Goal: Information Seeking & Learning: Find contact information

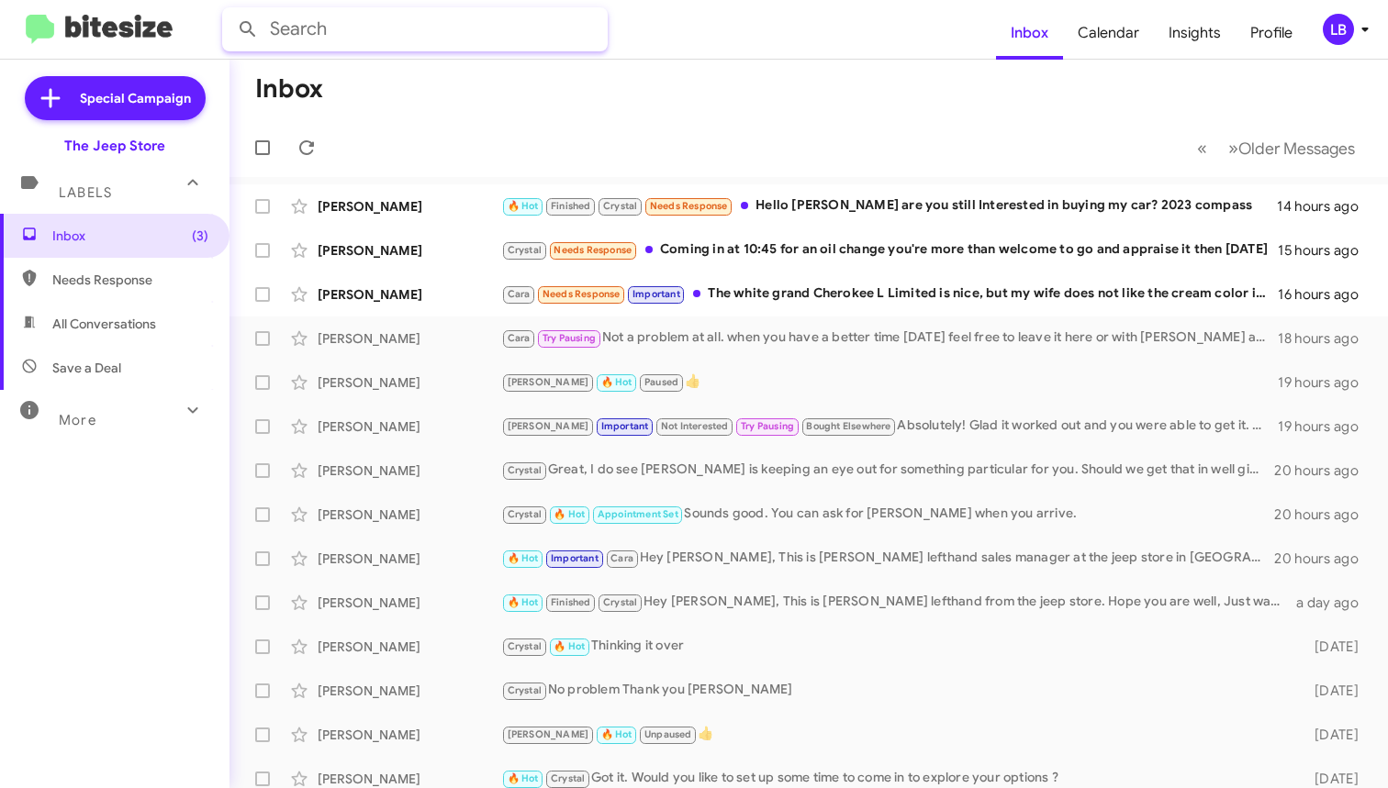
drag, startPoint x: 394, startPoint y: 42, endPoint x: 397, endPoint y: 30, distance: 12.5
click at [394, 40] on input "text" at bounding box center [415, 29] width 386 height 44
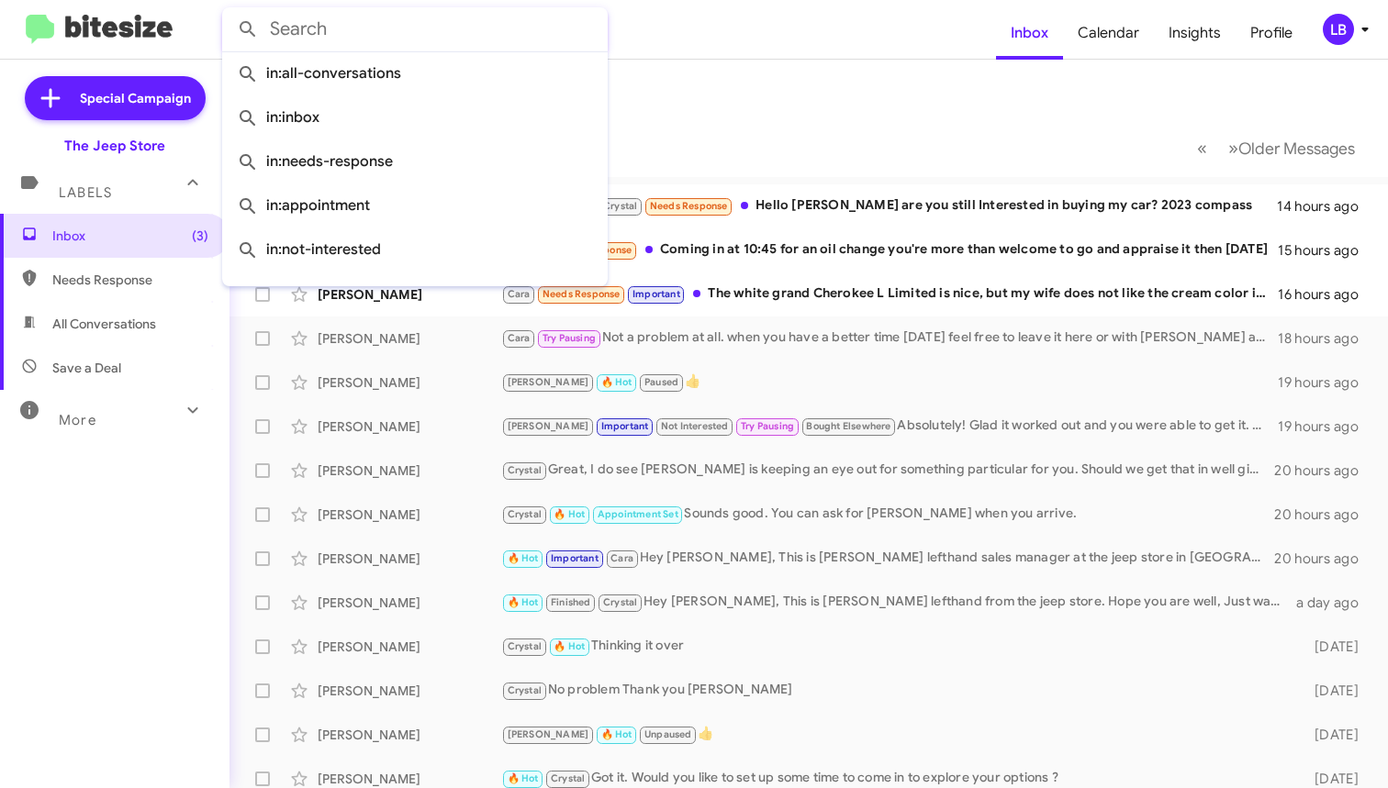
click at [397, 30] on input "text" at bounding box center [415, 29] width 386 height 44
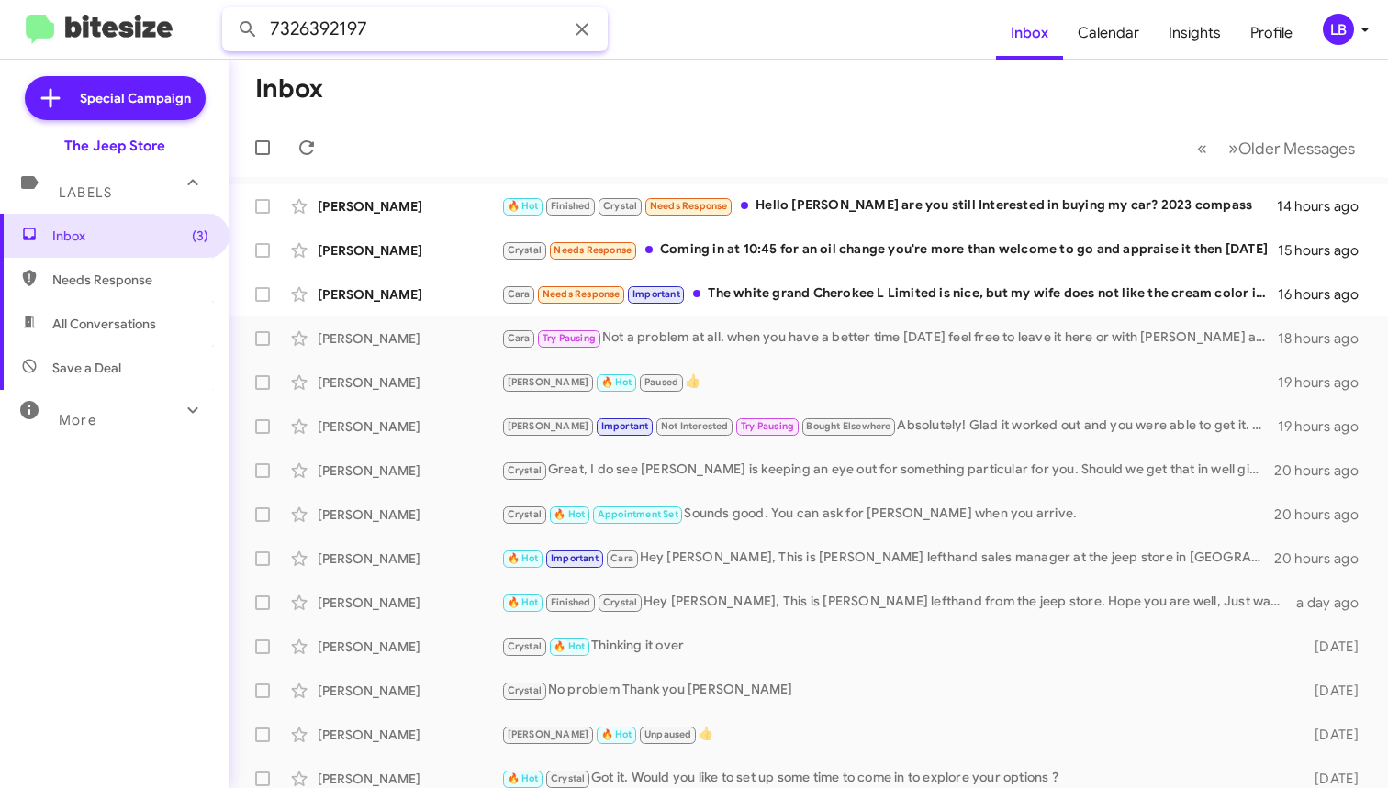
type input "7326392197"
click at [248, 29] on button at bounding box center [247, 29] width 37 height 37
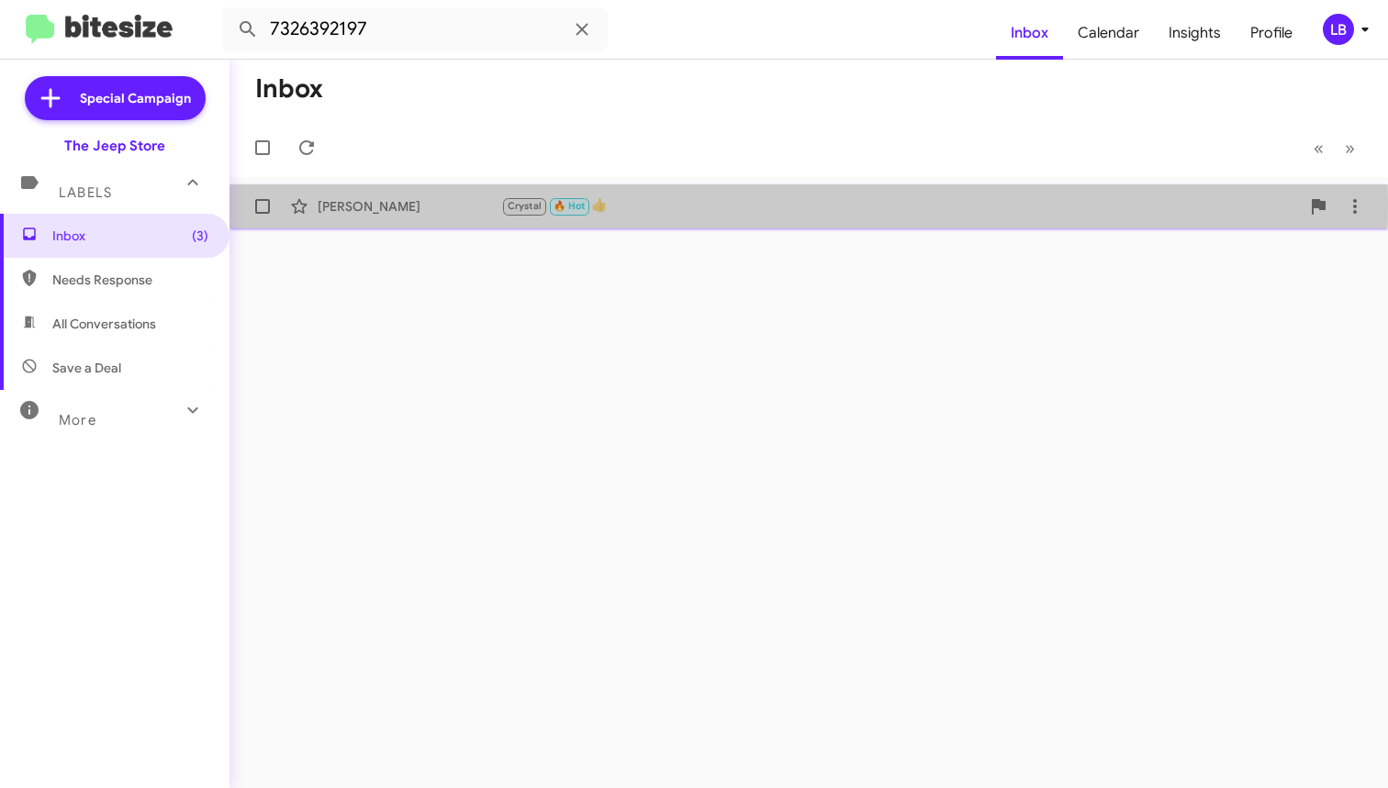
click at [433, 207] on div "[PERSON_NAME]" at bounding box center [410, 206] width 184 height 18
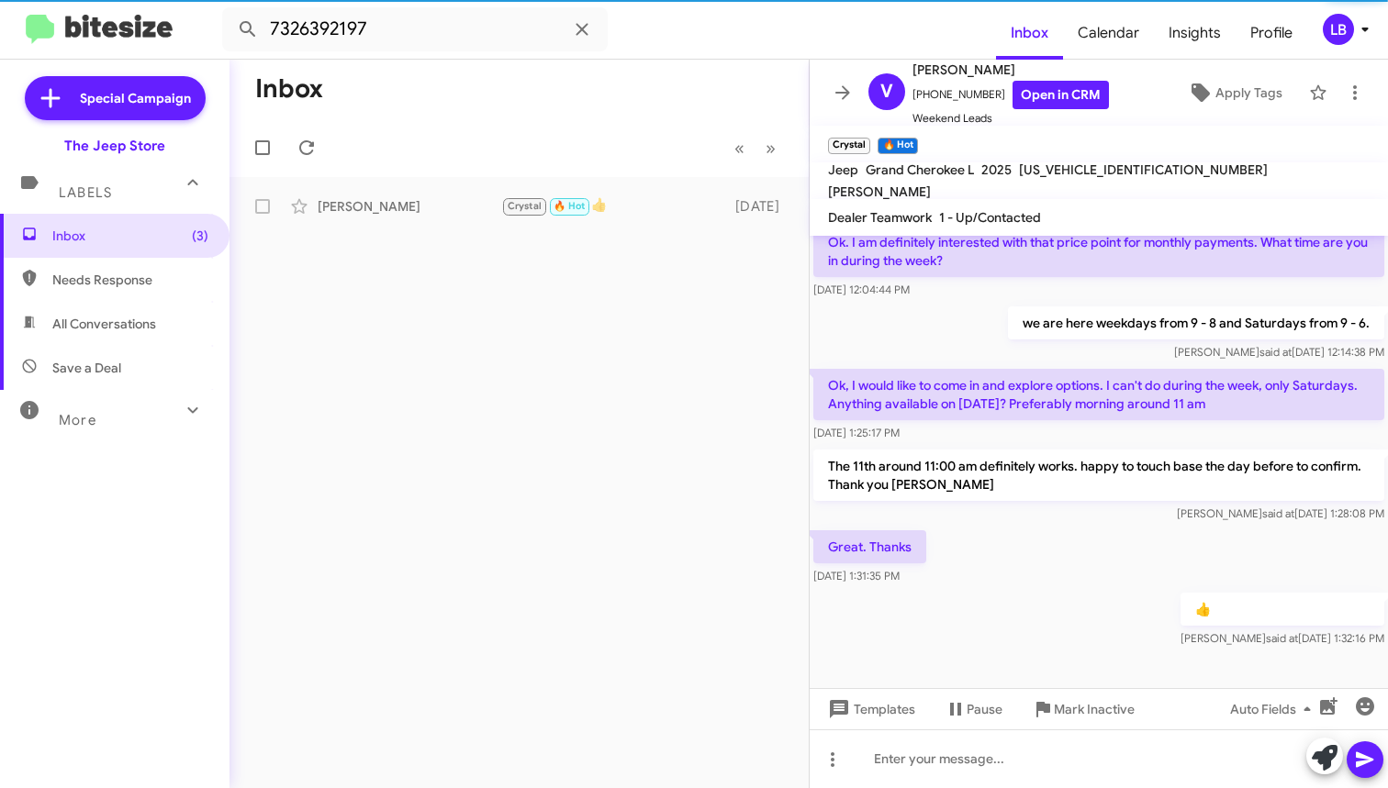
click at [1019, 570] on div "Great. Thanks [DATE] 1:31:35 PM" at bounding box center [1099, 558] width 578 height 62
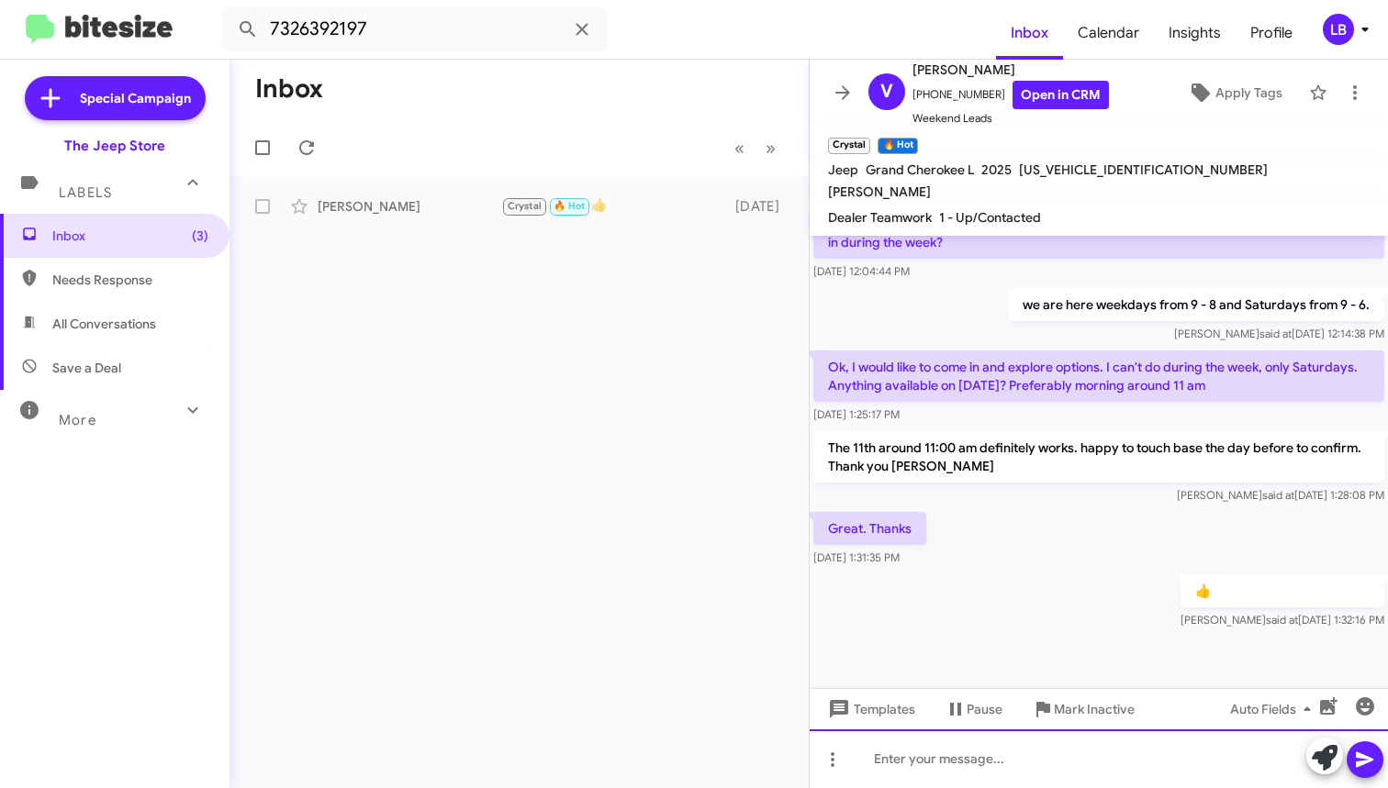
click at [1011, 763] on div at bounding box center [1099, 759] width 578 height 59
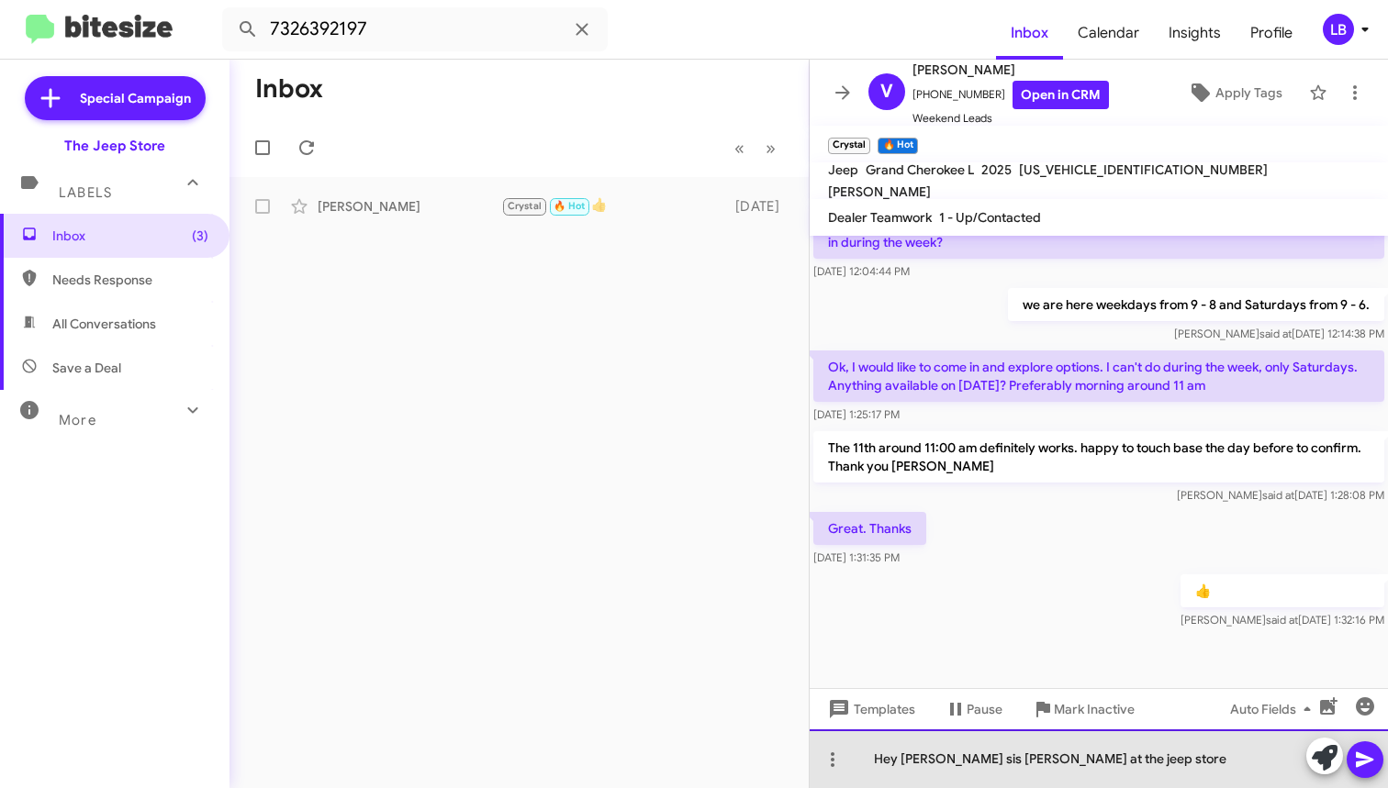
click at [1131, 760] on div "Hey [PERSON_NAME] sis [PERSON_NAME] at the jeep store" at bounding box center [1099, 759] width 578 height 59
drag, startPoint x: 1066, startPoint y: 759, endPoint x: 1003, endPoint y: 701, distance: 85.1
click at [967, 763] on div "Hey [PERSON_NAME] sis [PERSON_NAME] at the jeep store" at bounding box center [1099, 759] width 578 height 59
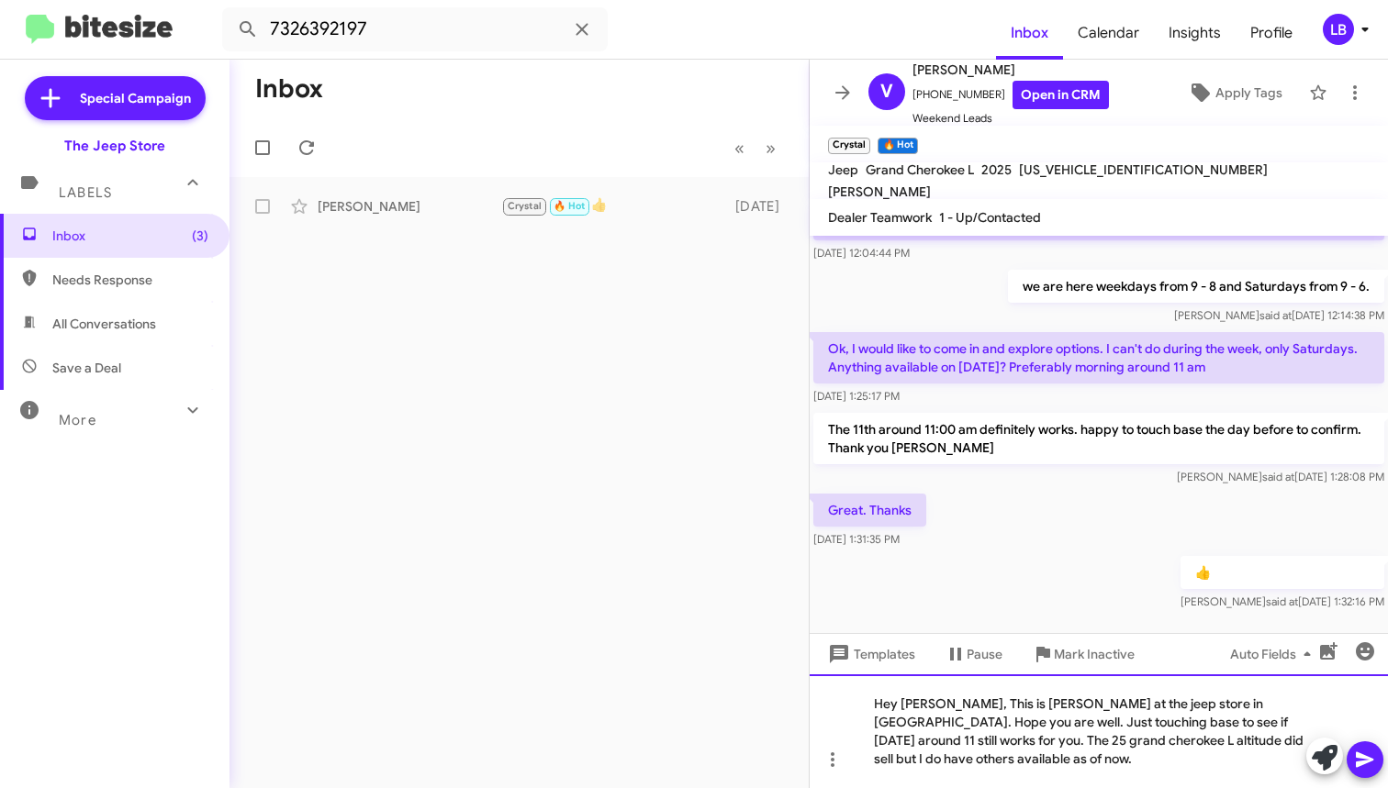
click at [989, 761] on div "Hey [PERSON_NAME], This is [PERSON_NAME] at the jeep store in [GEOGRAPHIC_DATA]…" at bounding box center [1099, 732] width 578 height 114
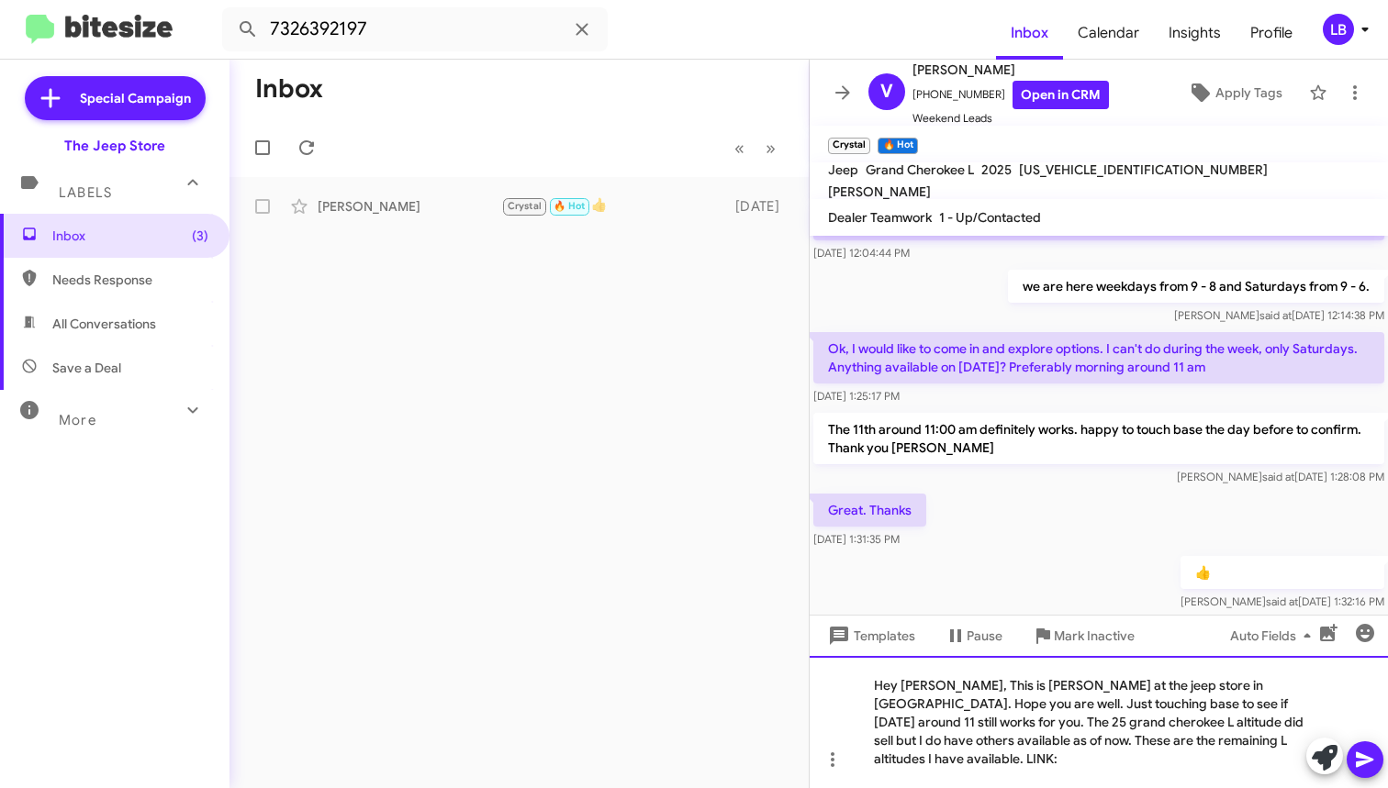
click at [1259, 758] on div "Hey [PERSON_NAME], This is [PERSON_NAME] at the jeep store in [GEOGRAPHIC_DATA]…" at bounding box center [1099, 722] width 578 height 132
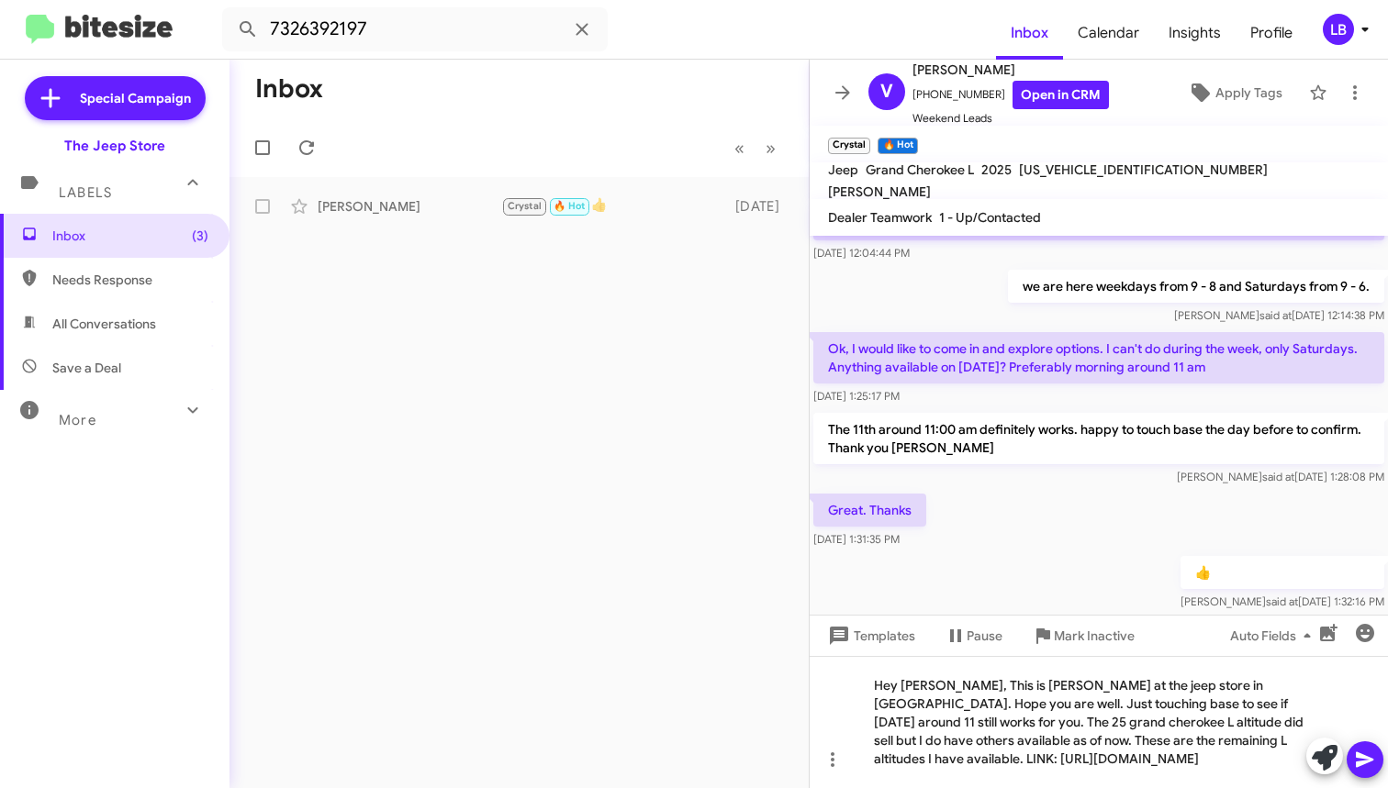
click at [1362, 761] on icon at bounding box center [1365, 760] width 22 height 22
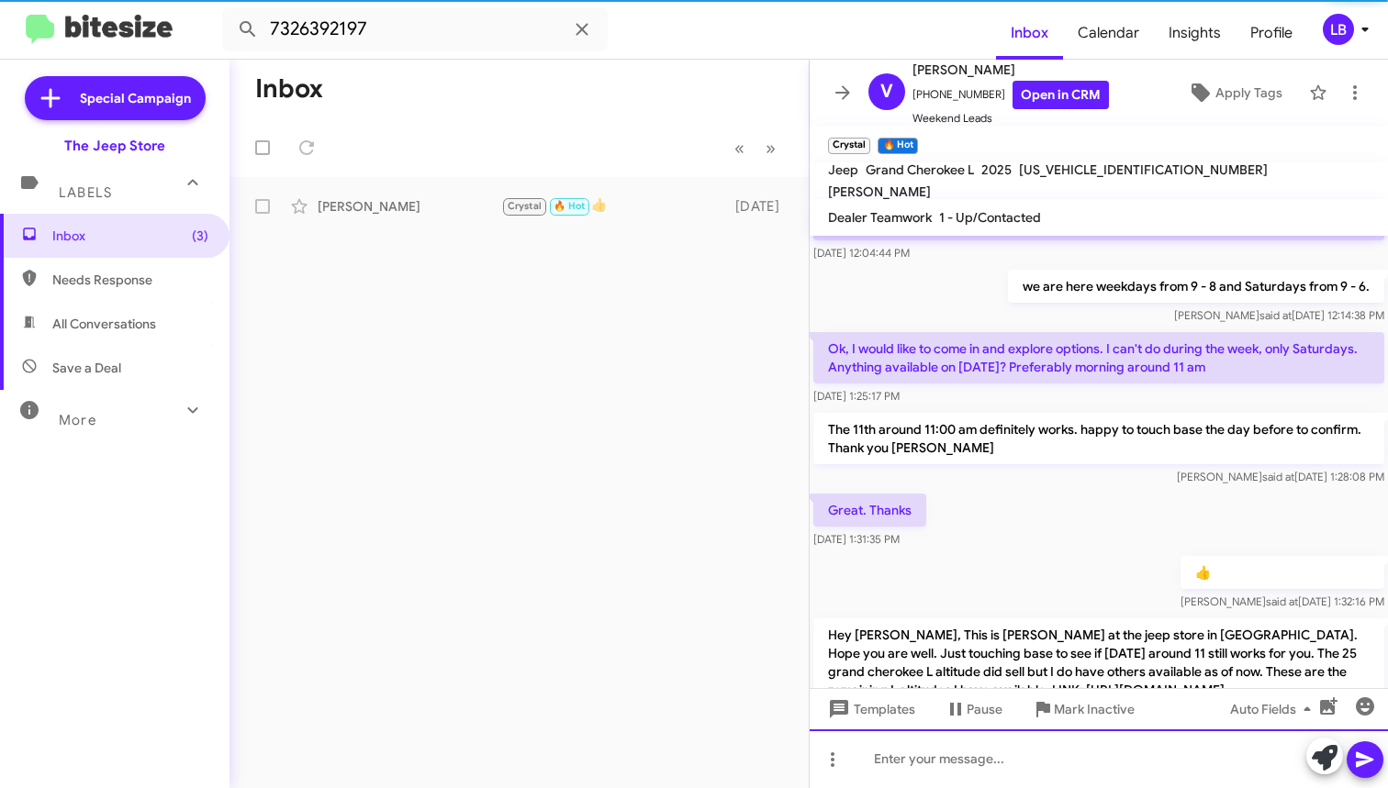
scroll to position [0, 0]
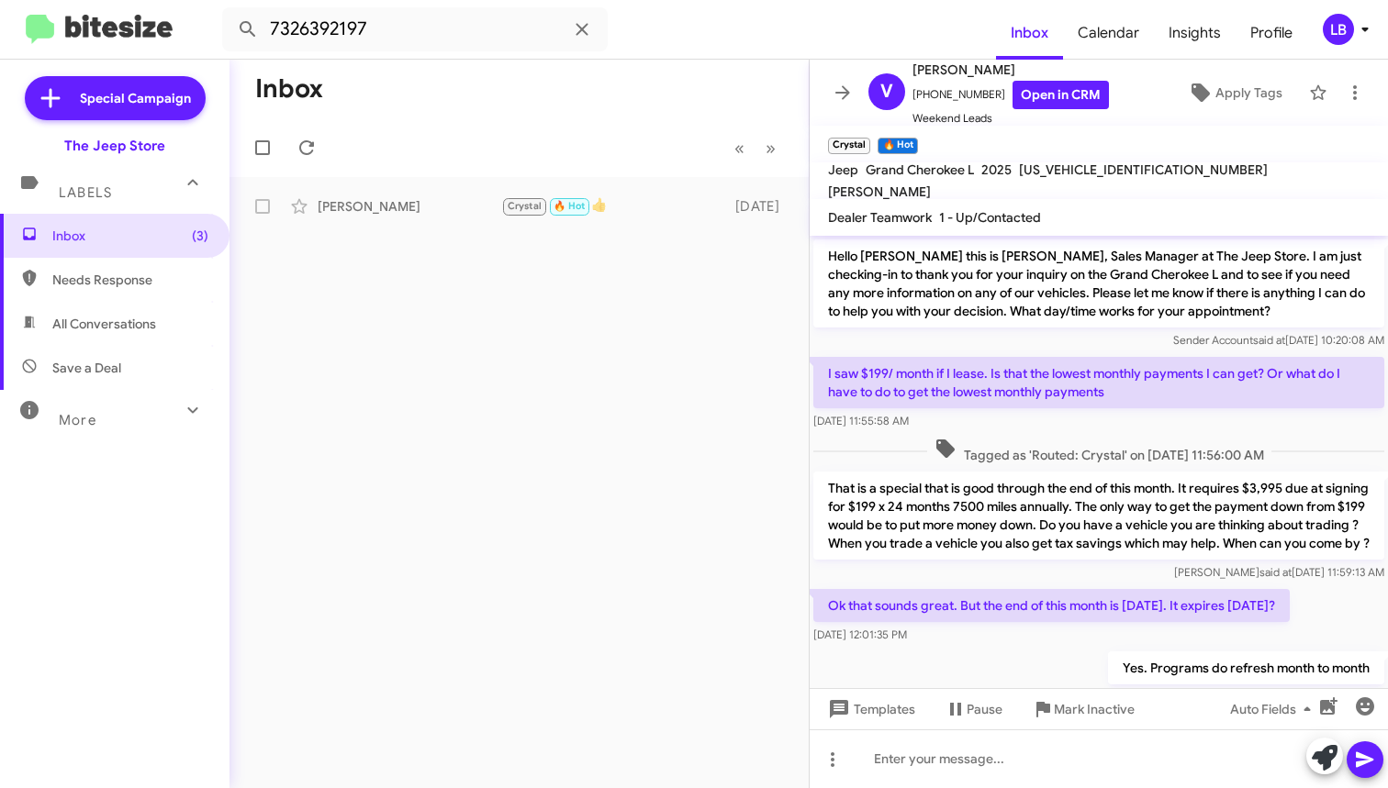
click at [482, 127] on mat-toolbar-row "« Previous » Next" at bounding box center [518, 147] width 579 height 59
click at [487, 127] on mat-toolbar-row "« Previous » Next" at bounding box center [518, 147] width 579 height 59
click at [408, 130] on mat-toolbar-row "« Previous » Next" at bounding box center [518, 147] width 579 height 59
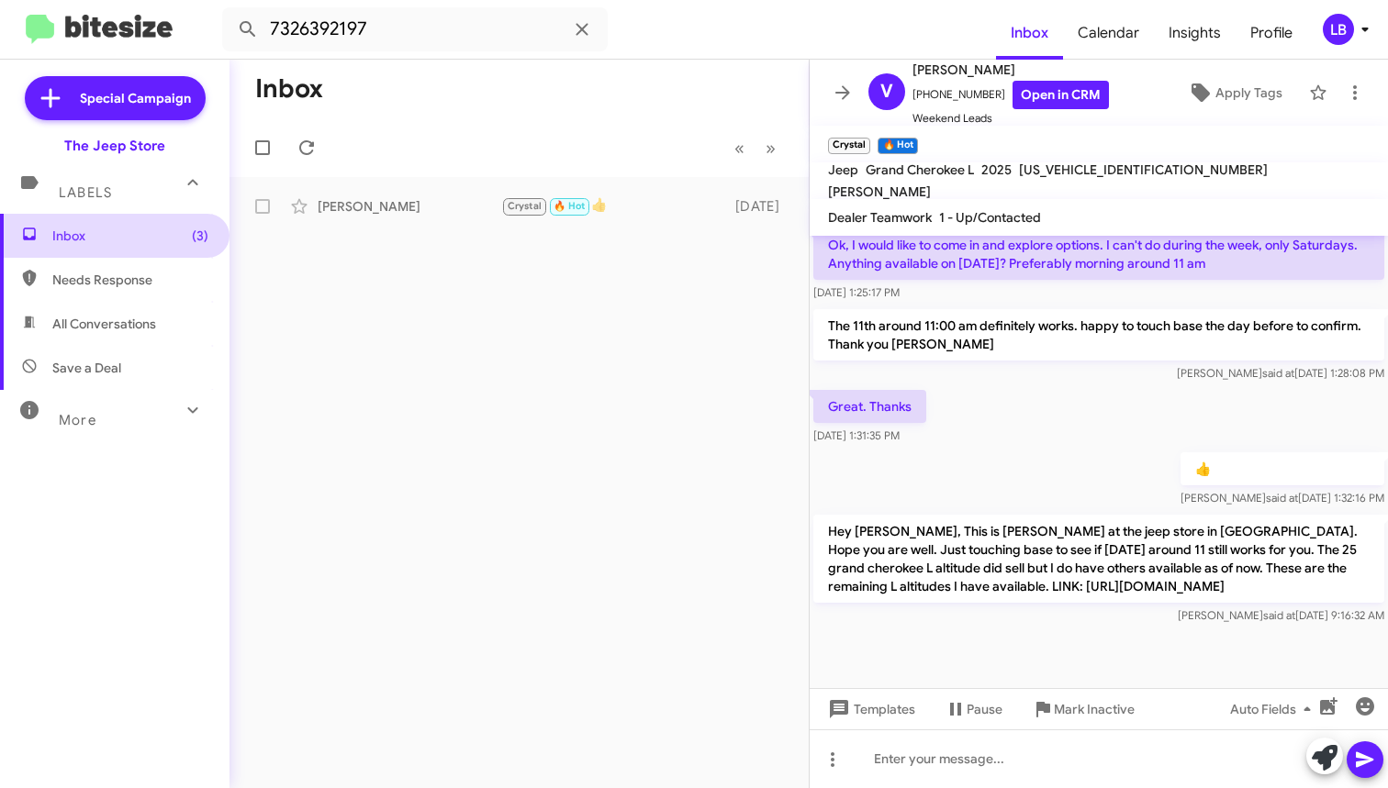
click at [136, 229] on span "Inbox (3)" at bounding box center [130, 236] width 156 height 18
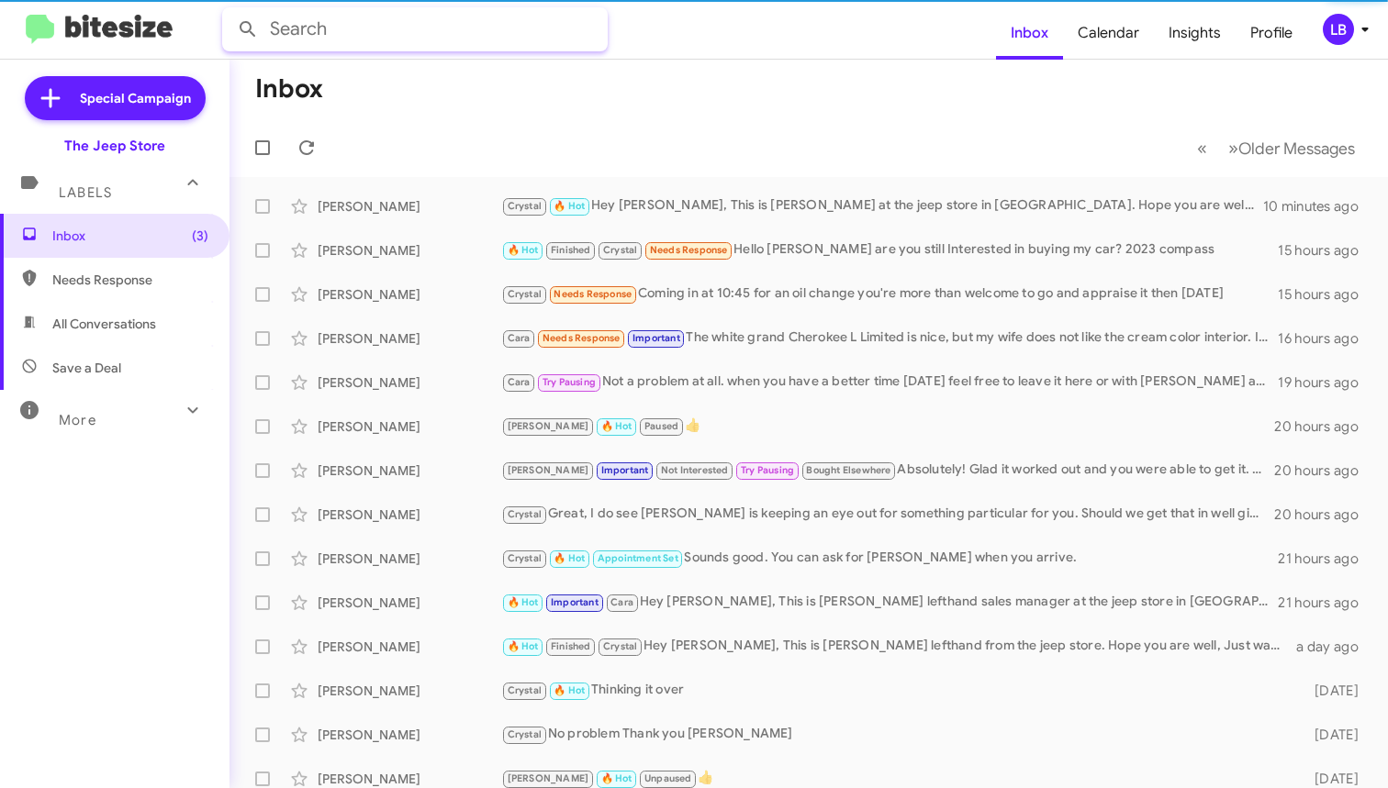
click at [394, 41] on input "text" at bounding box center [415, 29] width 386 height 44
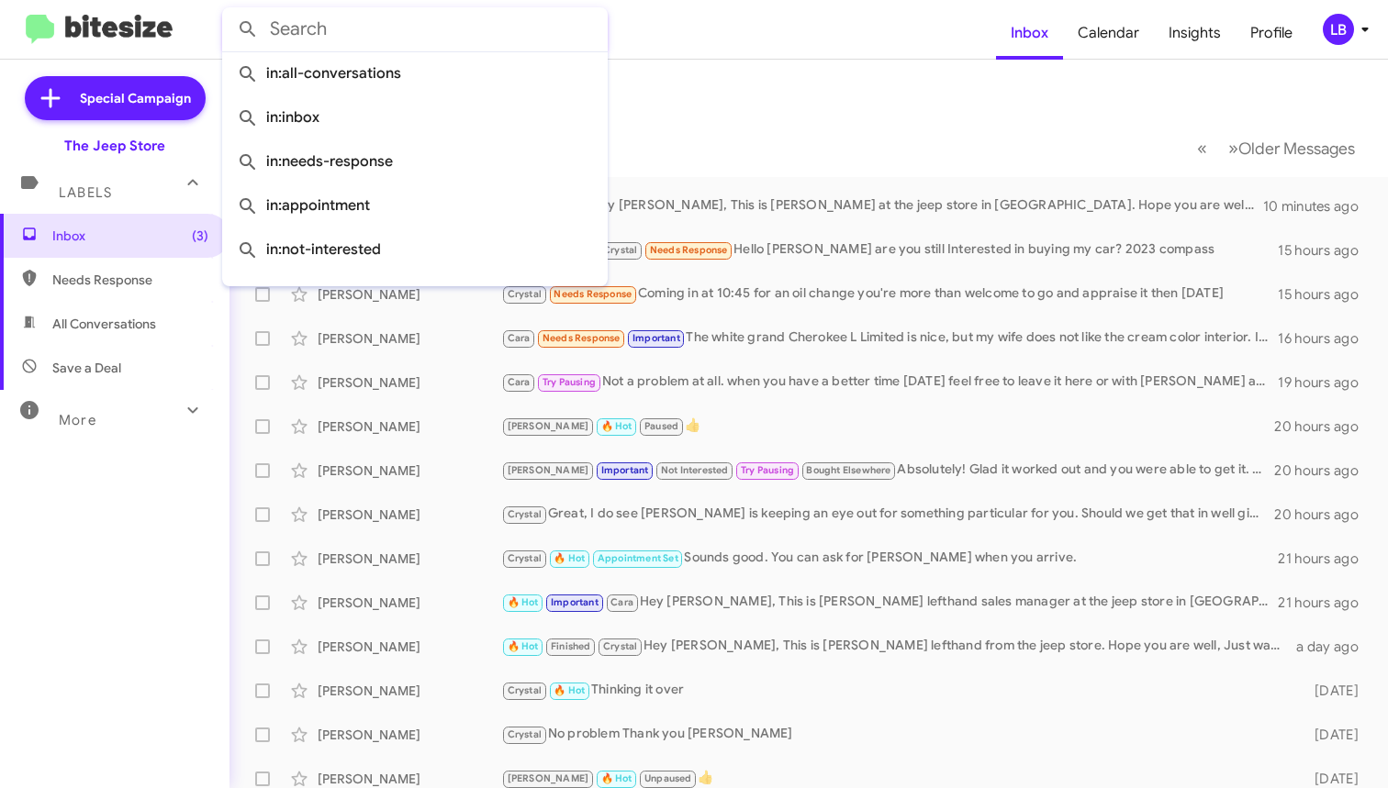
click at [394, 41] on input "text" at bounding box center [415, 29] width 386 height 44
click at [248, 29] on button at bounding box center [247, 29] width 37 height 37
click at [788, 109] on mat-toolbar-row "Inbox" at bounding box center [808, 89] width 1158 height 59
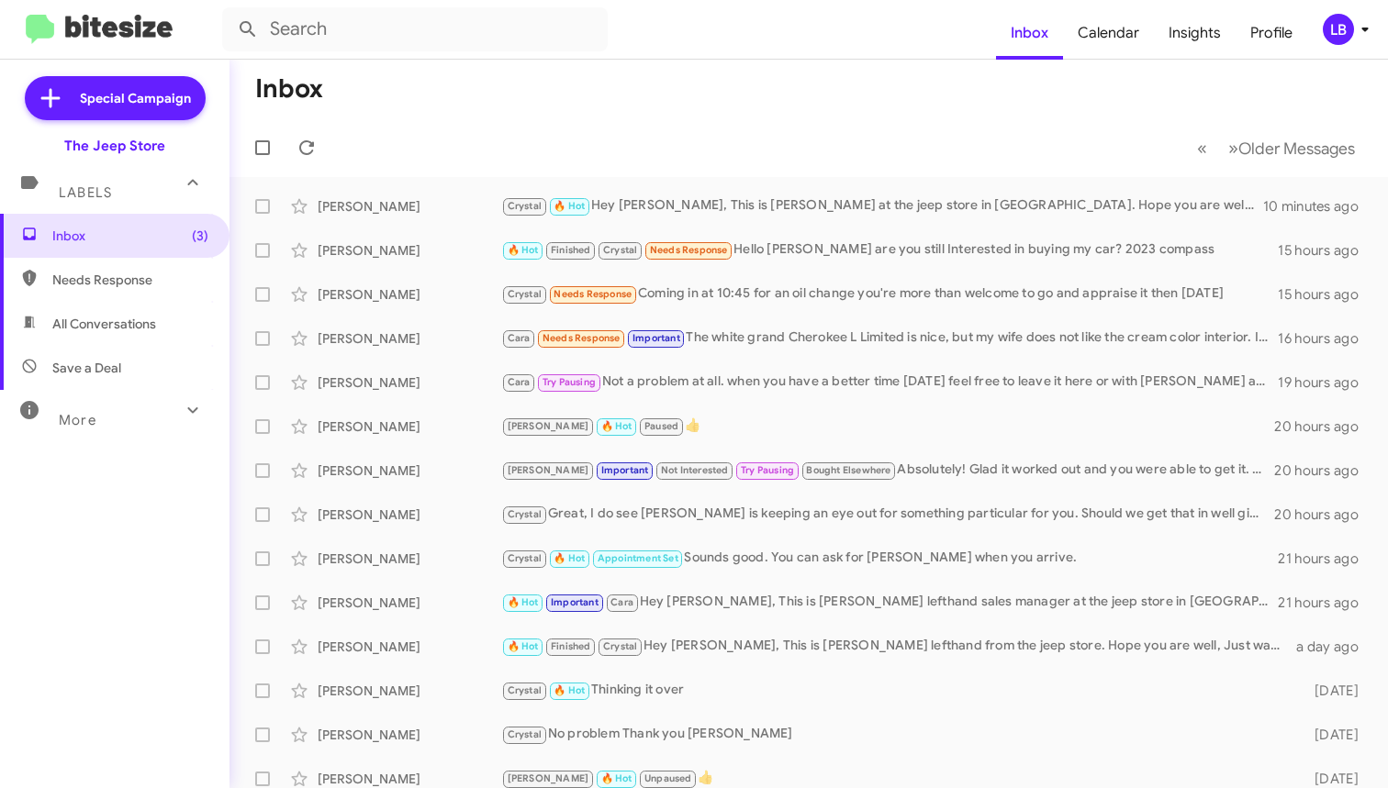
click at [1278, 112] on mat-toolbar-row "Inbox" at bounding box center [808, 89] width 1158 height 59
click at [441, 251] on div "[PERSON_NAME]" at bounding box center [410, 250] width 184 height 18
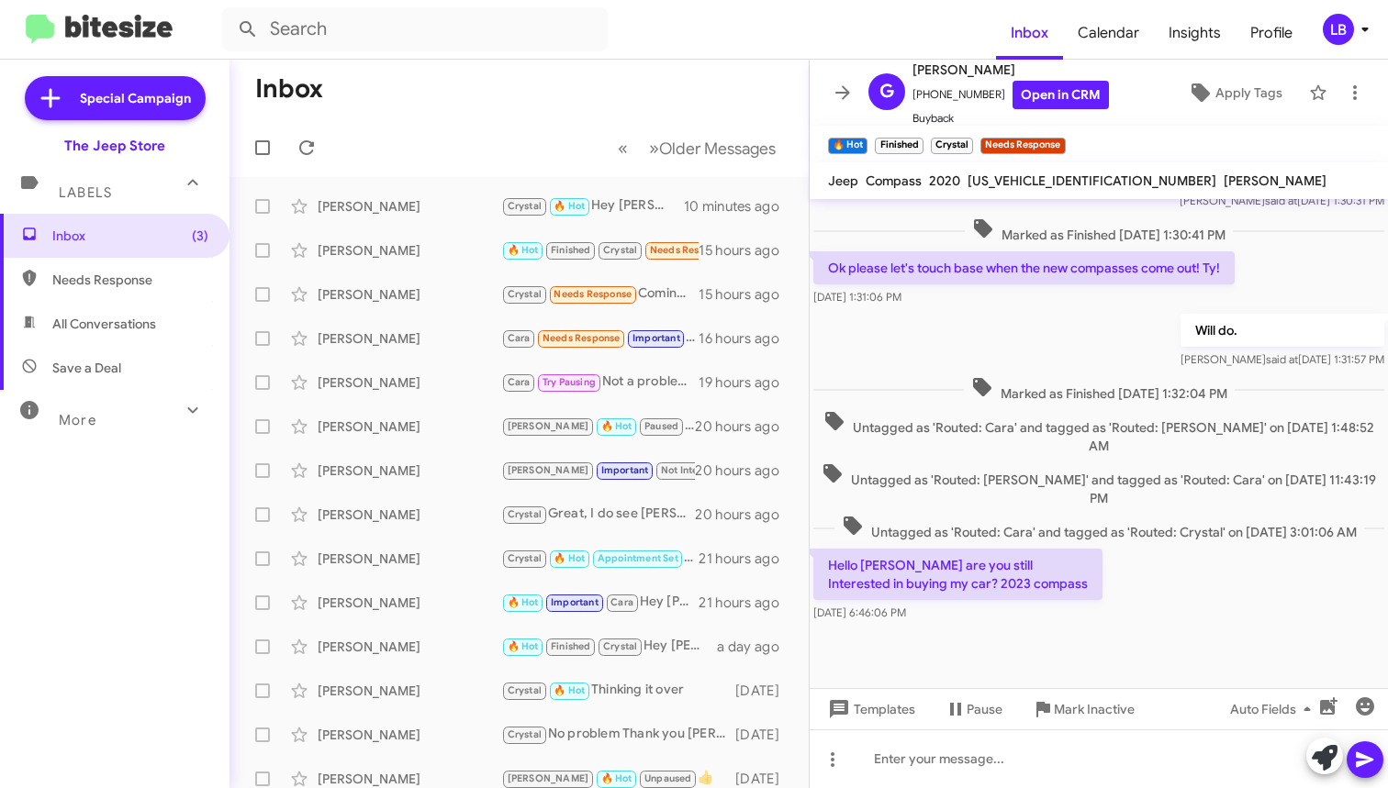
scroll to position [801, 0]
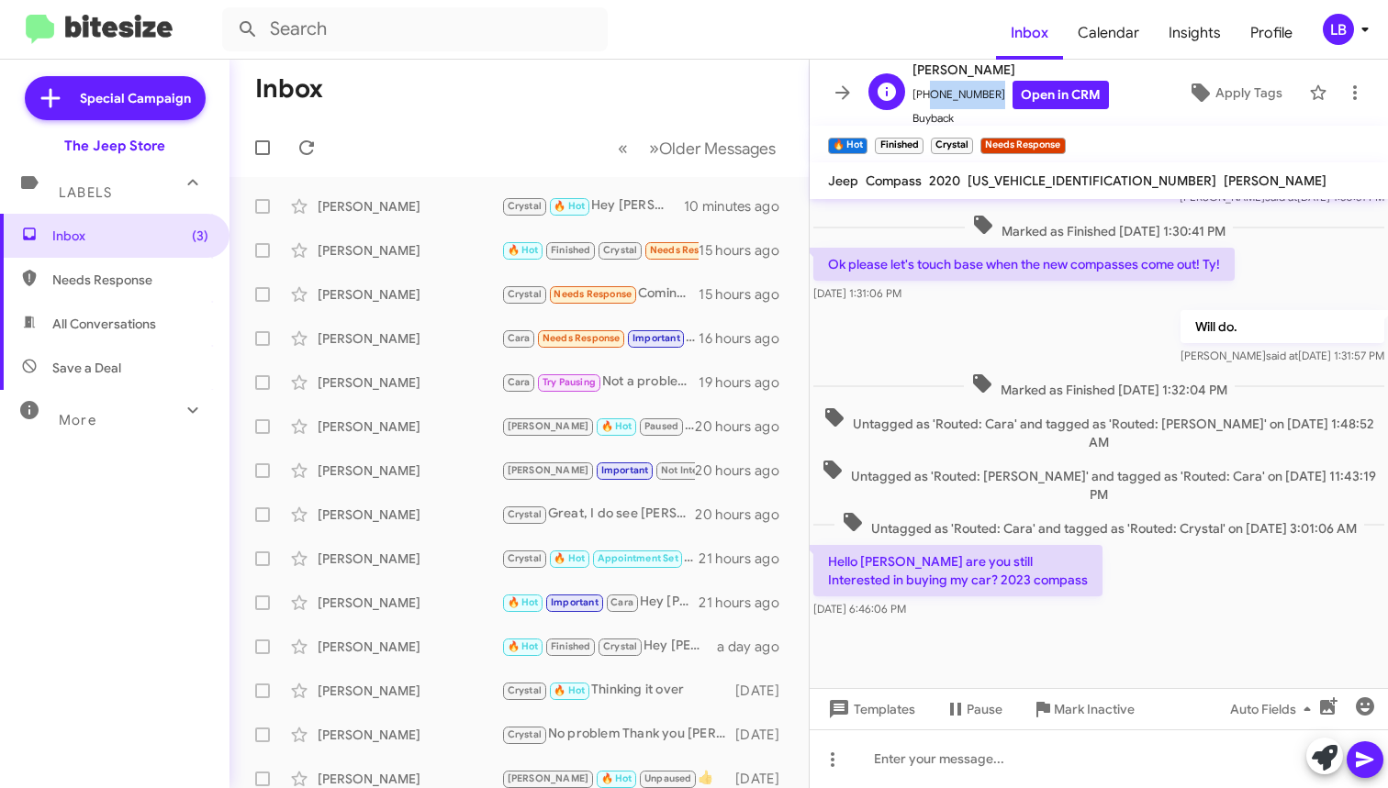
drag, startPoint x: 987, startPoint y: 90, endPoint x: 947, endPoint y: 92, distance: 39.5
click at [924, 104] on span "[PHONE_NUMBER] Open in CRM" at bounding box center [1010, 95] width 196 height 28
copy span "7322453858"
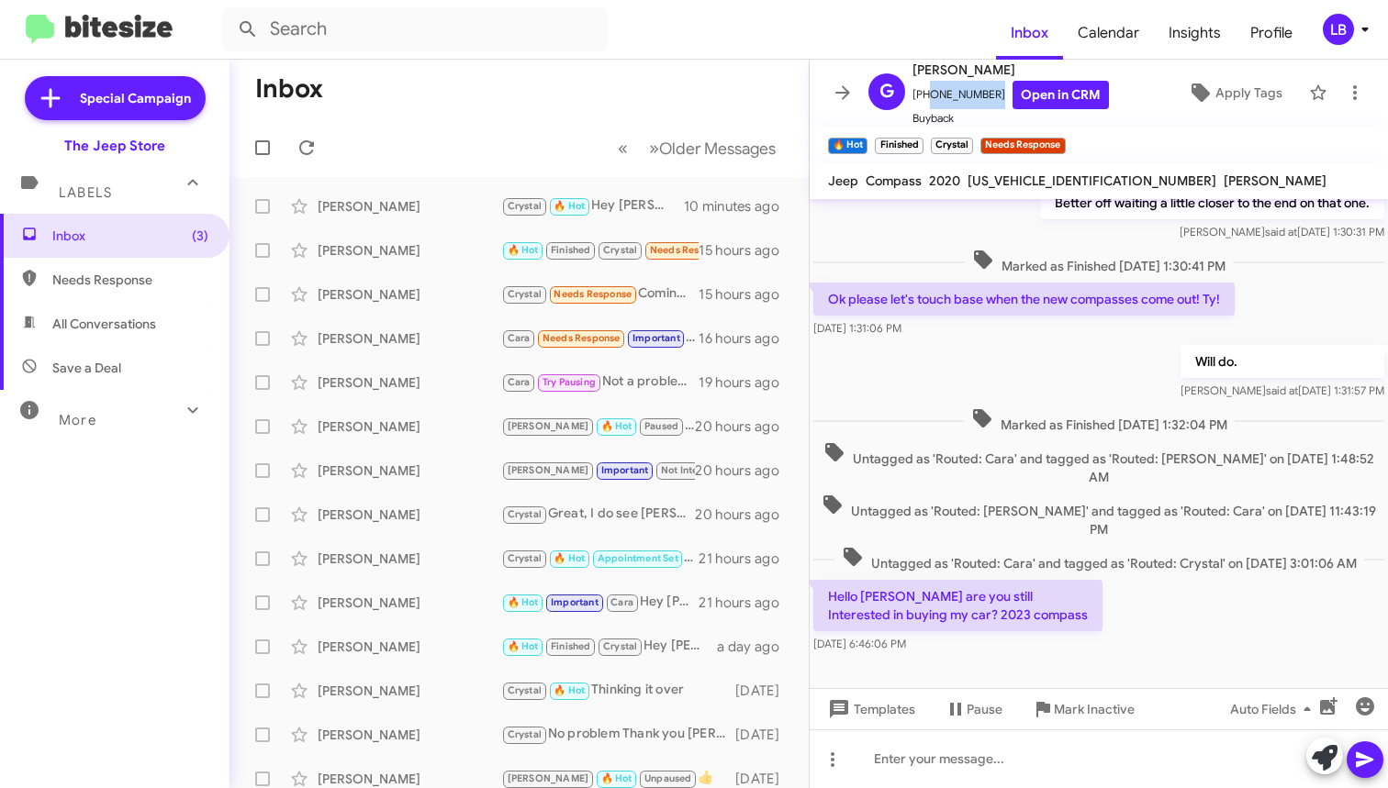
scroll to position [627, 0]
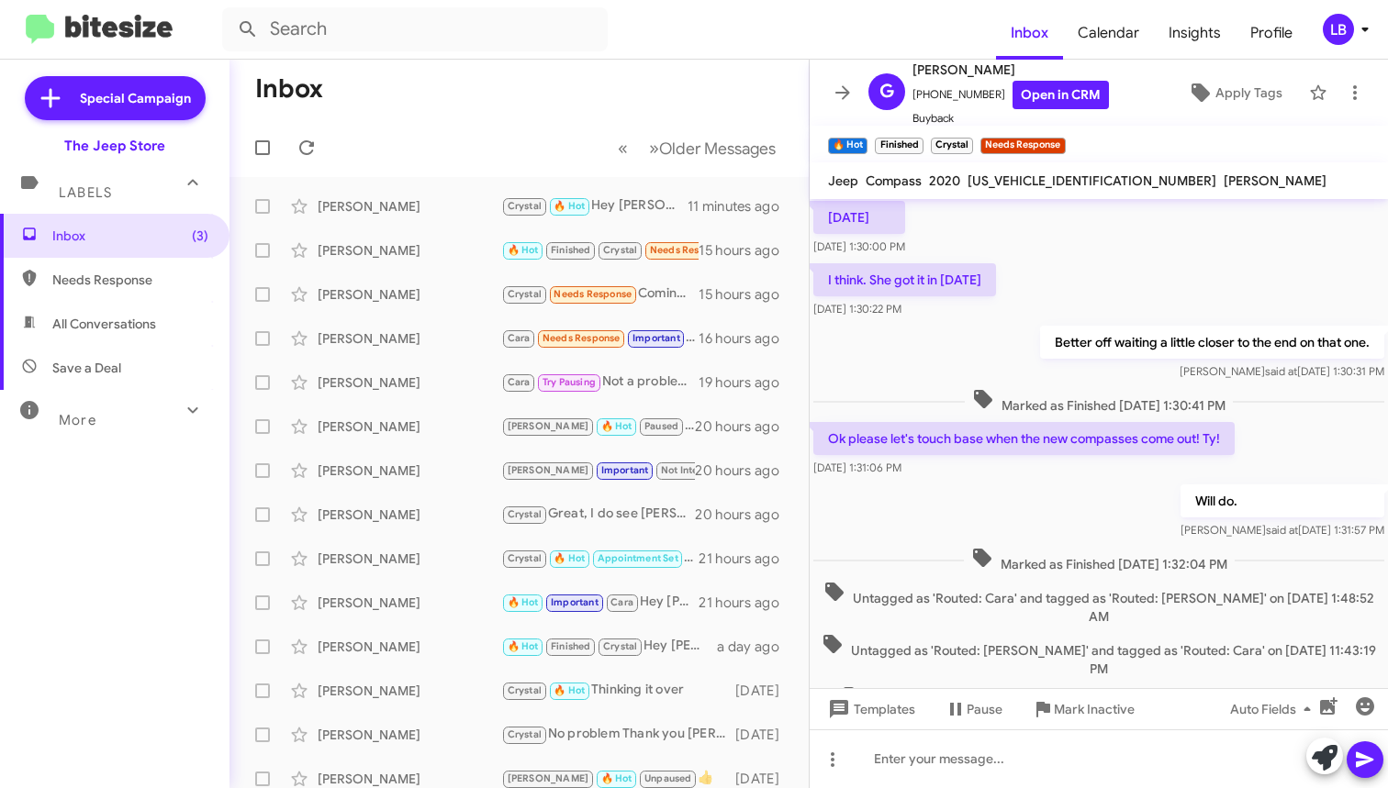
click at [957, 322] on div "Better off waiting a little closer to the end on that one. [PERSON_NAME] said a…" at bounding box center [1099, 353] width 578 height 62
click at [1088, 267] on div "I think. She got it in [DATE] [DATE] 1:30:22 PM" at bounding box center [1099, 291] width 578 height 62
click at [1088, 268] on div "I think. She got it in [DATE] [DATE] 1:30:22 PM" at bounding box center [1099, 291] width 578 height 62
click at [1088, 265] on div "I think. She got it in [DATE] [DATE] 1:30:22 PM" at bounding box center [1099, 291] width 578 height 62
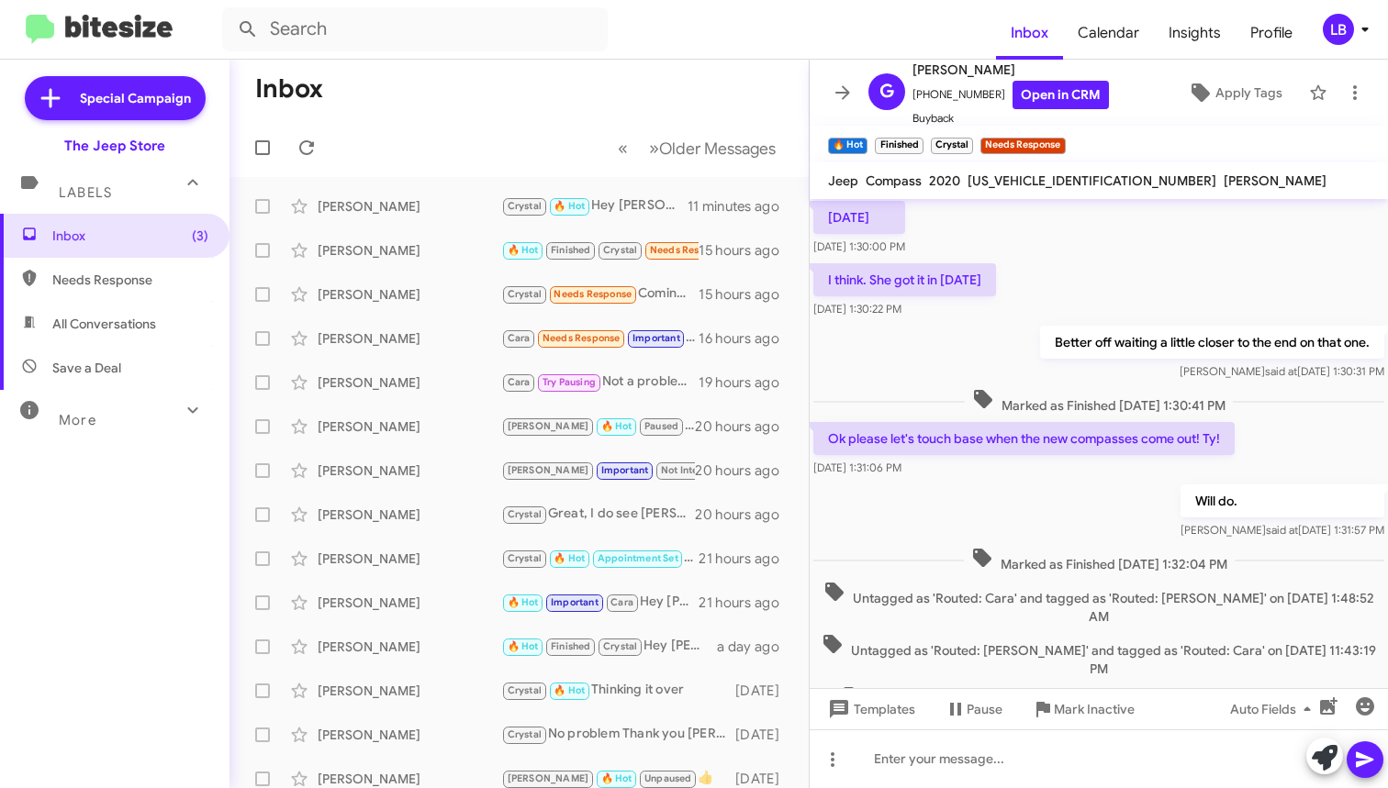
click at [1033, 228] on div "[DATE] [DATE] 1:30:00 PM" at bounding box center [1099, 228] width 578 height 62
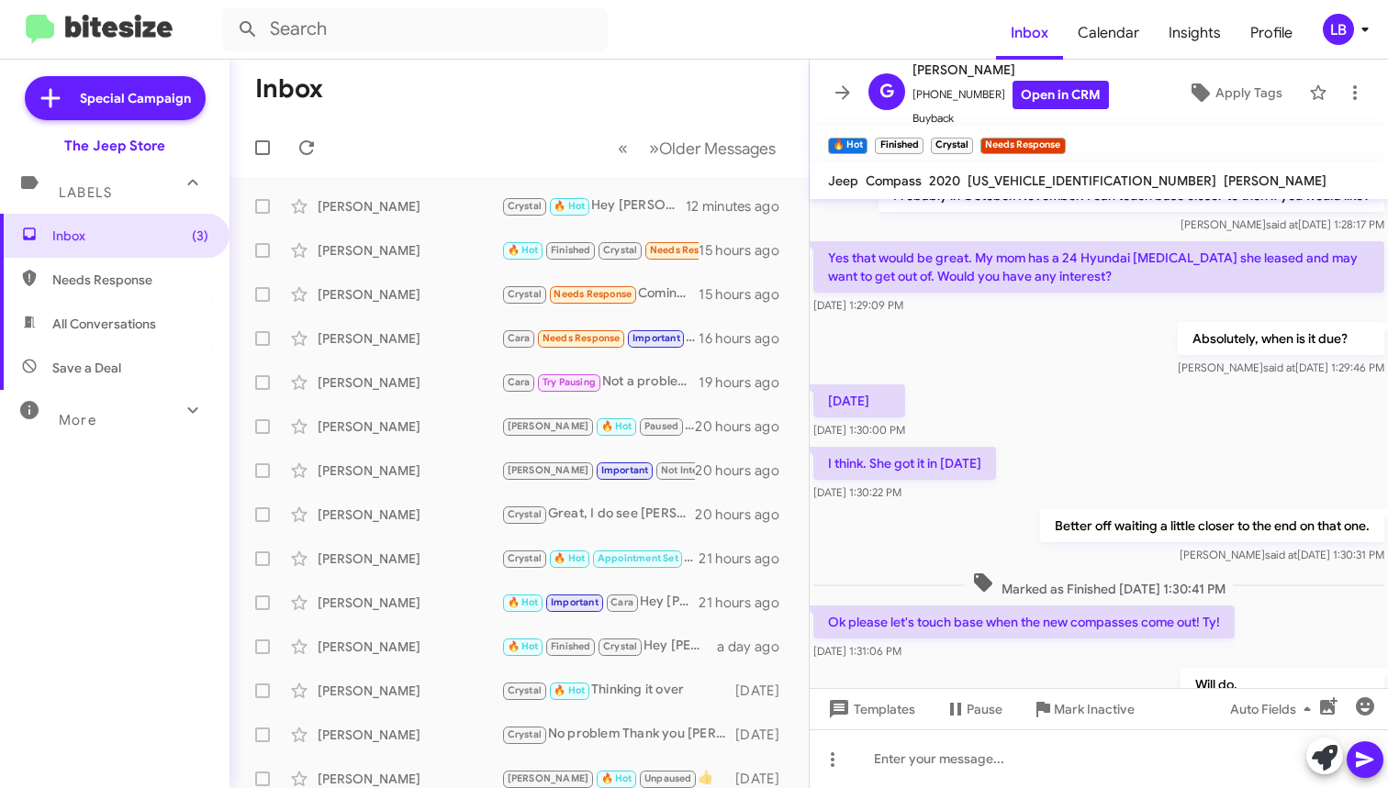
scroll to position [1118, 0]
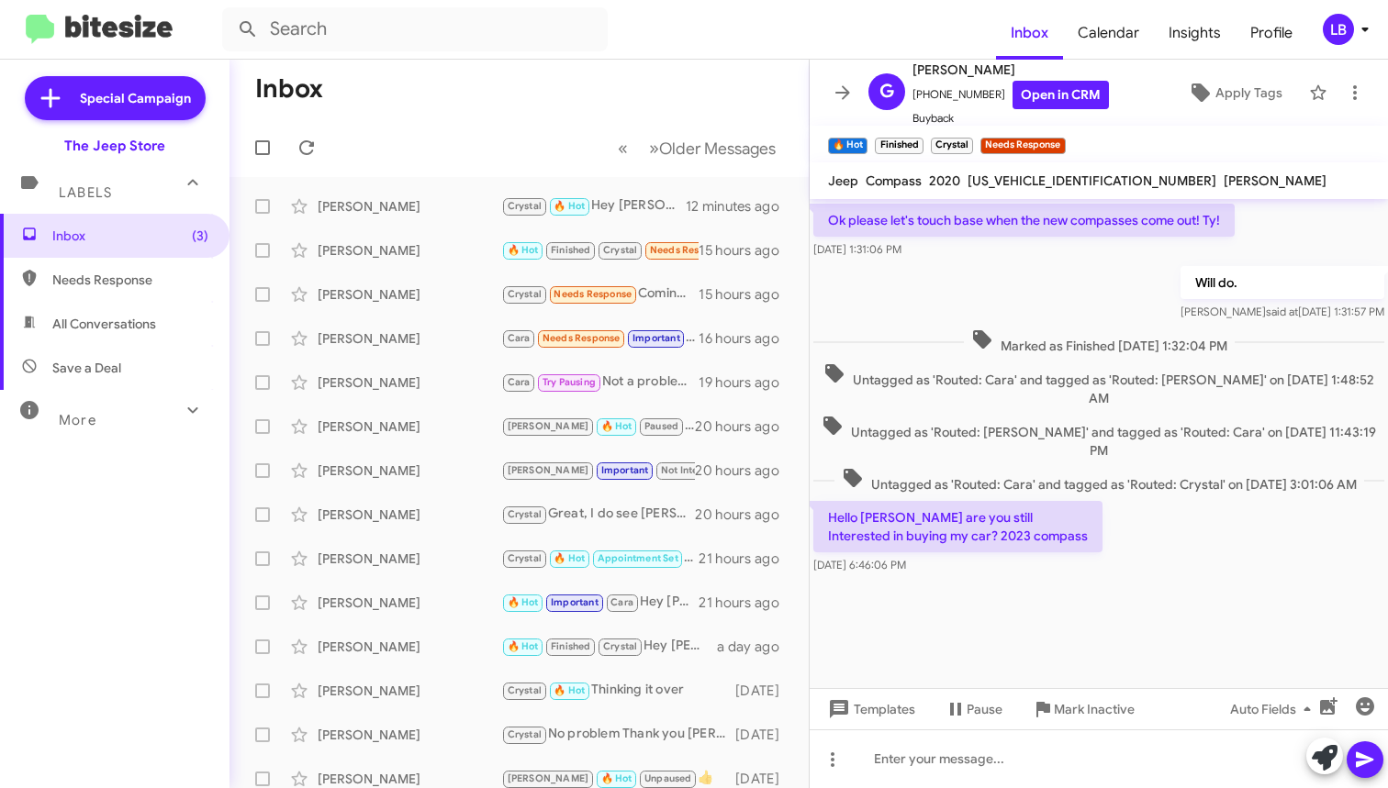
click at [1157, 561] on div "Hello [PERSON_NAME] are you still Interested in buying my car? 2023 compass [DA…" at bounding box center [1099, 537] width 578 height 81
click at [1006, 772] on div at bounding box center [1099, 759] width 578 height 59
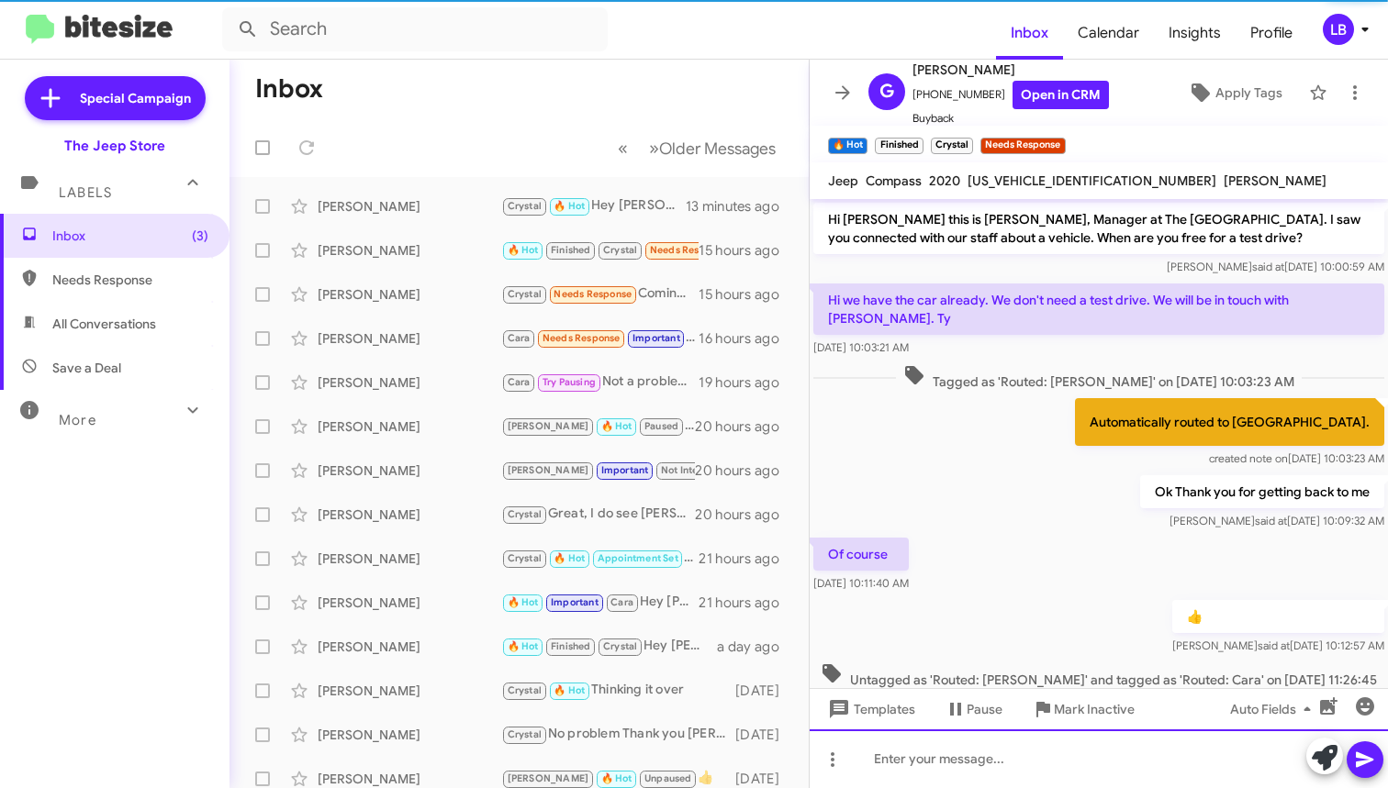
scroll to position [1203, 0]
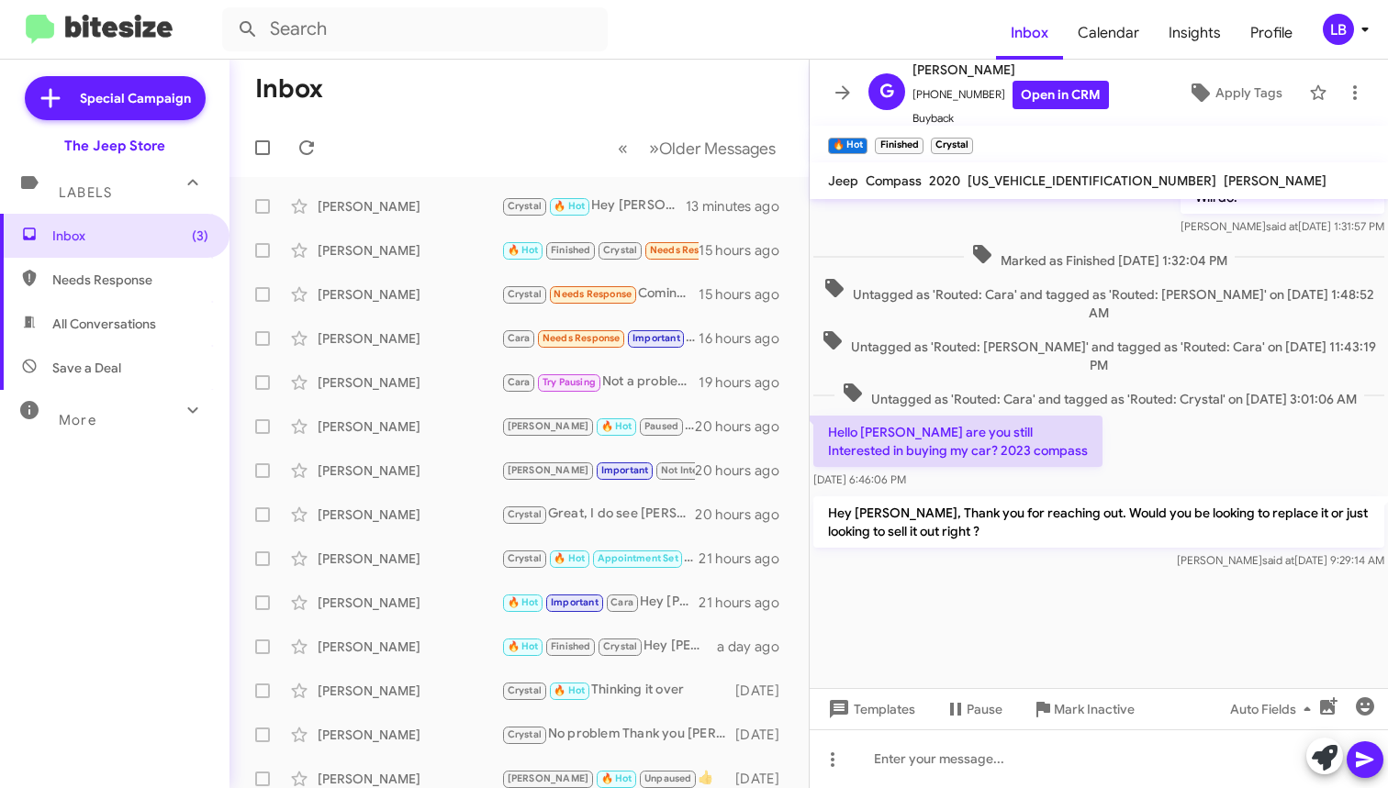
click at [1016, 330] on span "Untagged as 'Routed: [PERSON_NAME]' and tagged as 'Routed: Cara' on [DATE] 11:4…" at bounding box center [1098, 352] width 571 height 45
click at [160, 225] on span "Inbox (3)" at bounding box center [114, 236] width 229 height 44
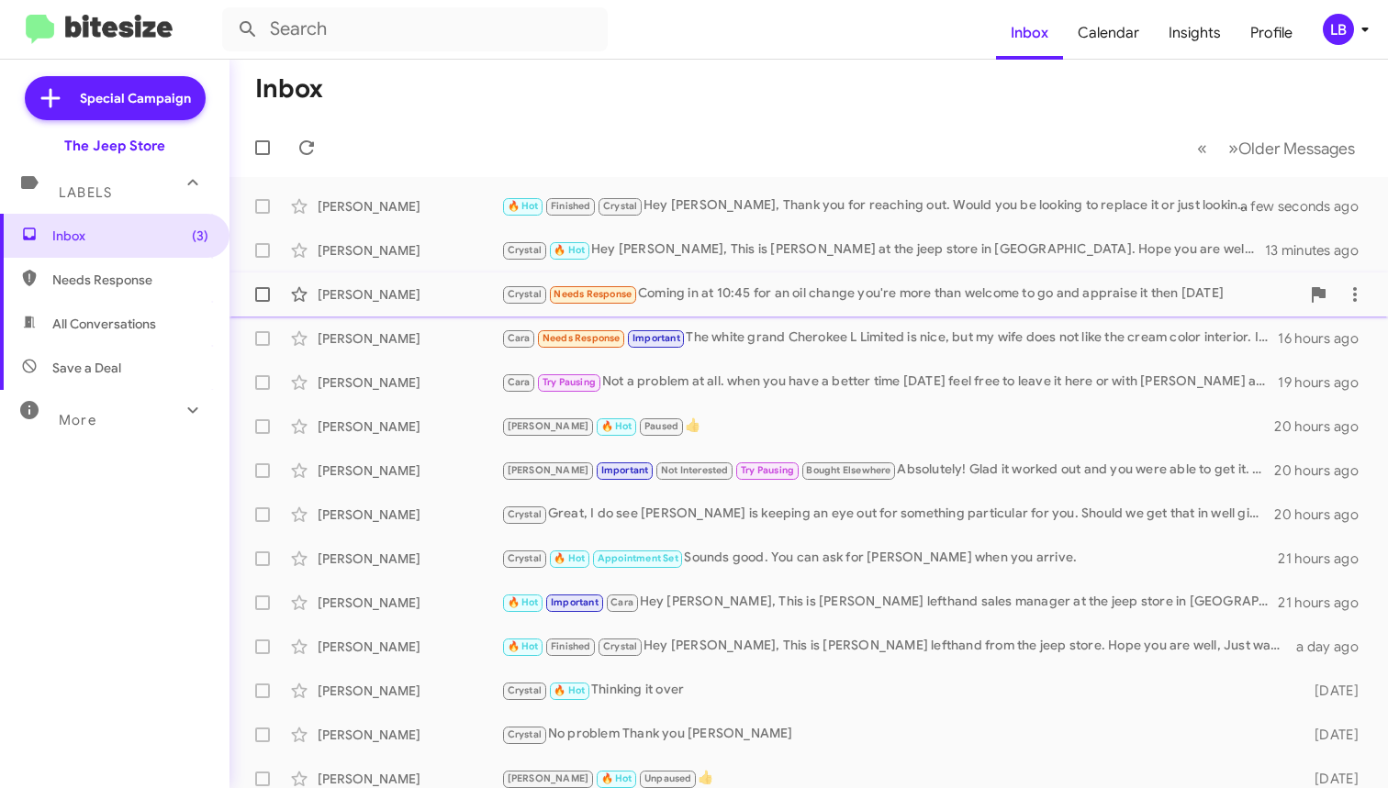
click at [736, 295] on div "Crystal Needs Response Coming in at 10:45 for an oil change you're more than we…" at bounding box center [900, 294] width 799 height 21
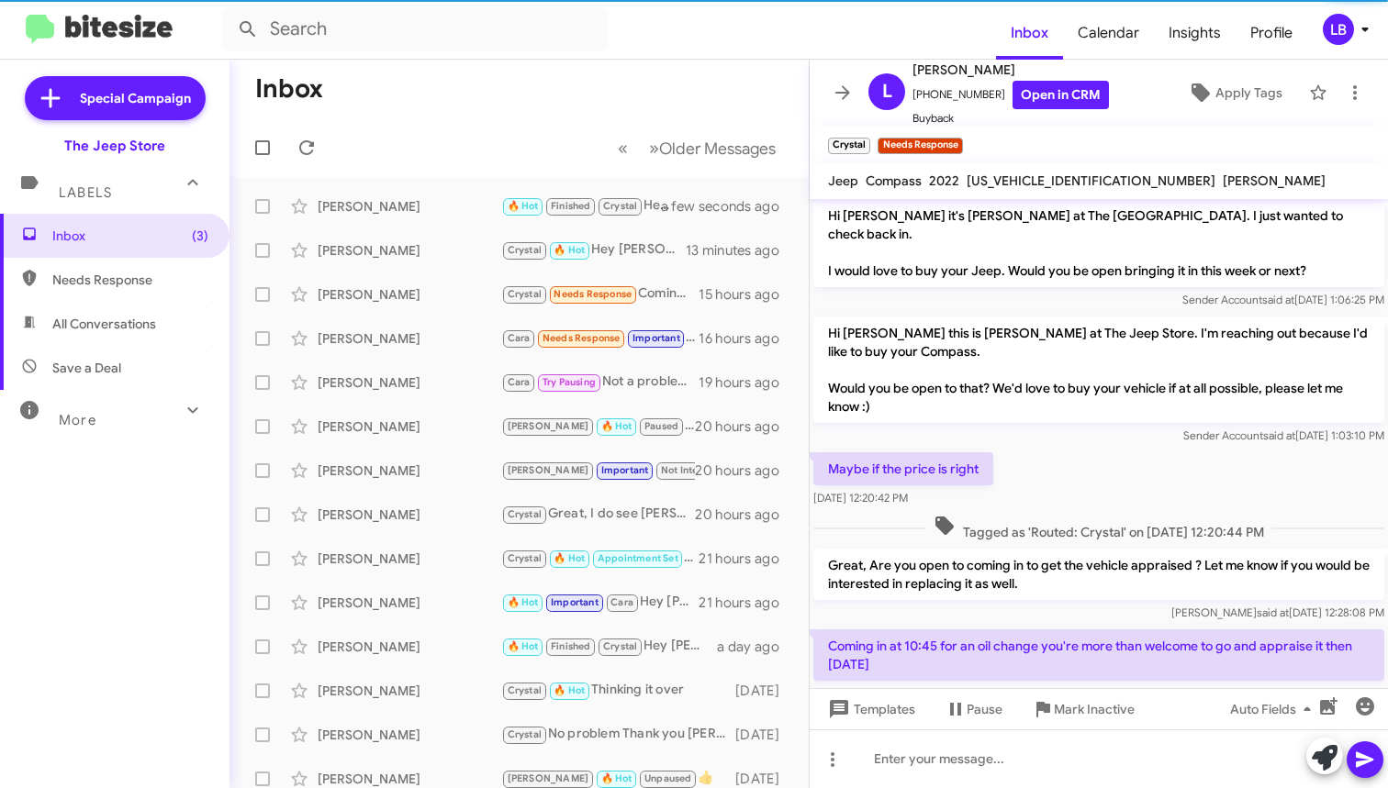
click at [1114, 474] on div "Maybe if the price is right [DATE] 12:20:42 PM" at bounding box center [1099, 480] width 578 height 62
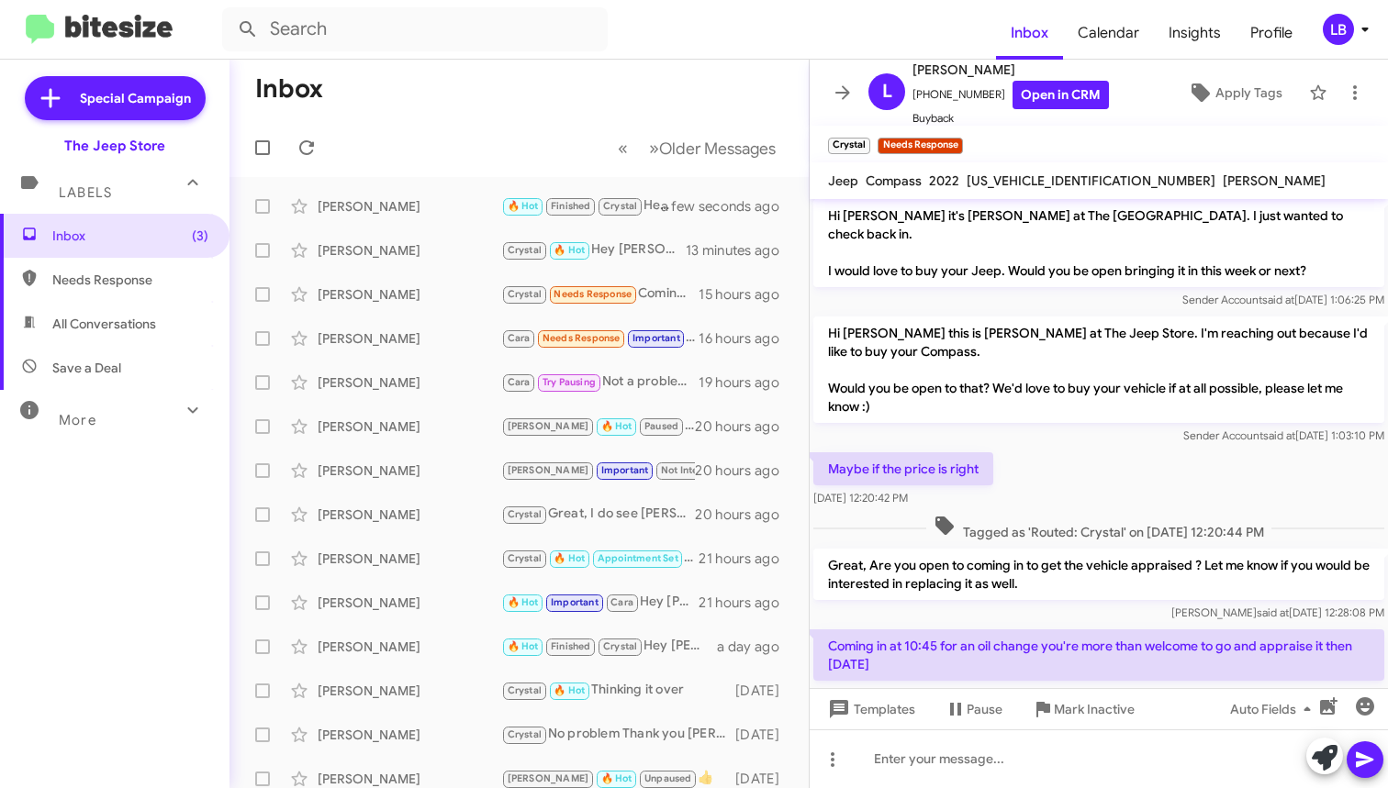
scroll to position [312, 0]
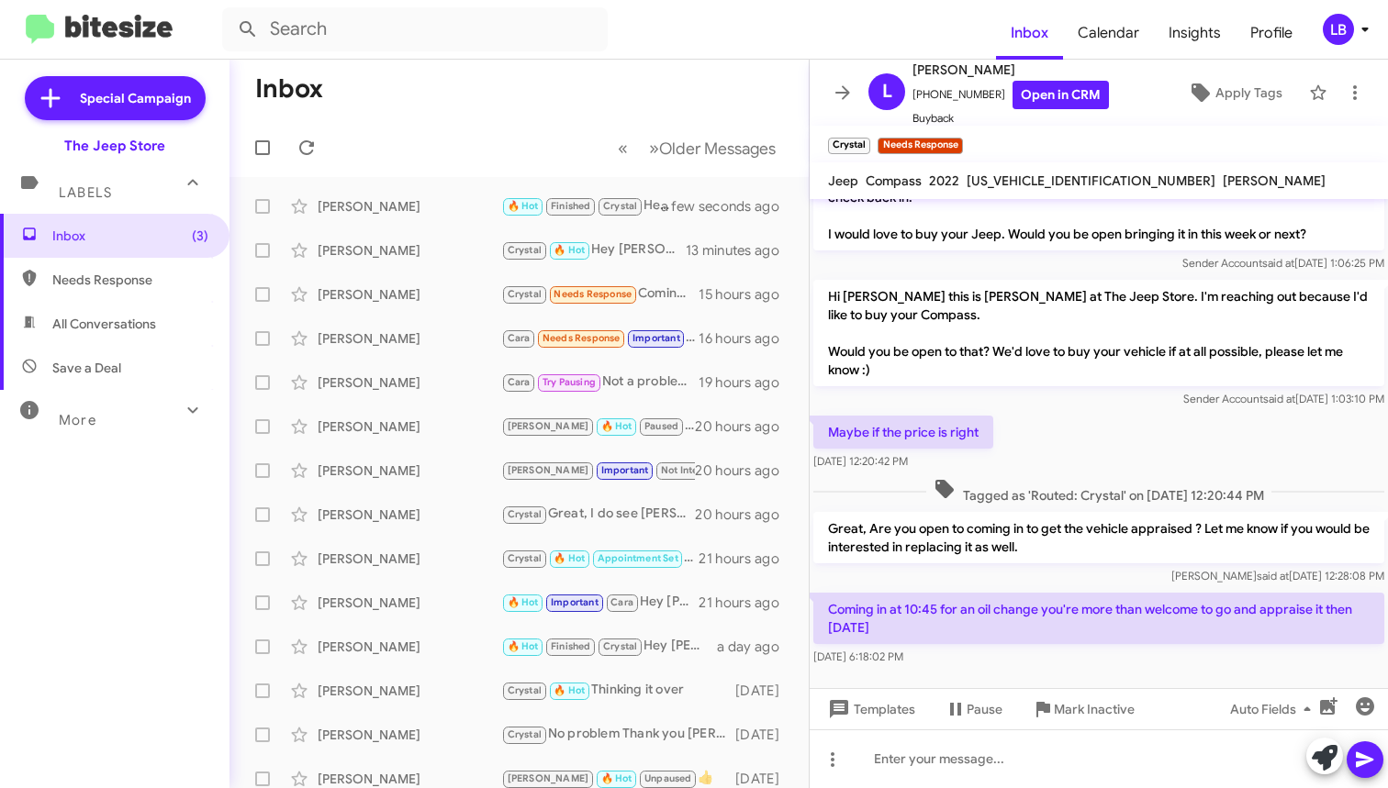
click at [1095, 437] on div "Maybe if the price is right [DATE] 12:20:42 PM" at bounding box center [1099, 443] width 578 height 62
click at [1047, 453] on div "Maybe if the price is right [DATE] 12:20:42 PM" at bounding box center [1099, 443] width 578 height 62
click at [1069, 453] on div "Maybe if the price is right [DATE] 12:20:42 PM" at bounding box center [1099, 443] width 578 height 62
click at [1063, 487] on div "Tagged as 'Routed: Crystal' on [DATE] 12:20:44 PM" at bounding box center [1099, 492] width 578 height 34
click at [1079, 747] on div at bounding box center [1099, 759] width 578 height 59
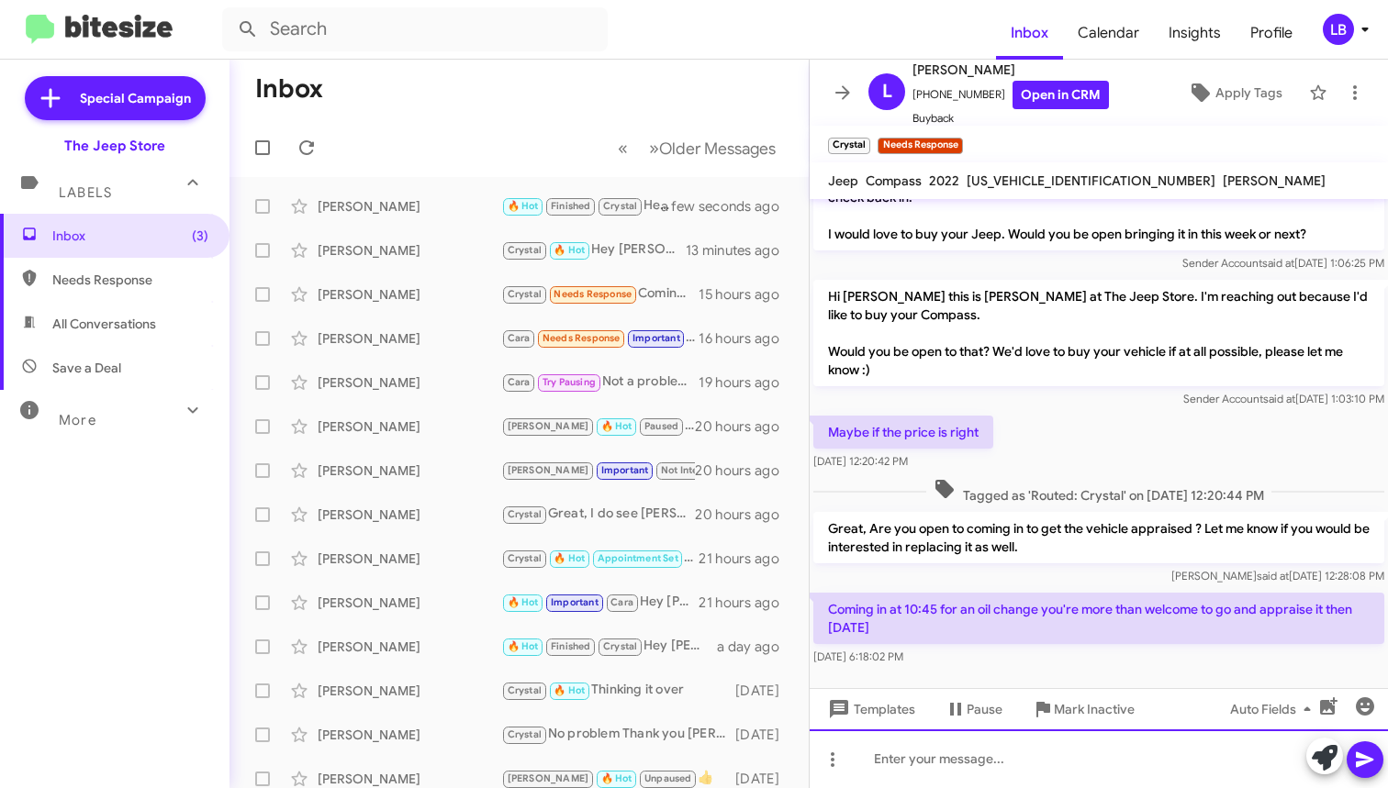
click at [1081, 761] on div at bounding box center [1099, 759] width 578 height 59
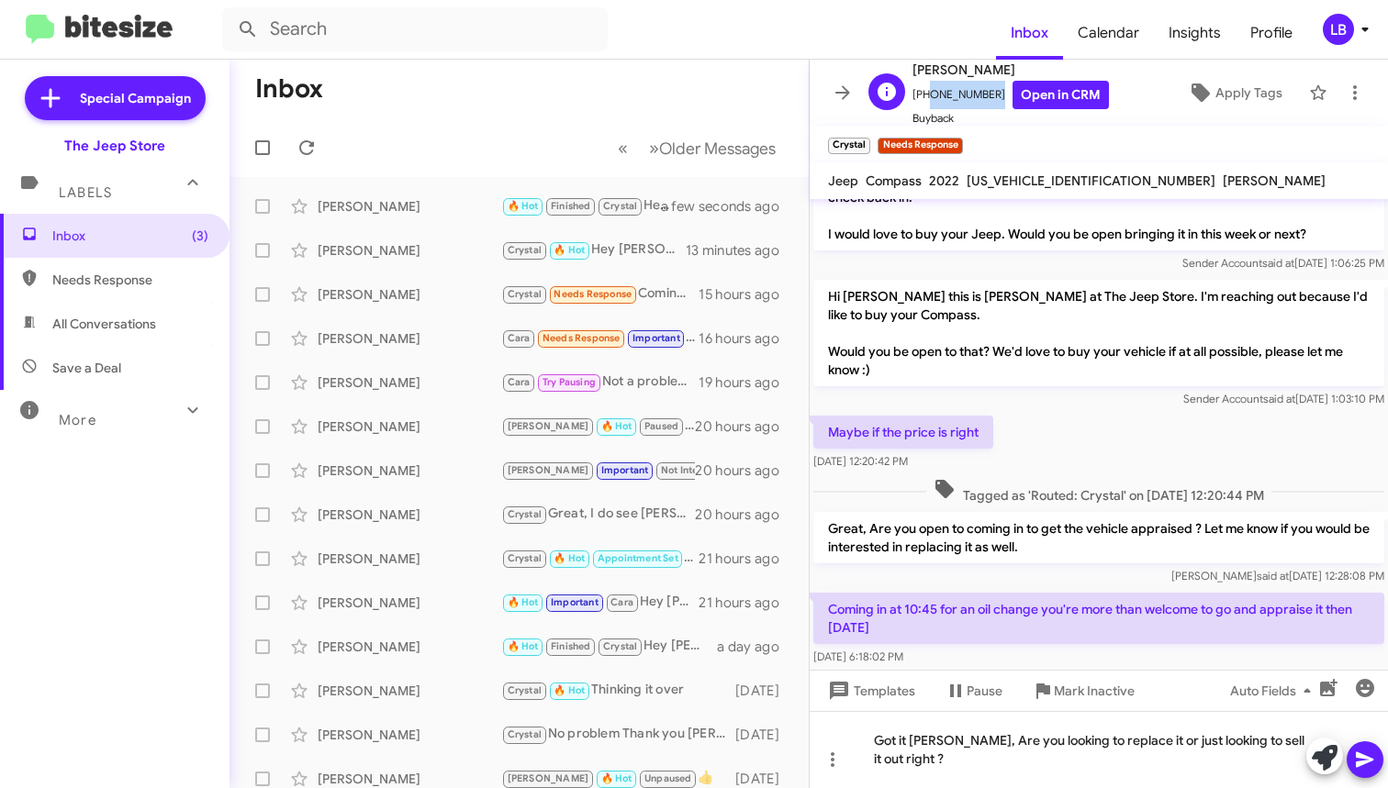
drag, startPoint x: 966, startPoint y: 95, endPoint x: 935, endPoint y: 95, distance: 30.3
click at [922, 105] on span "[PHONE_NUMBER] Open in CRM" at bounding box center [1010, 95] width 196 height 28
copy span "7329969675"
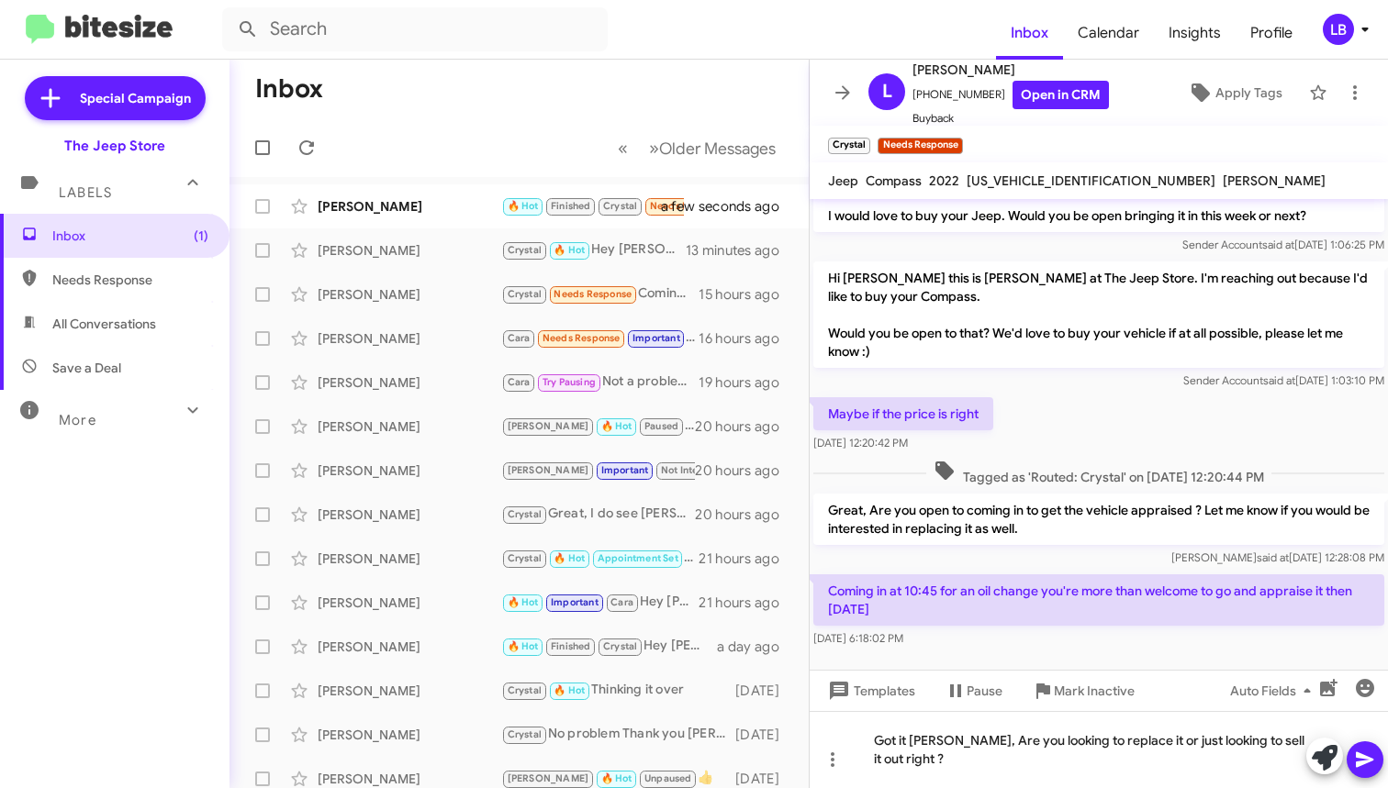
click at [1105, 411] on div "Maybe if the price is right [DATE] 12:20:42 PM" at bounding box center [1099, 425] width 578 height 62
click at [1020, 762] on div "Got it [PERSON_NAME], Are you looking to replace it or just looking to sell it …" at bounding box center [1099, 749] width 578 height 77
click at [1112, 460] on span "Tagged as 'Routed: Crystal' on [DATE] 12:20:44 PM" at bounding box center [1098, 473] width 345 height 27
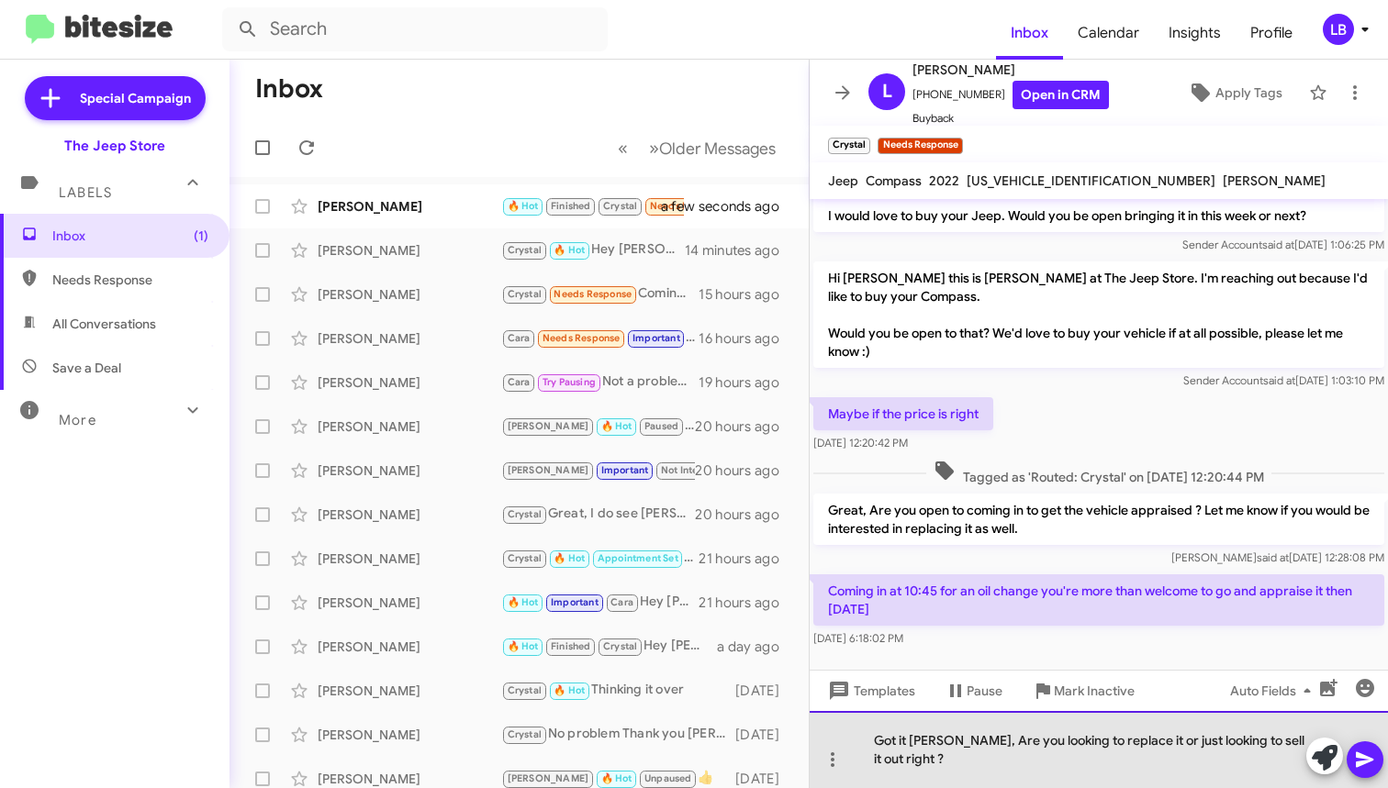
click at [944, 765] on div "Got it [PERSON_NAME], Are you looking to replace it or just looking to sell it …" at bounding box center [1099, 749] width 578 height 77
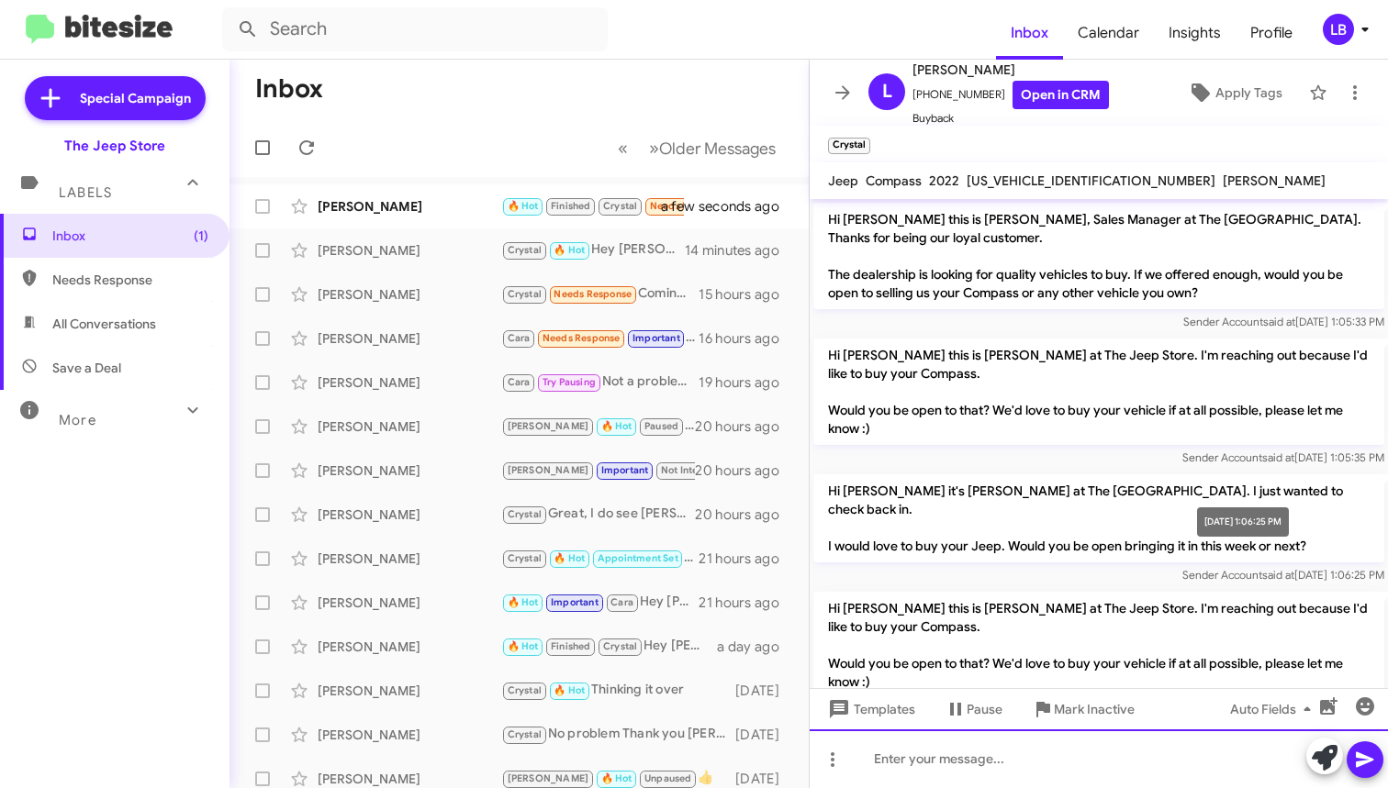
scroll to position [379, 0]
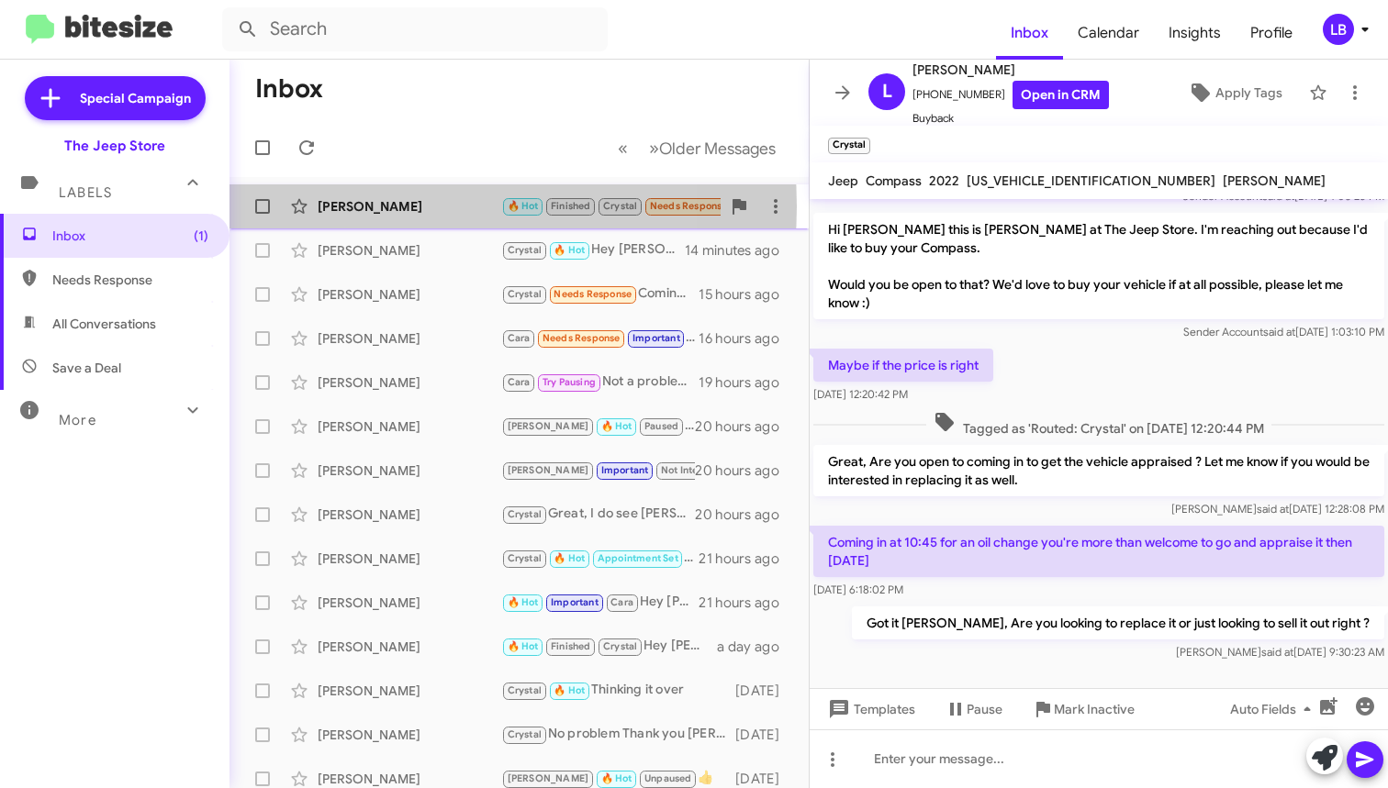
click at [397, 207] on div "[PERSON_NAME]" at bounding box center [410, 206] width 184 height 18
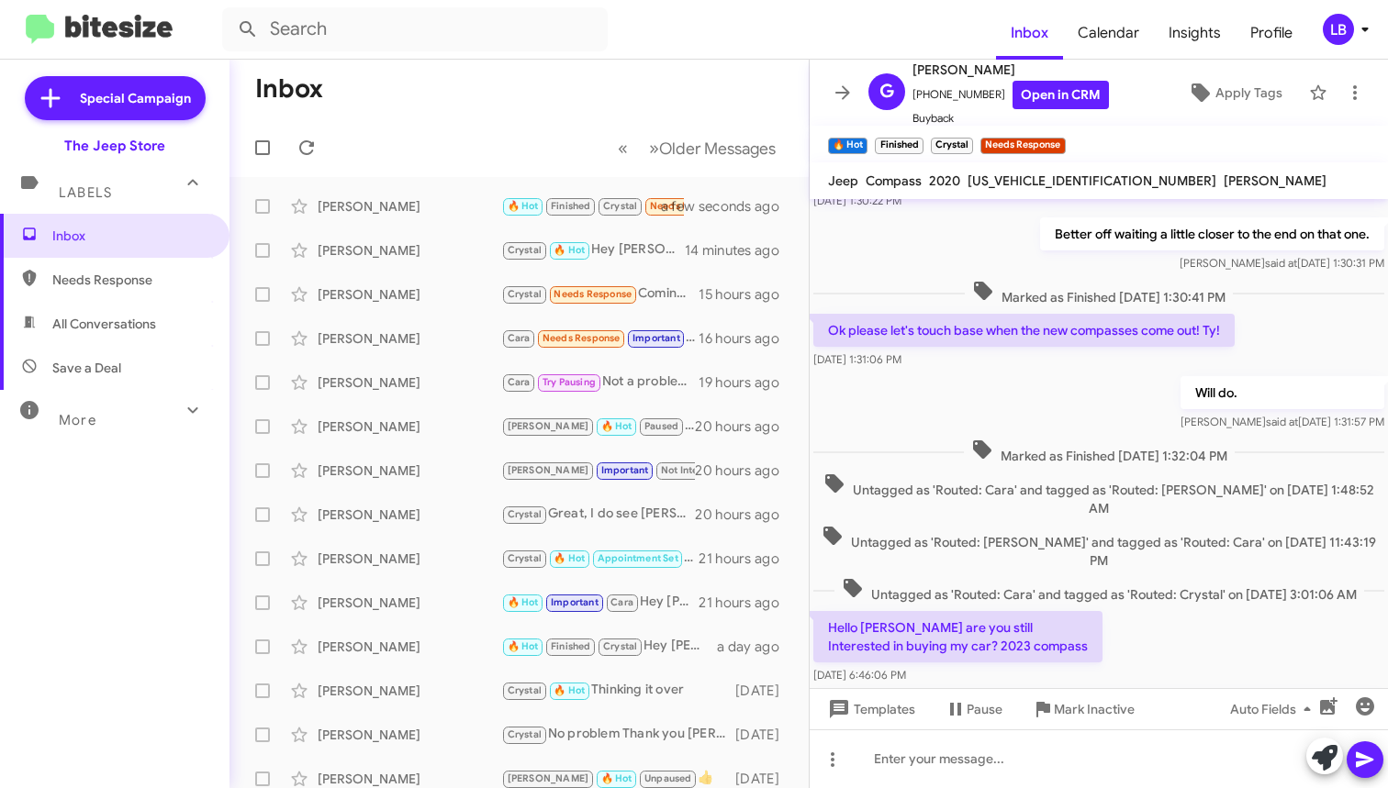
scroll to position [1270, 0]
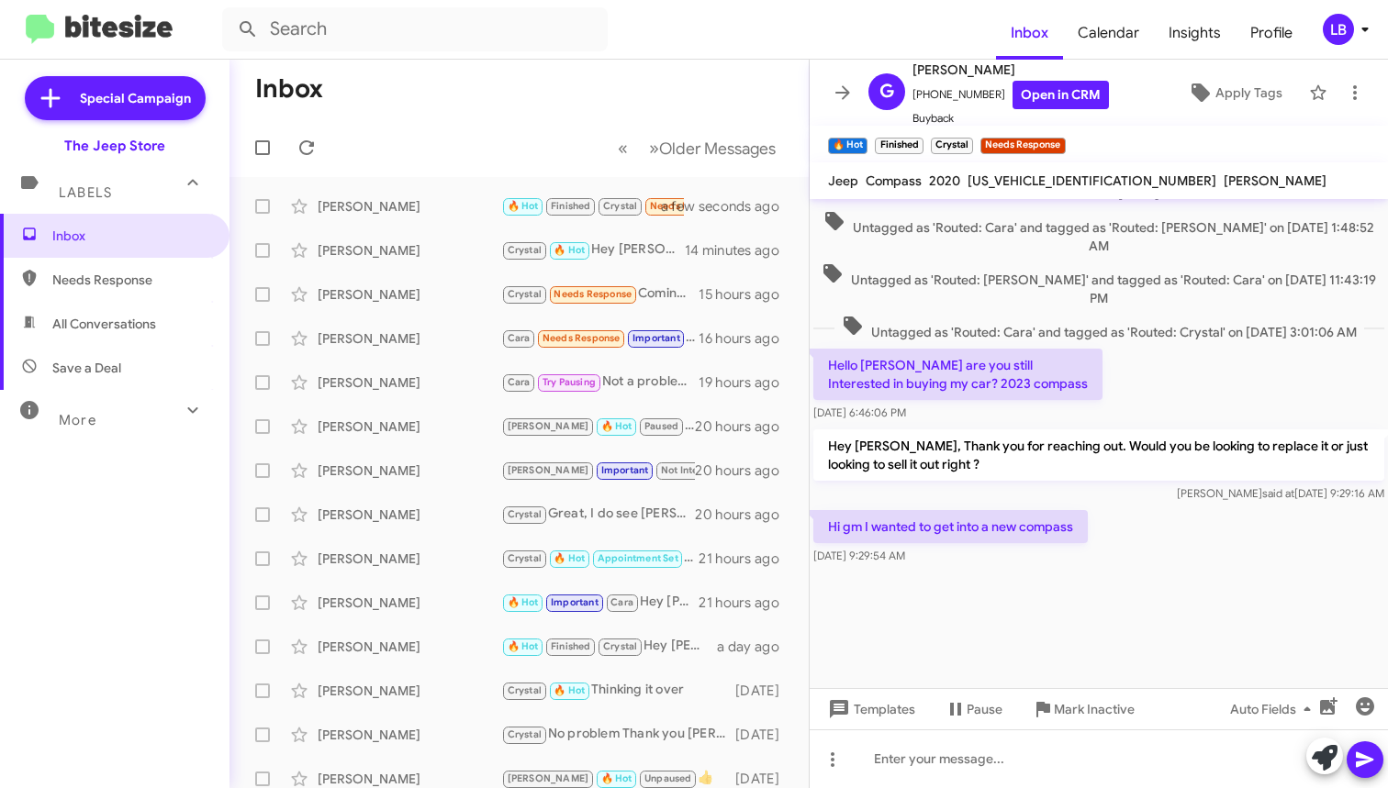
click at [1211, 374] on div "Hello [PERSON_NAME] are you still Interested in buying my car? 2023 compass [DA…" at bounding box center [1099, 385] width 578 height 81
click at [1224, 378] on div "Hello [PERSON_NAME] are you still Interested in buying my car? 2023 compass [DA…" at bounding box center [1099, 385] width 578 height 81
click at [955, 285] on span "Untagged as 'Routed: [PERSON_NAME]' and tagged as 'Routed: Cara' on [DATE] 11:4…" at bounding box center [1098, 285] width 571 height 45
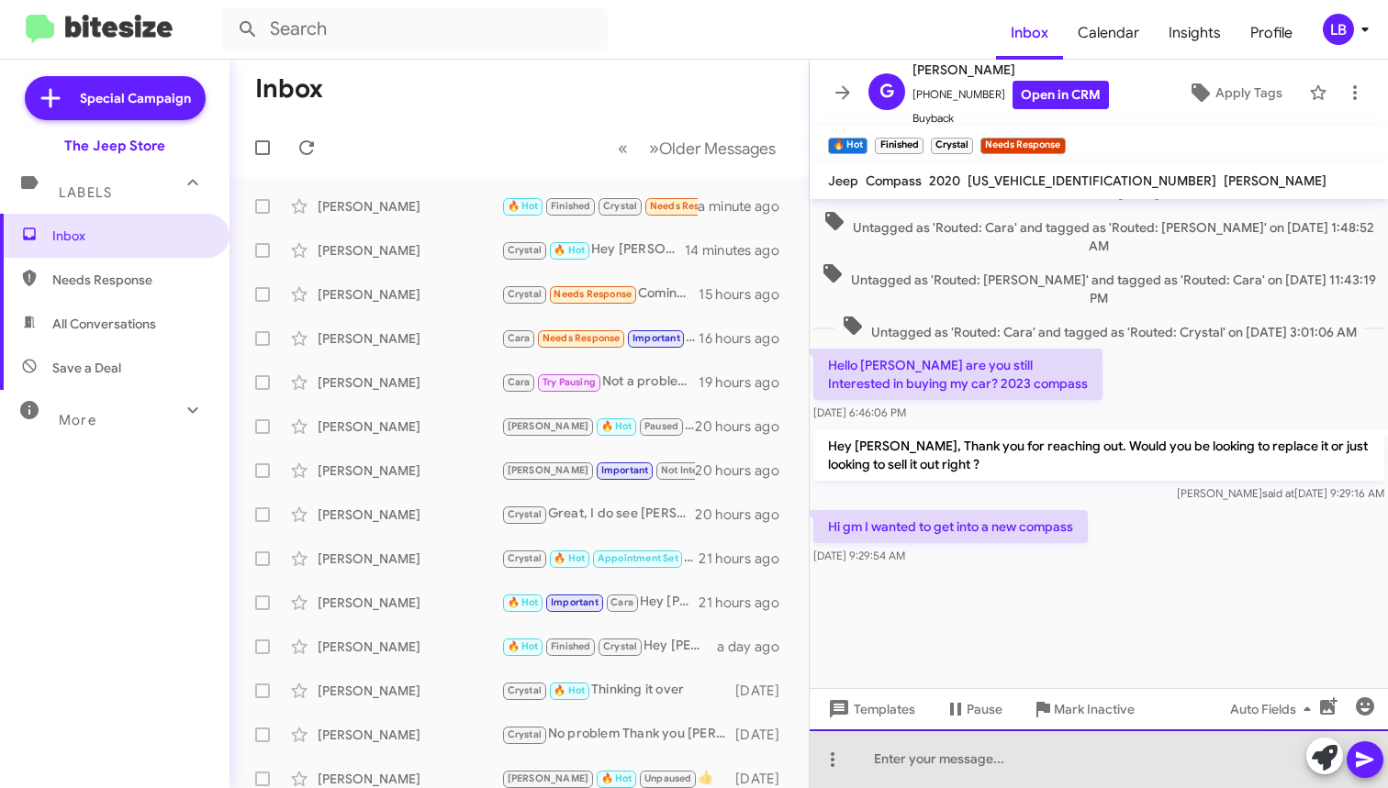
drag, startPoint x: 1096, startPoint y: 748, endPoint x: 1147, endPoint y: 640, distance: 119.9
click at [1096, 748] on div at bounding box center [1099, 759] width 578 height 59
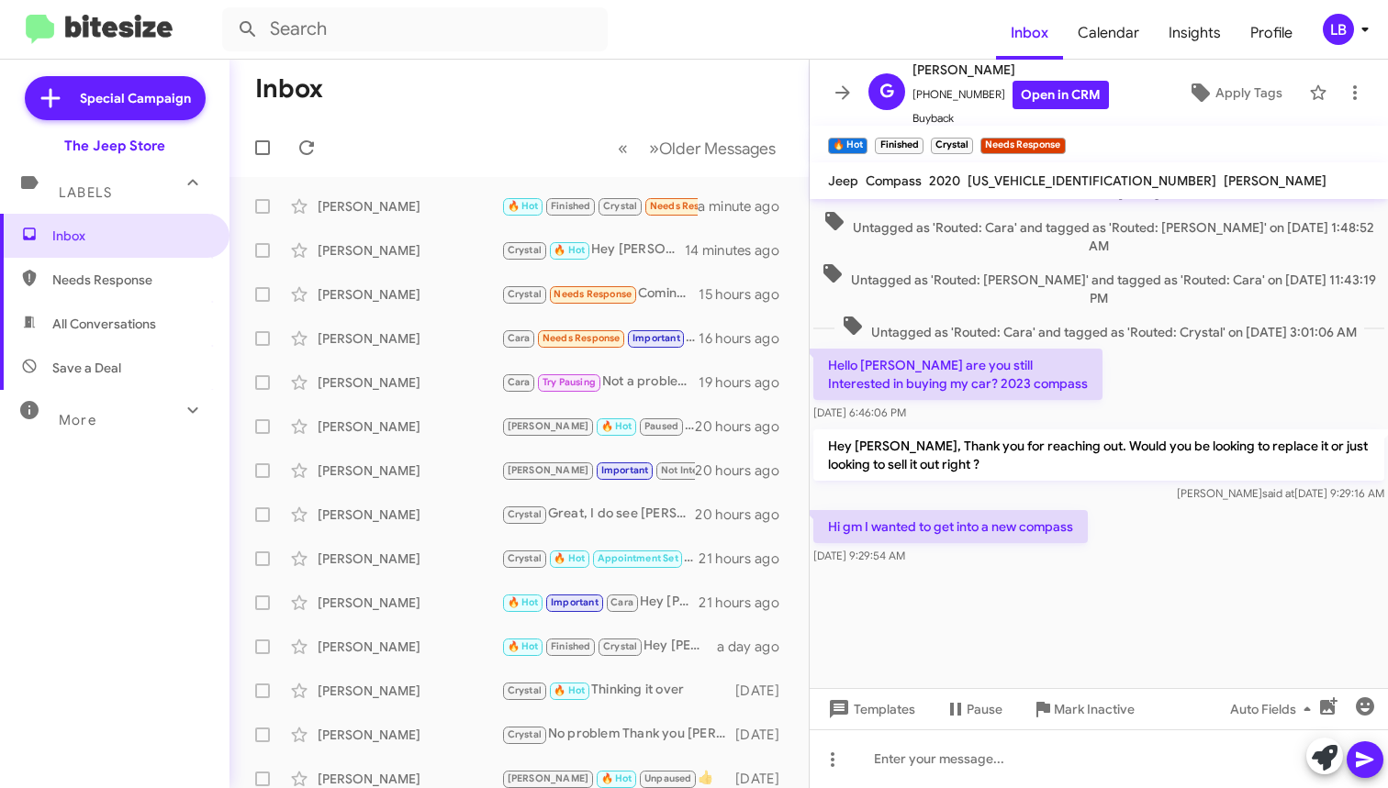
click at [1108, 570] on div at bounding box center [1099, 628] width 578 height 119
click at [1204, 385] on div "Hello [PERSON_NAME] are you still Interested in buying my car? 2023 compass [DA…" at bounding box center [1099, 385] width 578 height 81
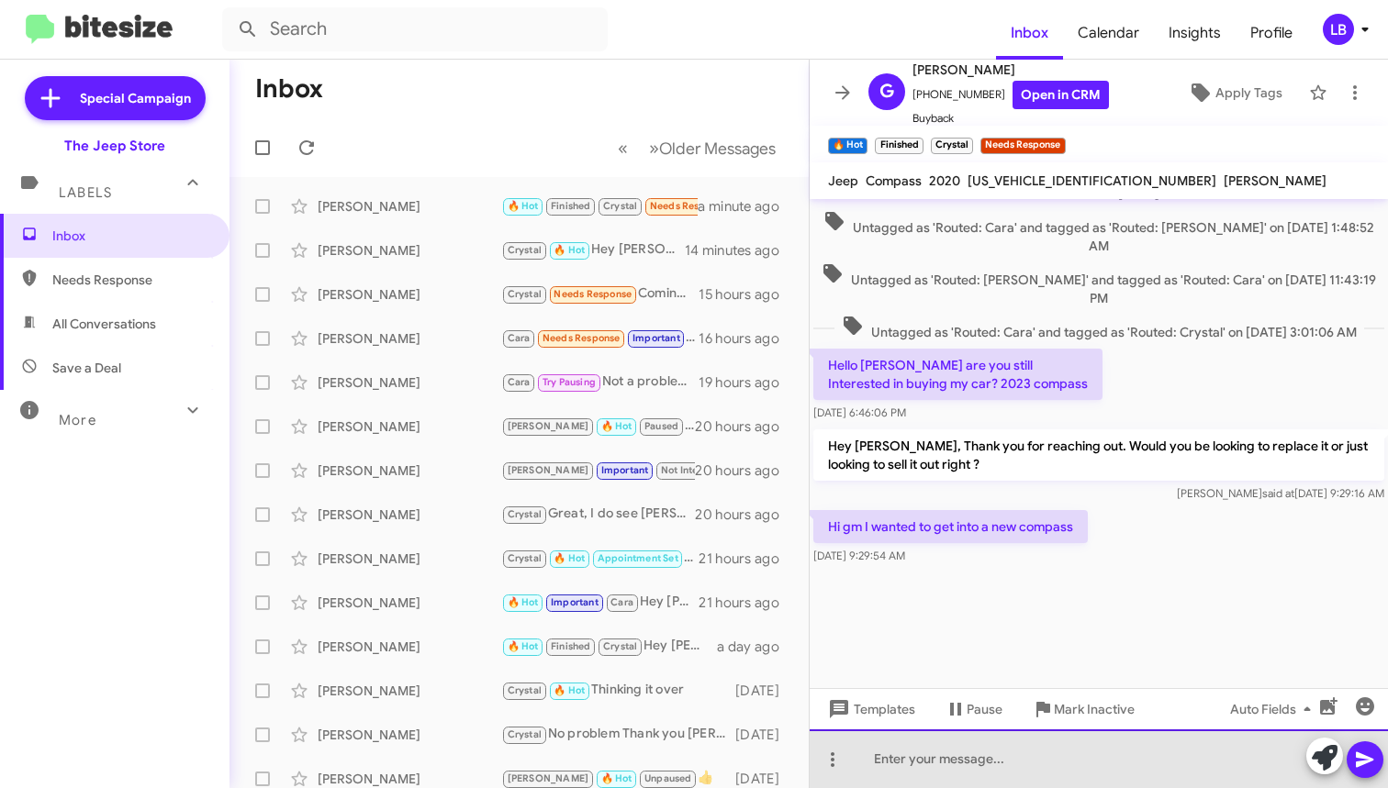
click at [1004, 770] on div at bounding box center [1099, 759] width 578 height 59
click at [1193, 774] on div "Understood, I am seeing your lease is not due until" at bounding box center [1099, 759] width 578 height 59
click at [1199, 773] on div "Understood, I am seeing your lease is not due until" at bounding box center [1099, 759] width 578 height 59
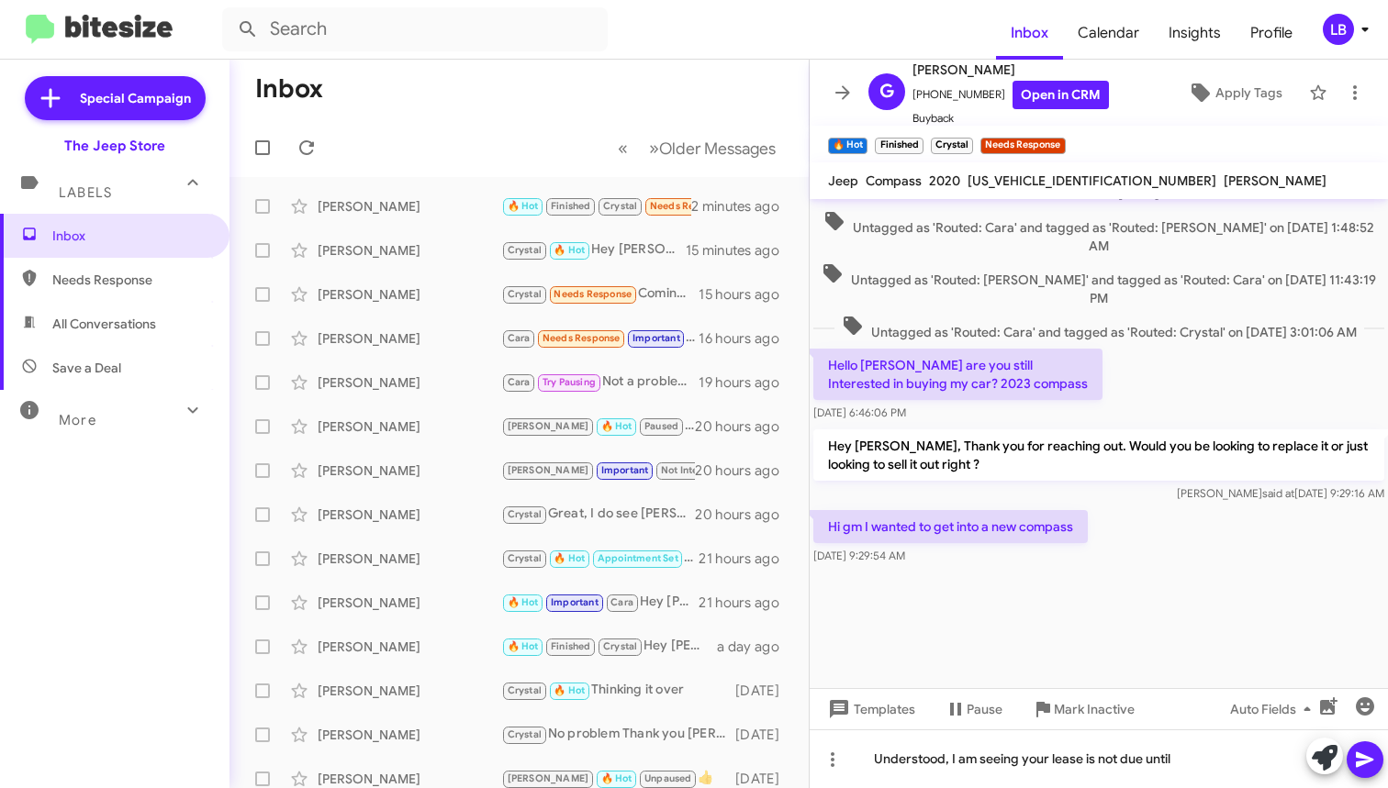
click at [1200, 629] on div at bounding box center [1099, 628] width 578 height 119
click at [1215, 770] on div "Understood, I am seeing your lease is not due until" at bounding box center [1099, 759] width 578 height 59
click at [1047, 593] on div at bounding box center [1099, 628] width 578 height 119
click at [953, 484] on div "Hey [PERSON_NAME], Thank you for reaching out. Would you be looking to replace …" at bounding box center [1098, 466] width 571 height 73
click at [1112, 630] on div at bounding box center [1099, 628] width 578 height 119
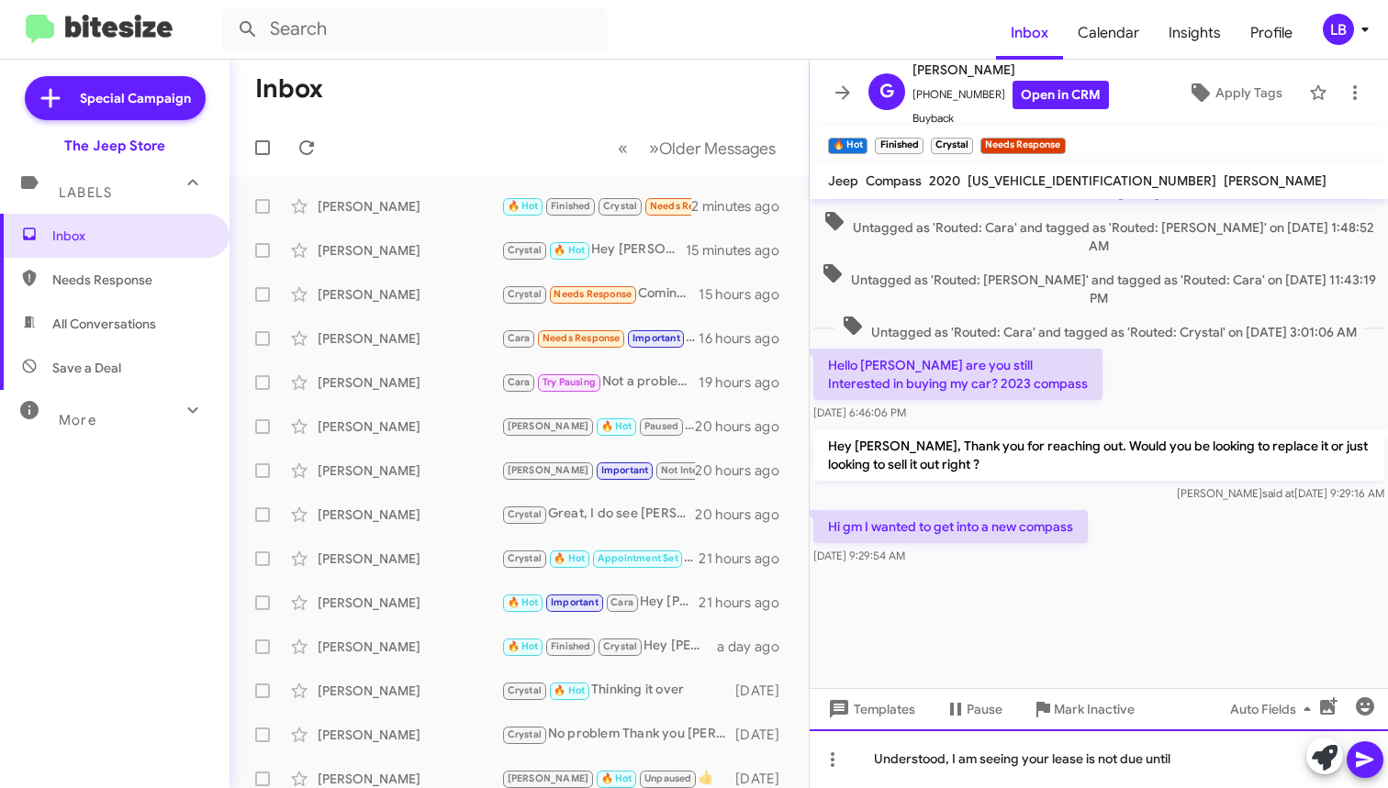
drag, startPoint x: 1198, startPoint y: 781, endPoint x: 1172, endPoint y: 667, distance: 116.7
click at [1198, 781] on div "Understood, I am seeing your lease is not due until" at bounding box center [1099, 759] width 578 height 59
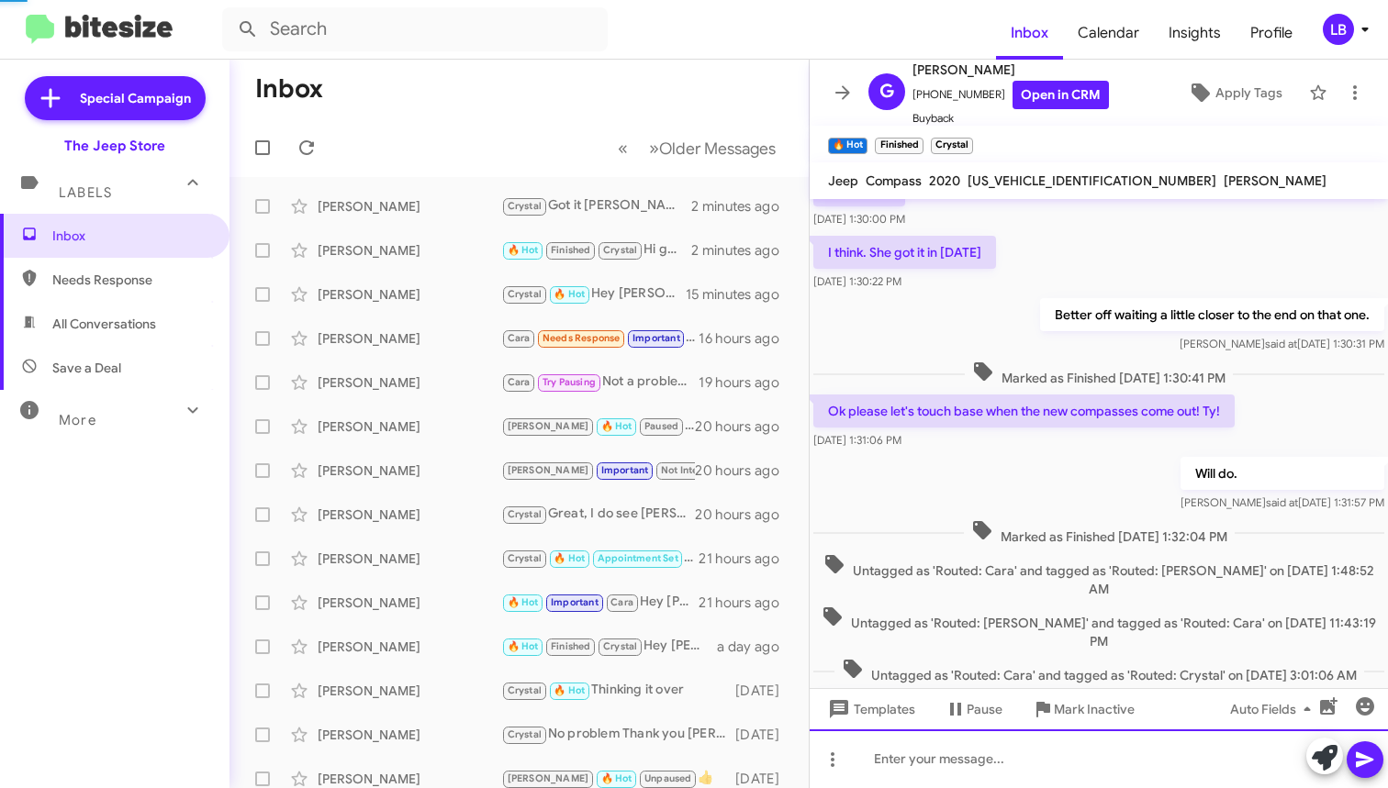
scroll to position [1356, 0]
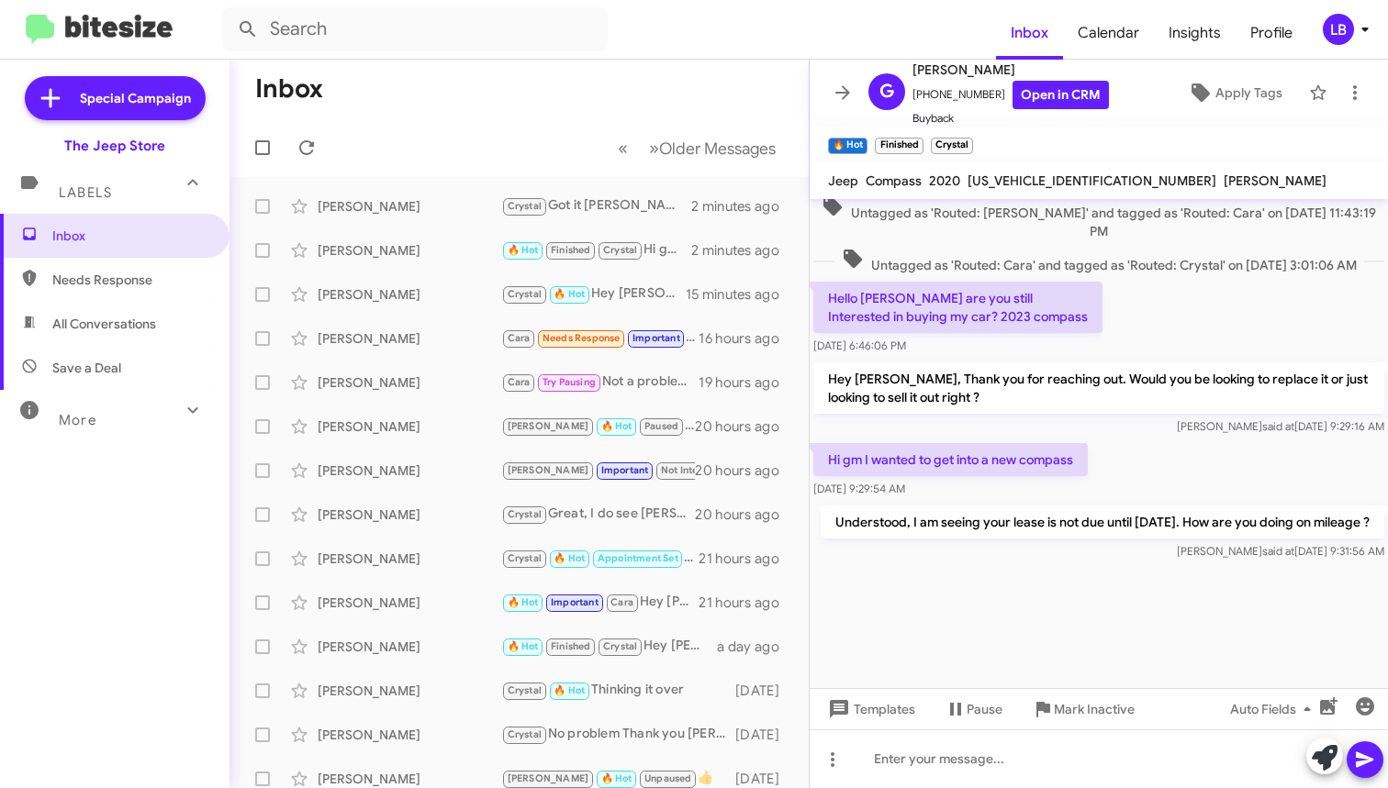
click at [1224, 440] on div "Hi gm I wanted to get into a new compass [DATE] 9:29:54 AM" at bounding box center [1099, 471] width 578 height 62
click at [393, 303] on div "[PERSON_NAME]" at bounding box center [410, 294] width 184 height 18
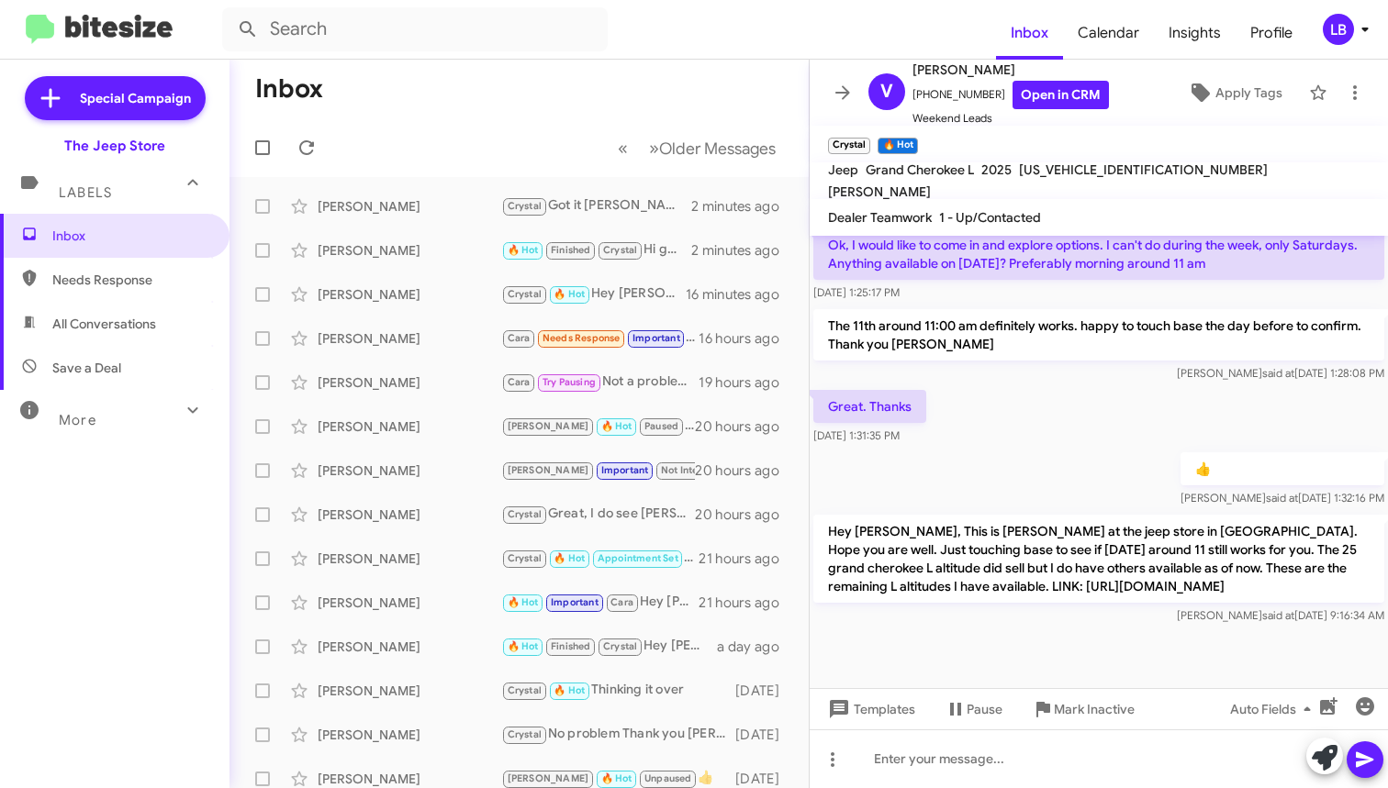
click at [131, 290] on span "Needs Response" at bounding box center [114, 280] width 229 height 44
type input "in:needs-response"
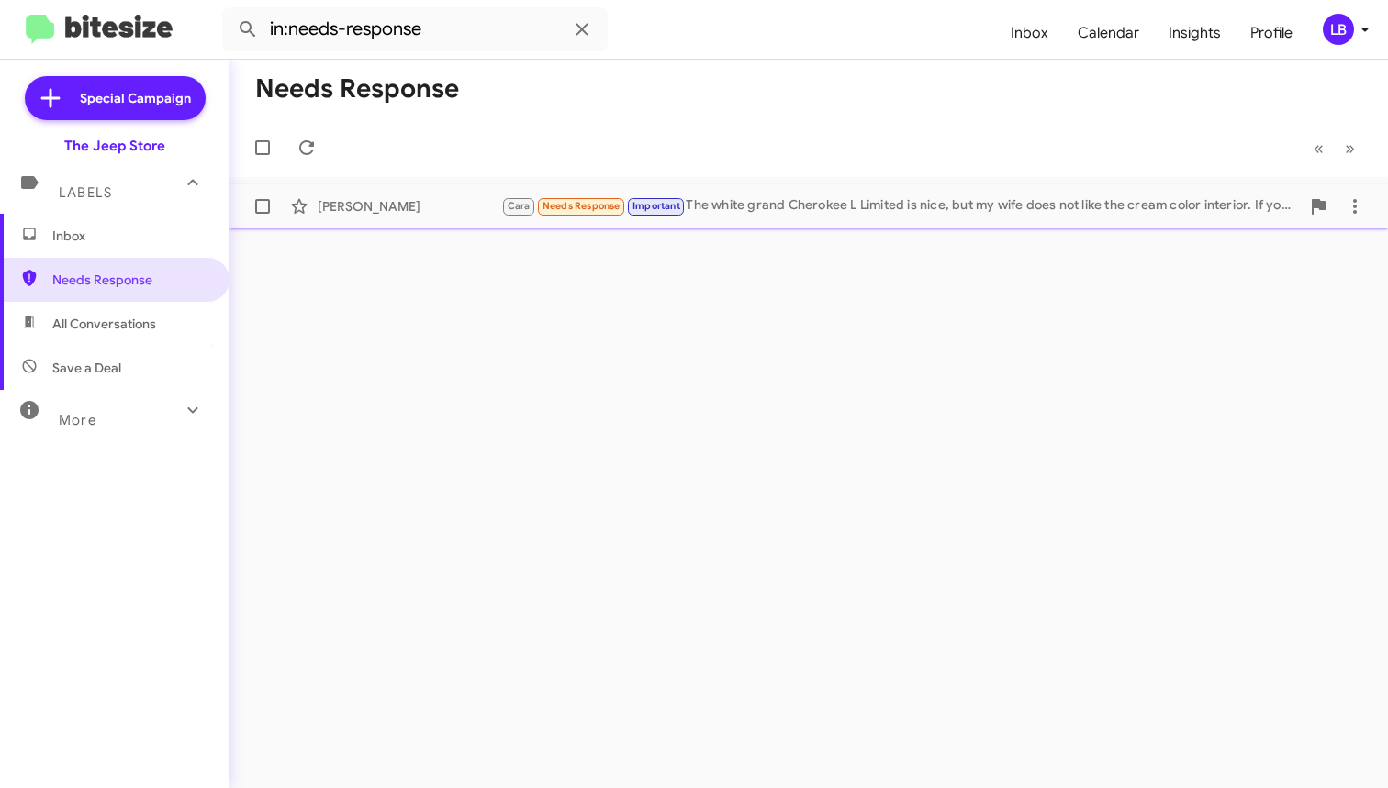
click at [415, 212] on div "[PERSON_NAME]" at bounding box center [410, 206] width 184 height 18
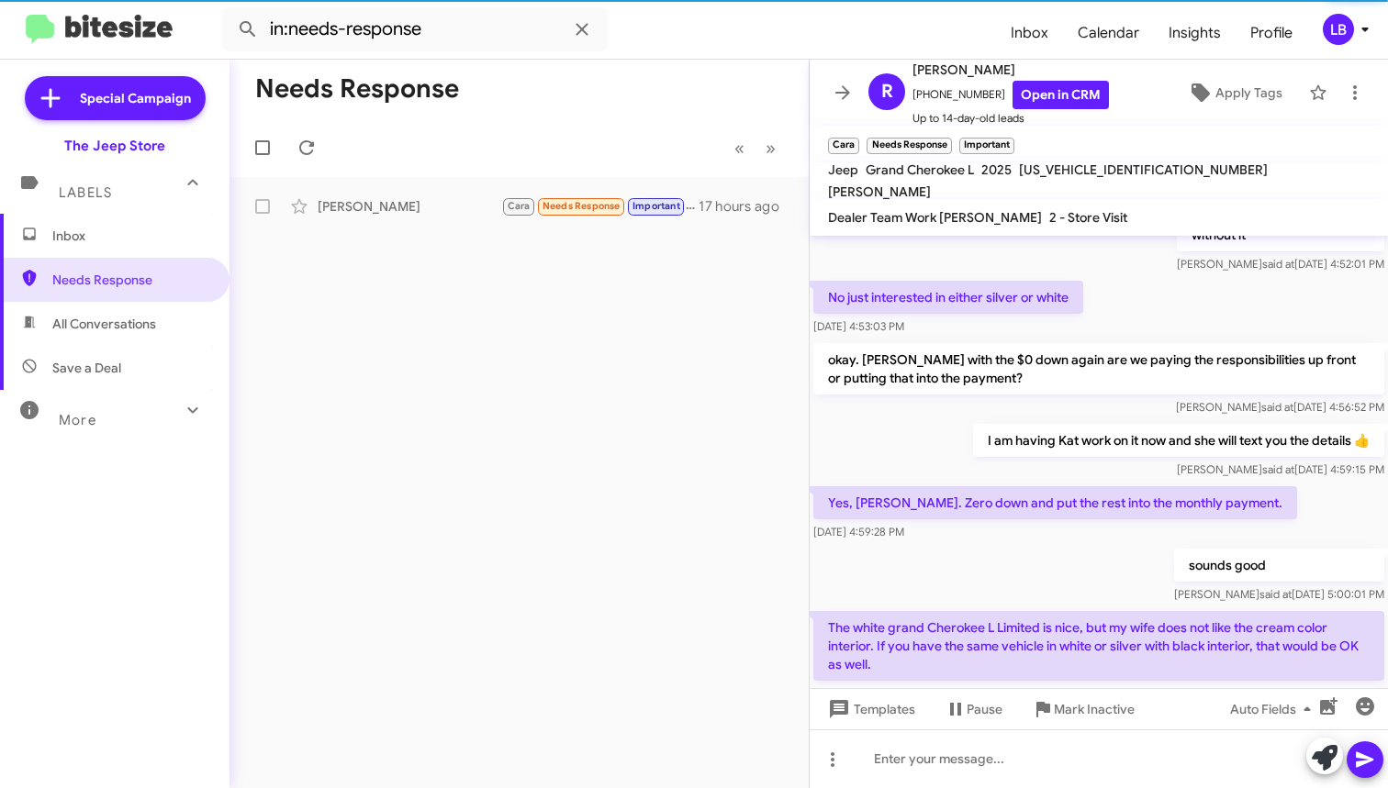
scroll to position [1181, 0]
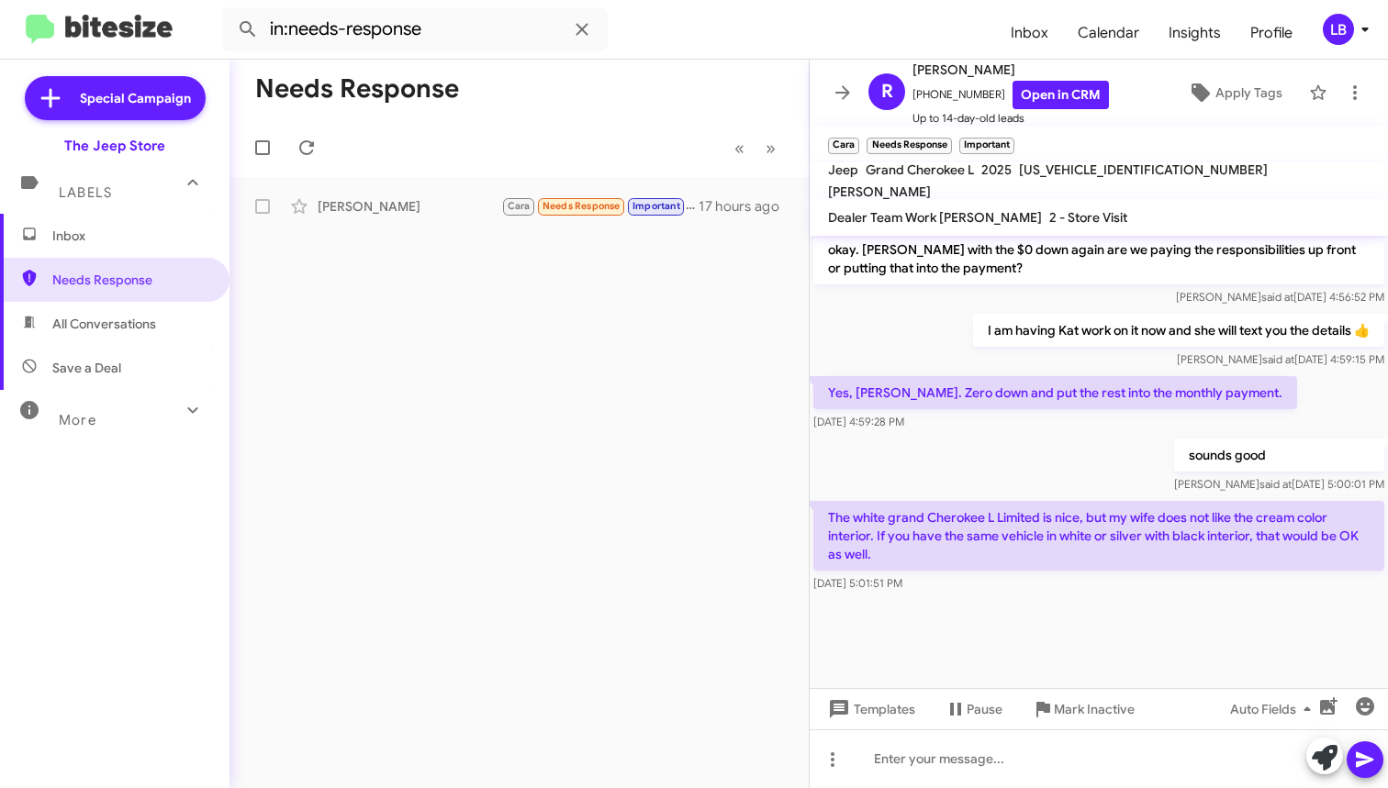
drag, startPoint x: 907, startPoint y: 331, endPoint x: 921, endPoint y: 336, distance: 14.5
click at [907, 331] on div "I am having Kat work on it now and she will text you the details 👍 [PERSON_NAME…" at bounding box center [1099, 341] width 578 height 62
click at [1168, 356] on div "[PERSON_NAME] said at [DATE] 4:59:15 PM" at bounding box center [1178, 360] width 411 height 18
drag, startPoint x: 1017, startPoint y: 470, endPoint x: 992, endPoint y: 470, distance: 24.8
click at [1017, 469] on div "sounds good [PERSON_NAME] said at [DATE] 5:00:01 PM" at bounding box center [1099, 466] width 578 height 62
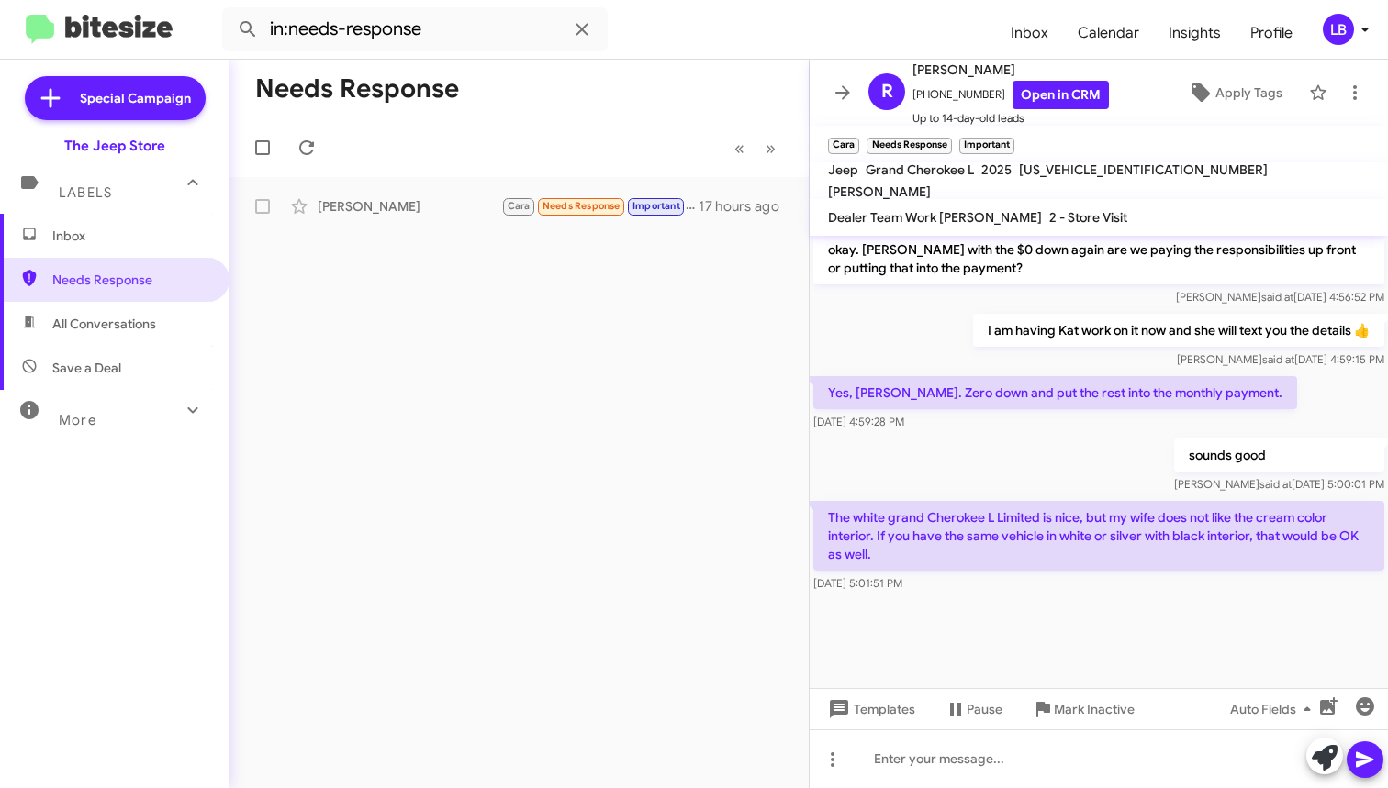
click at [870, 330] on div "I am having Kat work on it now and she will text you the details 👍 [PERSON_NAME…" at bounding box center [1099, 341] width 578 height 62
click at [1031, 336] on p "I am having Kat work on it now and she will text you the details 👍" at bounding box center [1178, 330] width 411 height 33
click at [1037, 463] on div "sounds good [PERSON_NAME] said at [DATE] 5:00:01 PM" at bounding box center [1099, 466] width 578 height 62
click at [975, 331] on p "I am having Kat work on it now and she will text you the details 👍" at bounding box center [1178, 330] width 411 height 33
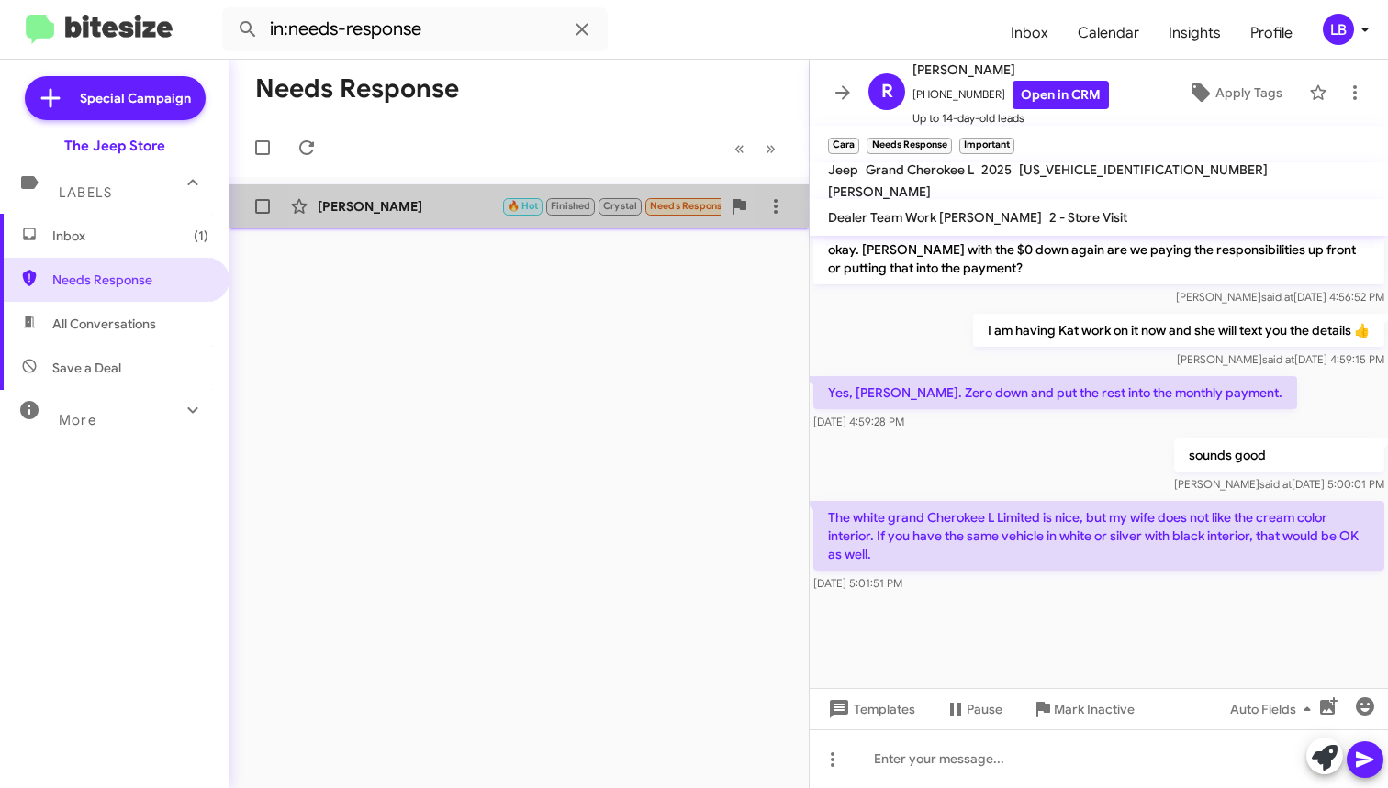
click at [432, 210] on div "[PERSON_NAME]" at bounding box center [410, 206] width 184 height 18
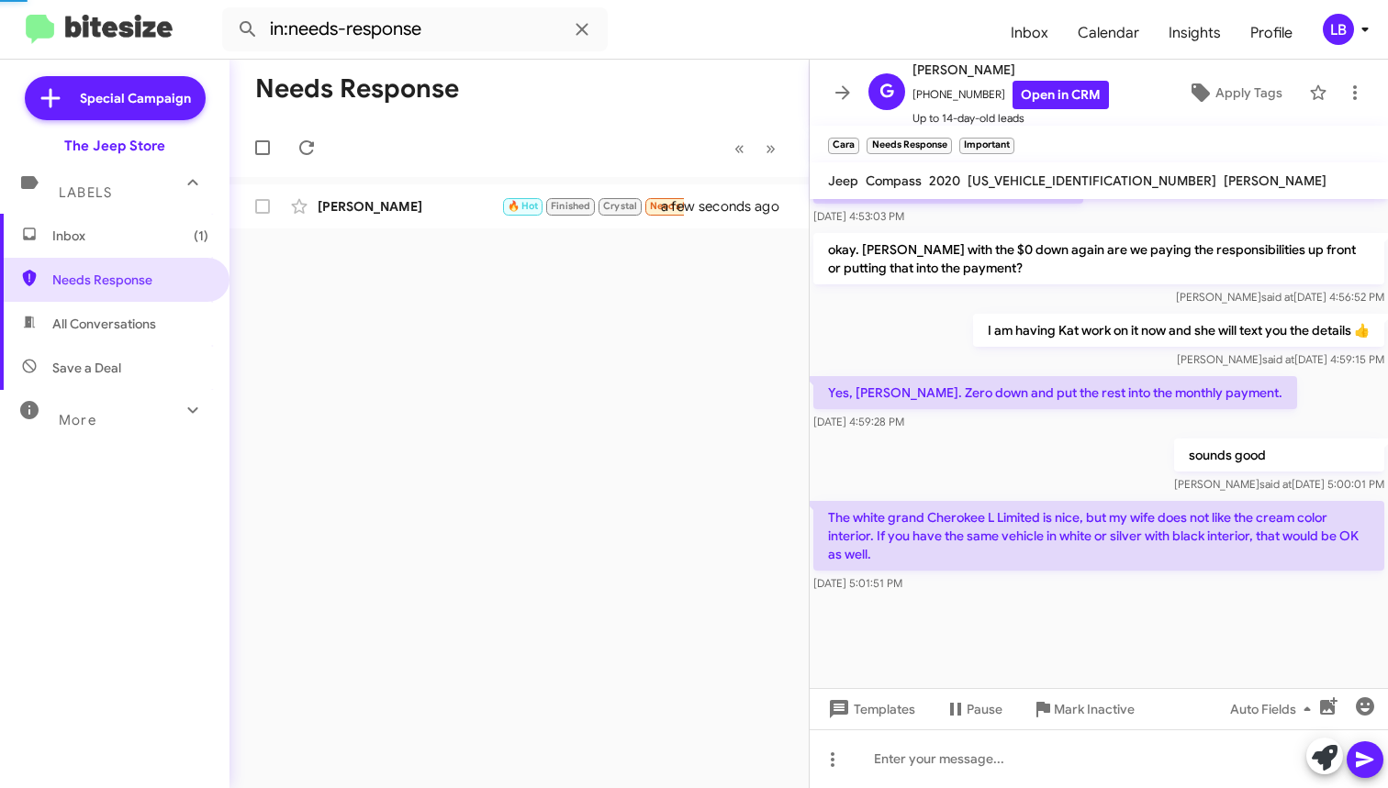
scroll to position [837, 0]
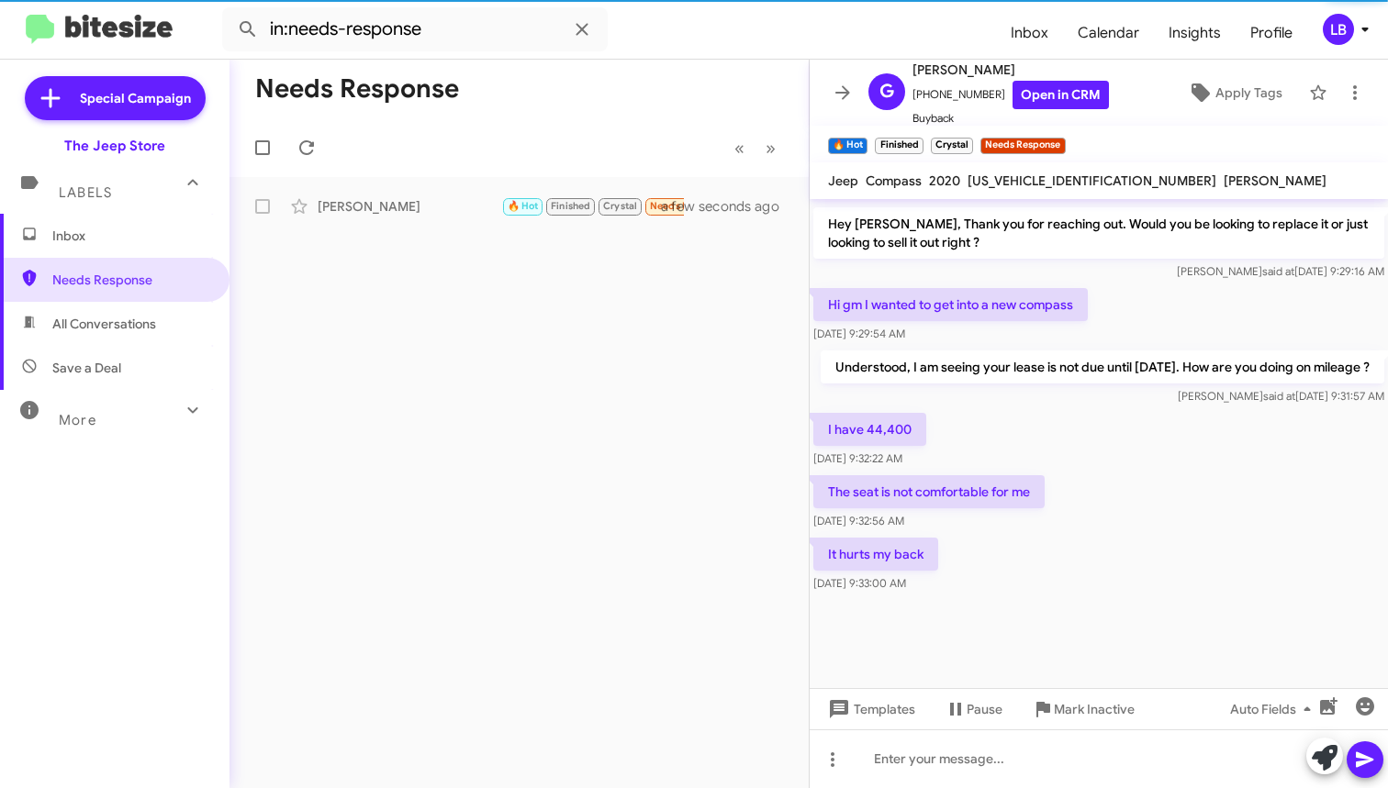
click at [1057, 464] on div "I have 44,400 [DATE] 9:32:22 AM" at bounding box center [1099, 440] width 578 height 62
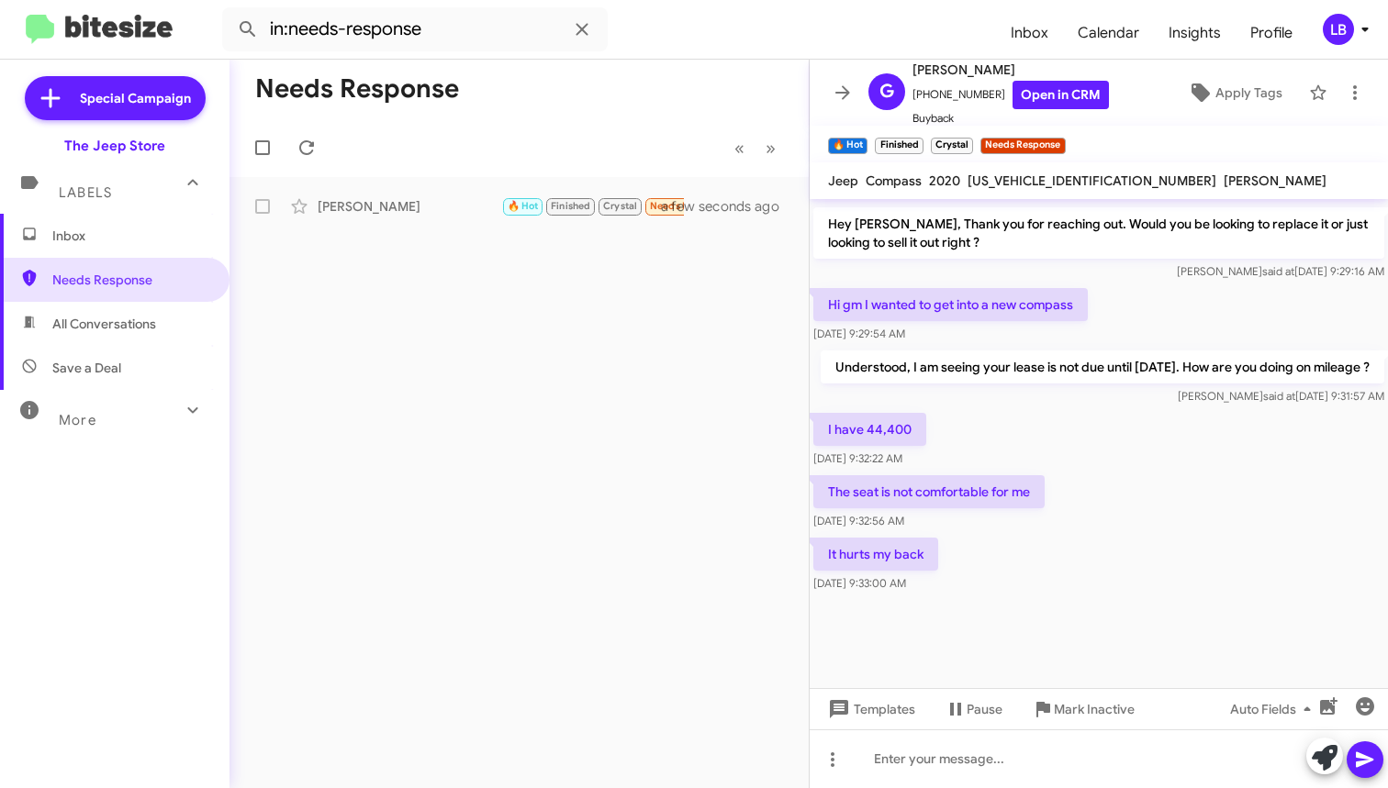
click at [1178, 306] on div "Hi gm I wanted to get into a new compass [DATE] 9:29:54 AM" at bounding box center [1099, 316] width 578 height 62
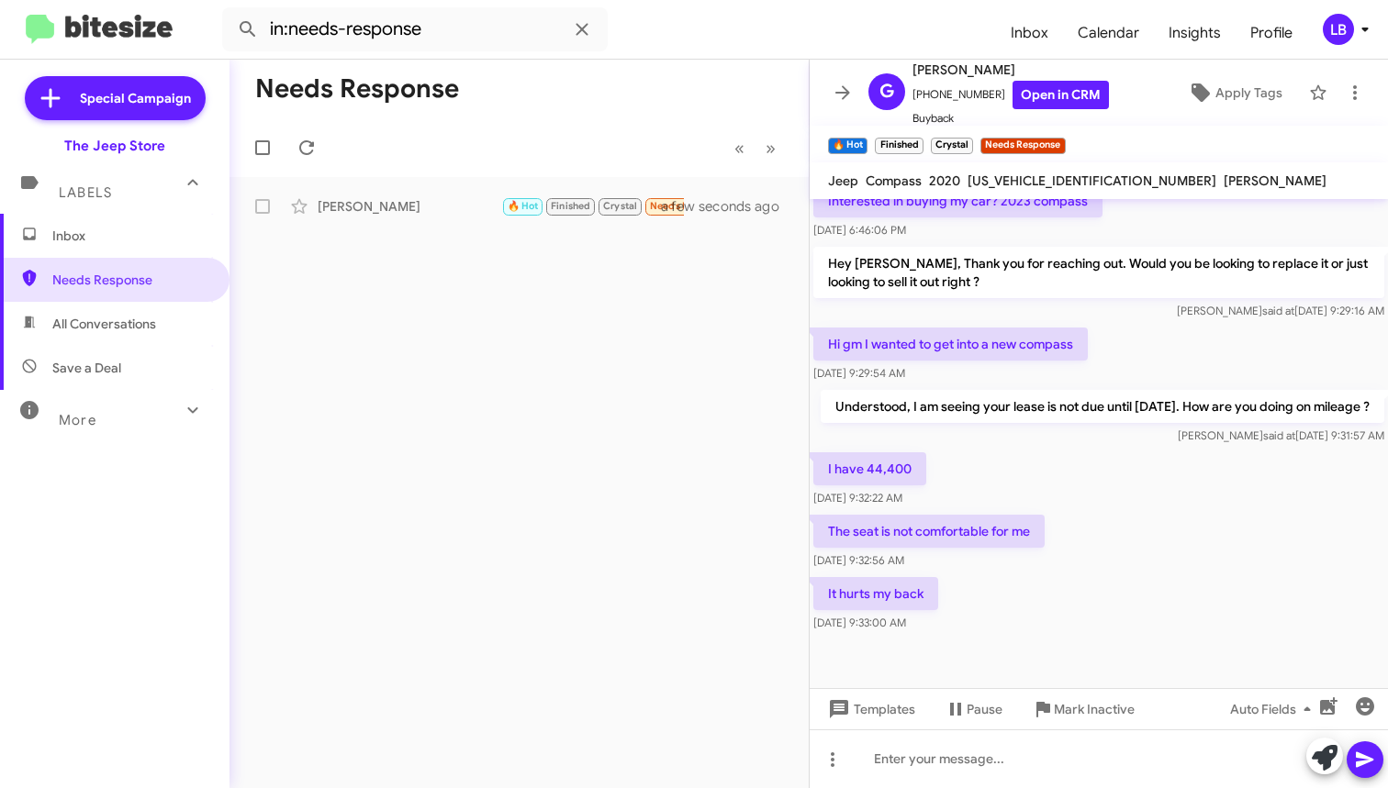
scroll to position [670, 0]
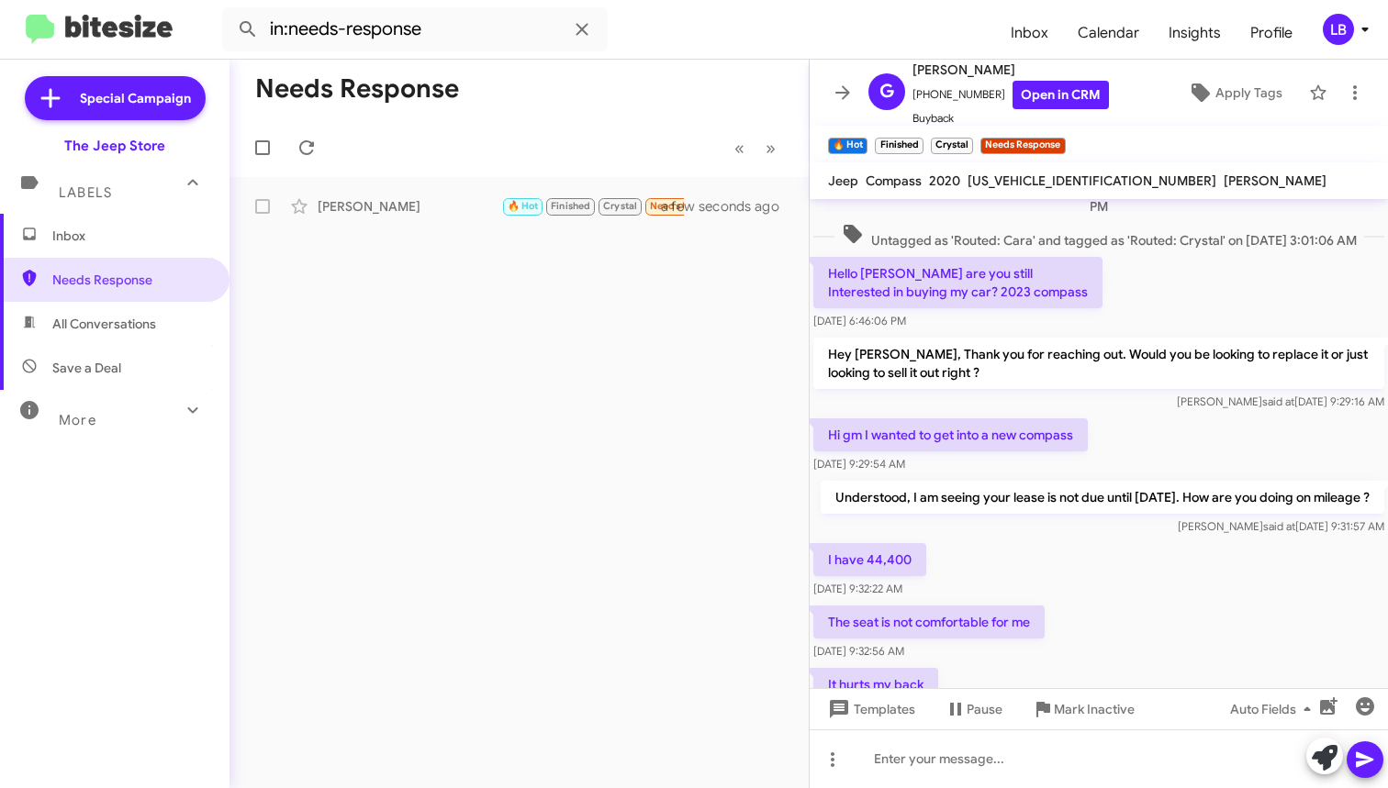
drag, startPoint x: 1121, startPoint y: 290, endPoint x: 475, endPoint y: 393, distance: 654.3
click at [1119, 291] on div "Hello [PERSON_NAME] are you still Interested in buying my car? 2023 compass [DA…" at bounding box center [1099, 293] width 578 height 81
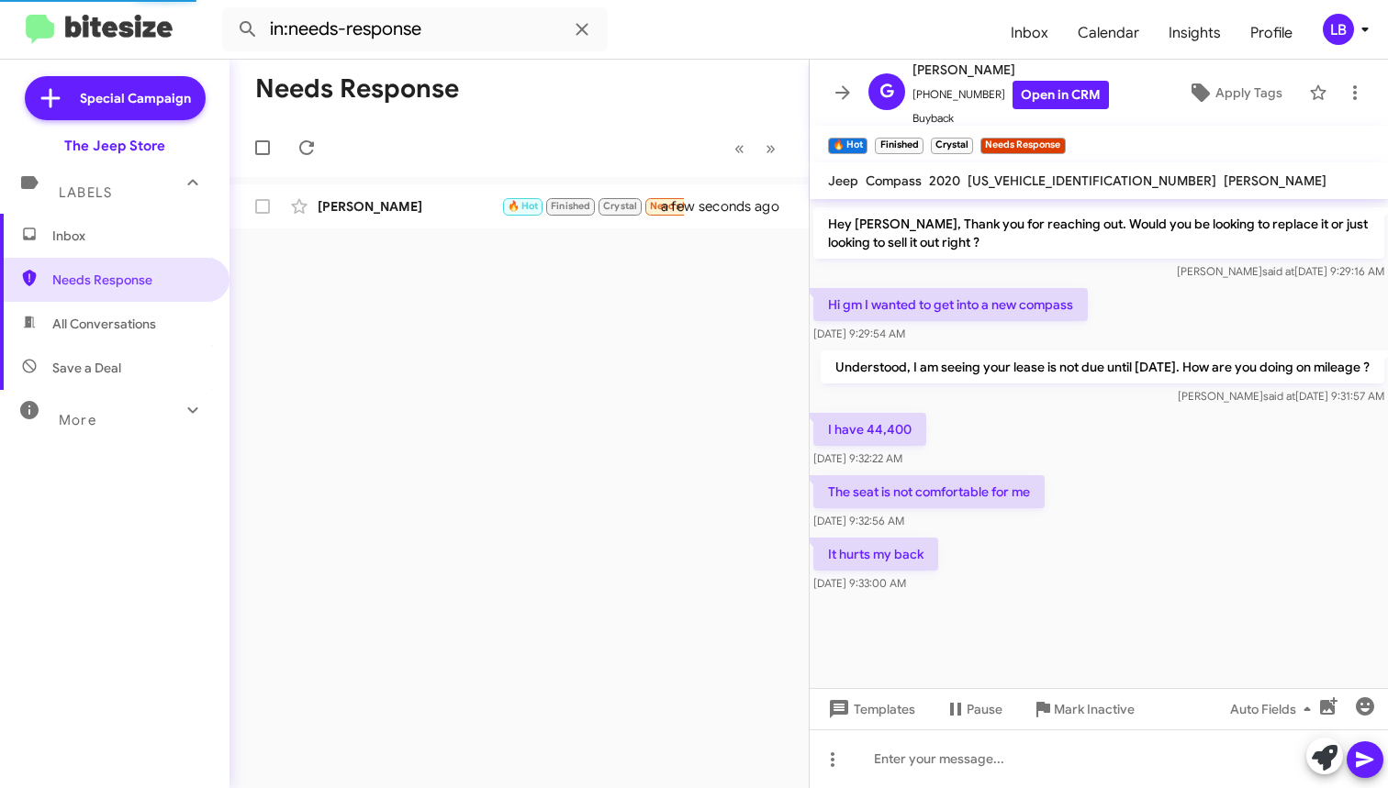
scroll to position [837, 0]
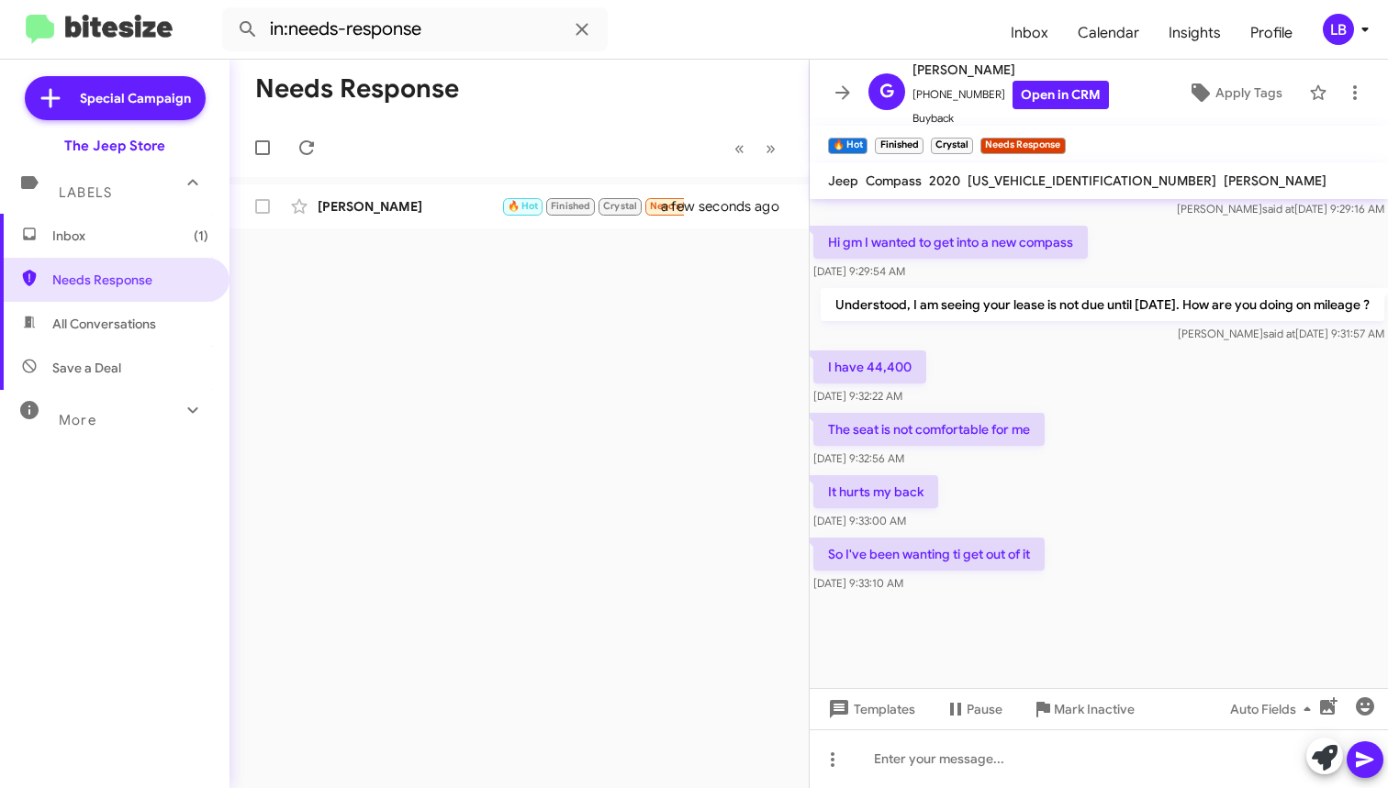
click at [1035, 377] on div "I have 44,400 [DATE] 9:32:22 AM" at bounding box center [1099, 378] width 578 height 62
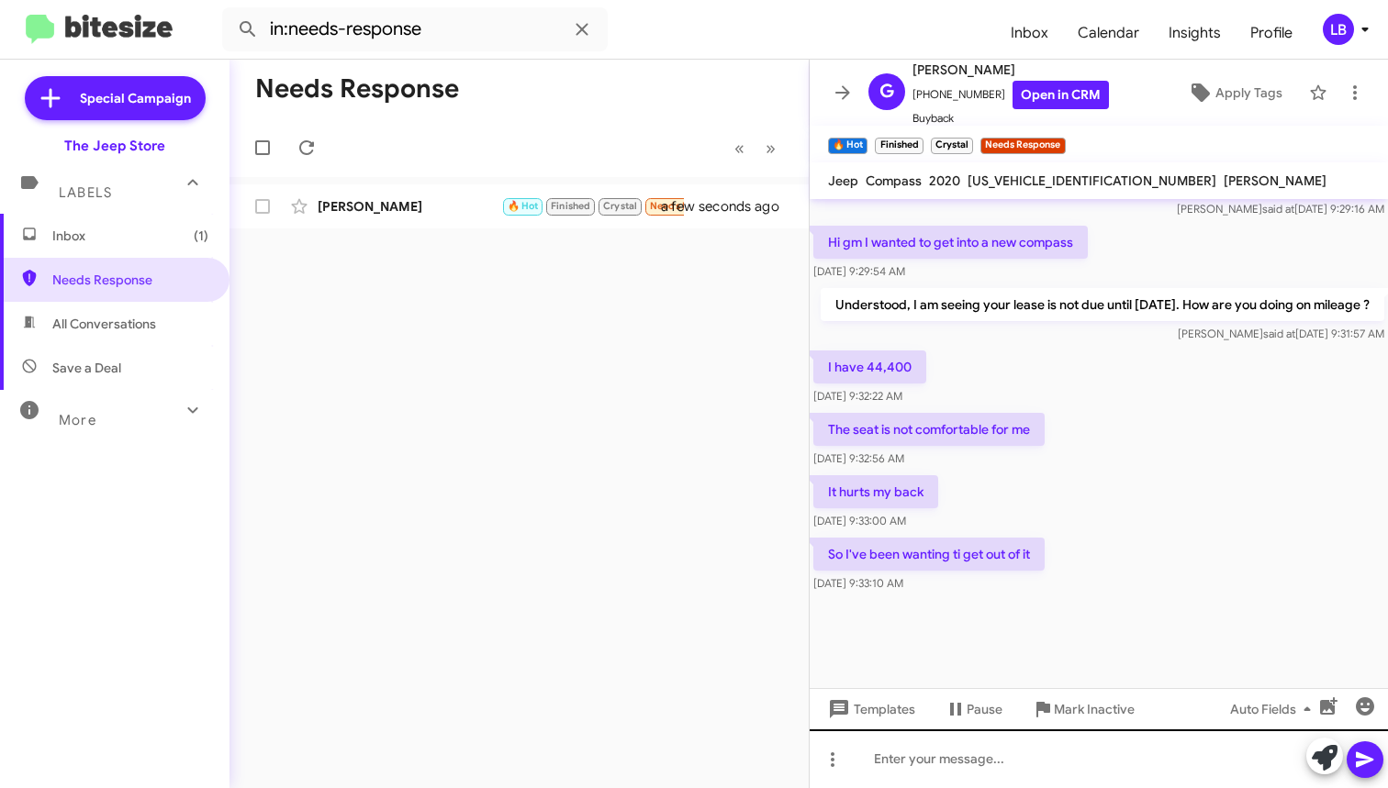
drag, startPoint x: 1055, startPoint y: 606, endPoint x: 1043, endPoint y: 732, distance: 127.2
click at [1055, 606] on div at bounding box center [1099, 643] width 578 height 92
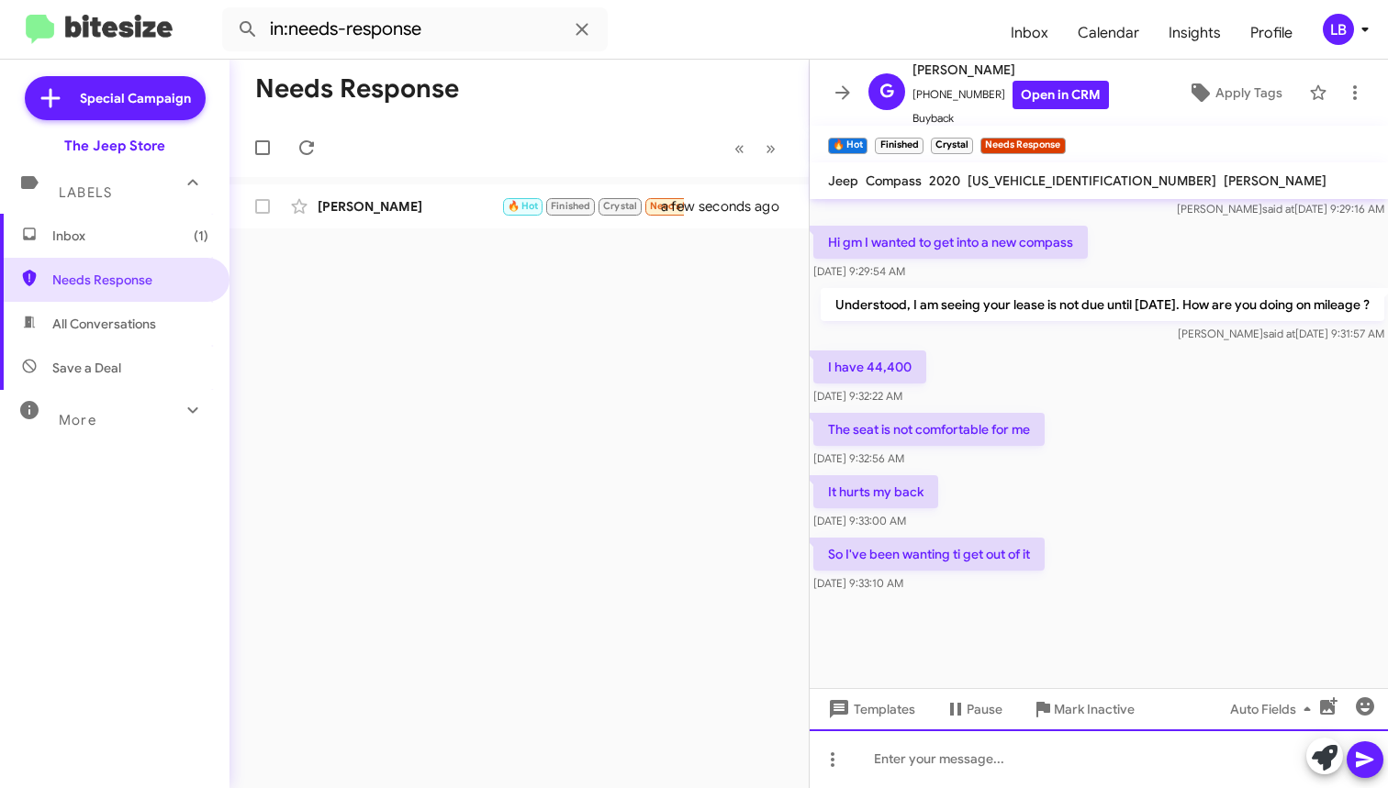
click at [1039, 743] on div at bounding box center [1099, 759] width 578 height 59
drag, startPoint x: 996, startPoint y: 777, endPoint x: 1164, endPoint y: 517, distance: 309.3
click at [996, 777] on div at bounding box center [1099, 759] width 578 height 59
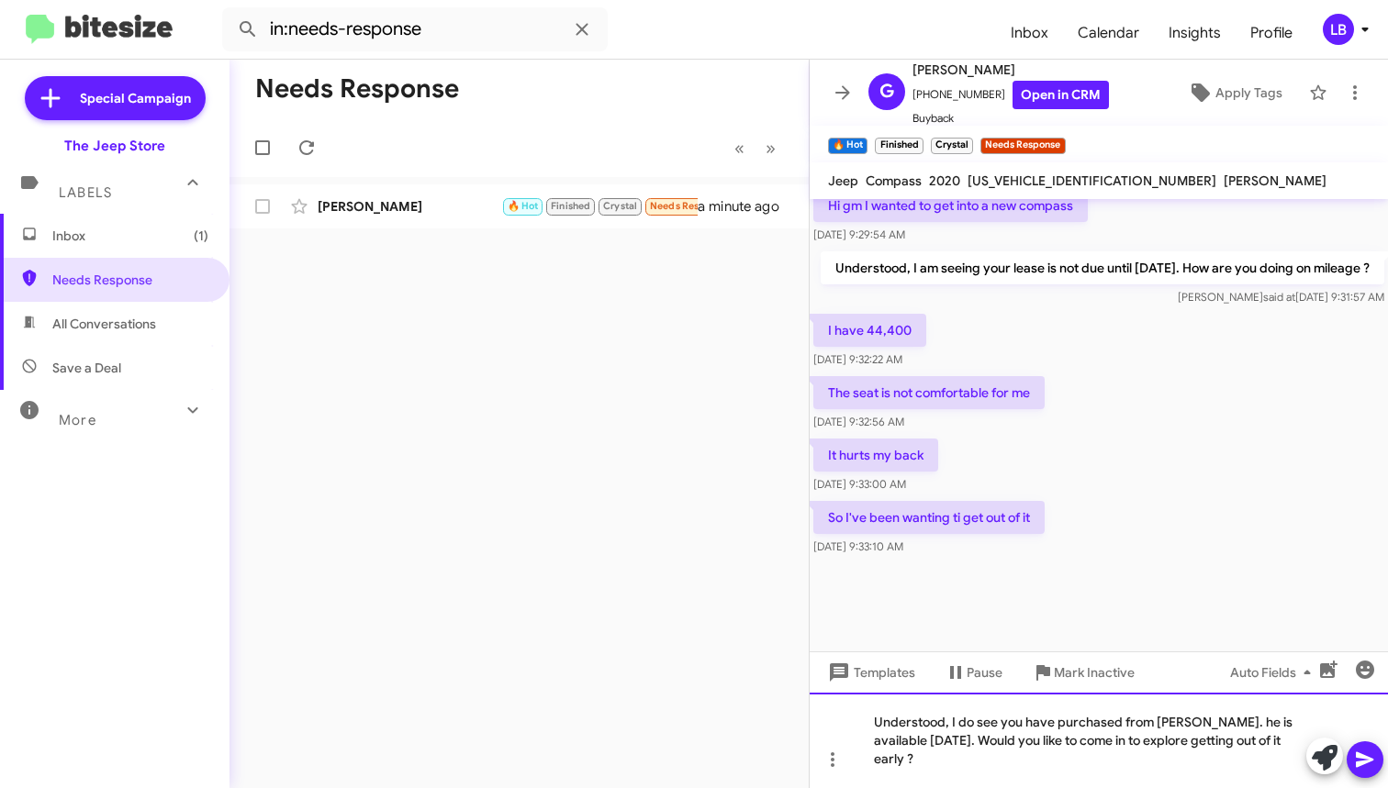
click at [1279, 760] on div "Understood, I do see you have purchased from [PERSON_NAME]. he is available [DA…" at bounding box center [1099, 740] width 578 height 95
click at [1276, 757] on div "Understood, I do see you have purchased from [PERSON_NAME]. he is available [DA…" at bounding box center [1099, 740] width 578 height 95
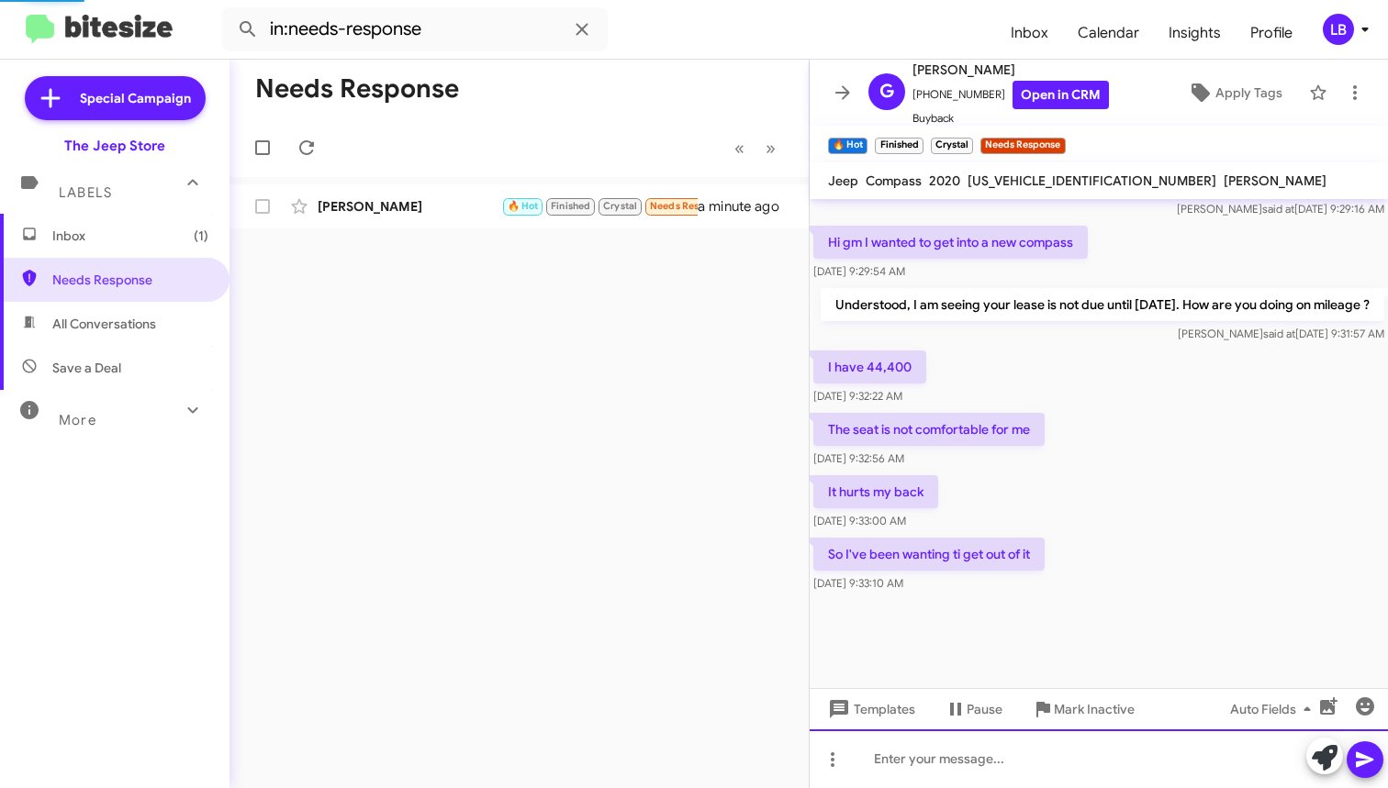
scroll to position [0, 0]
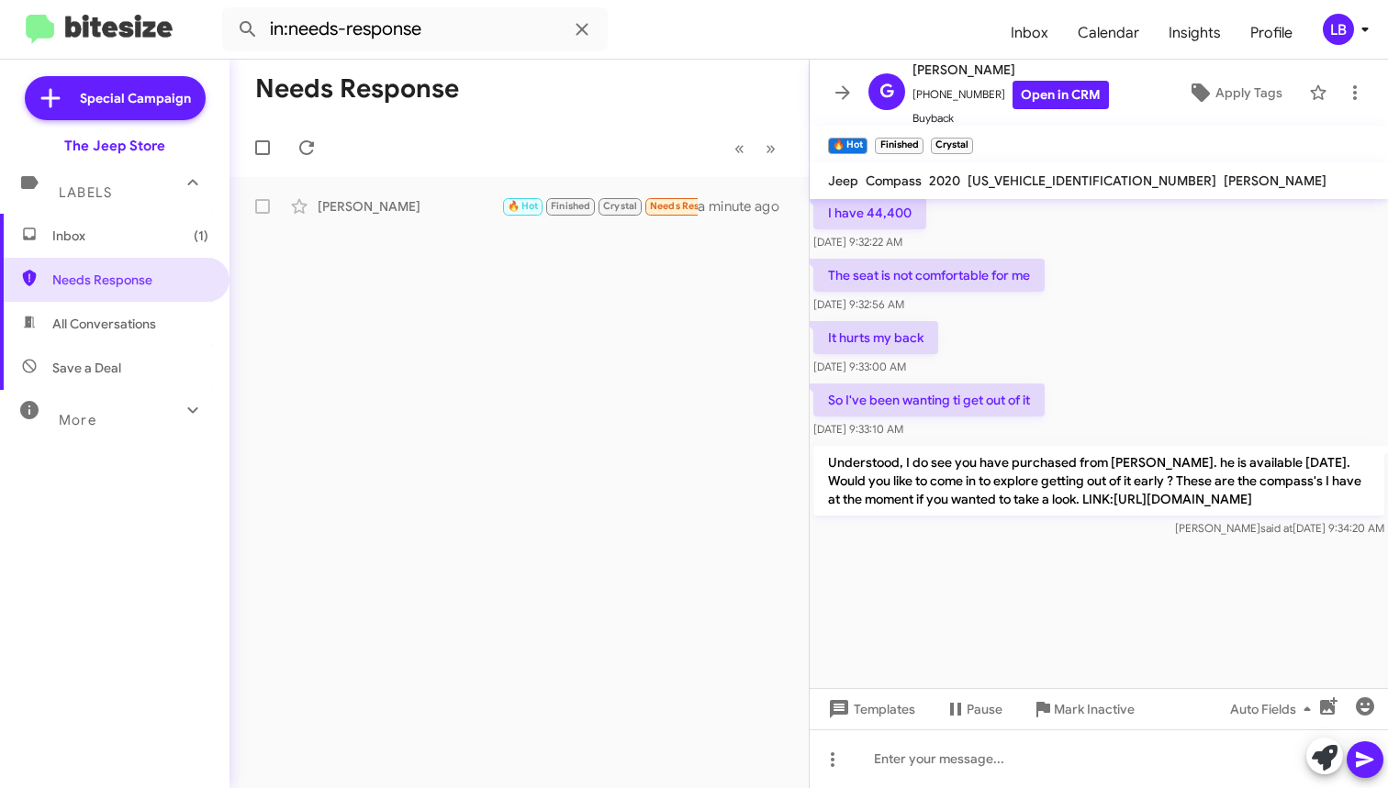
click at [1075, 268] on div "The seat is not comfortable for me [DATE] 9:32:56 AM" at bounding box center [1099, 286] width 578 height 62
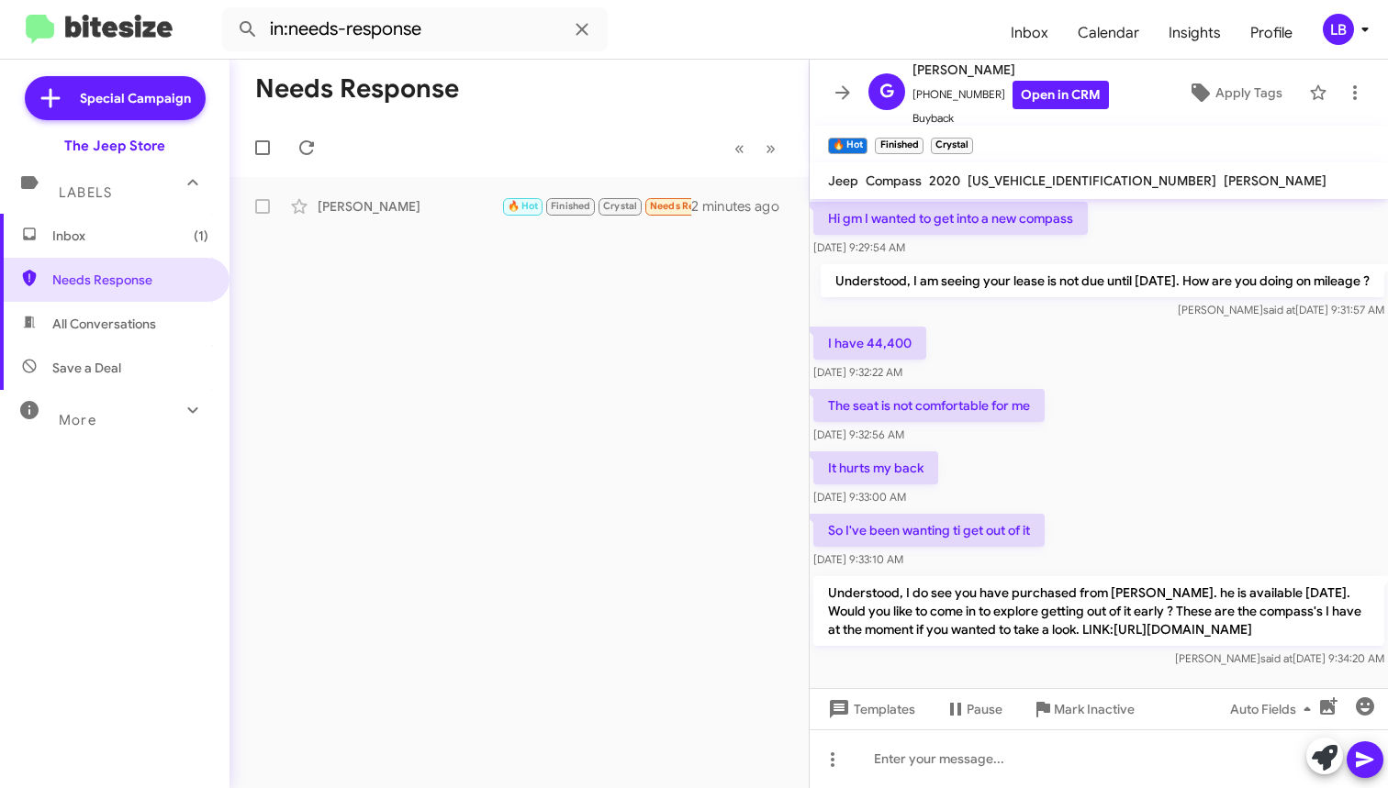
scroll to position [1746, 0]
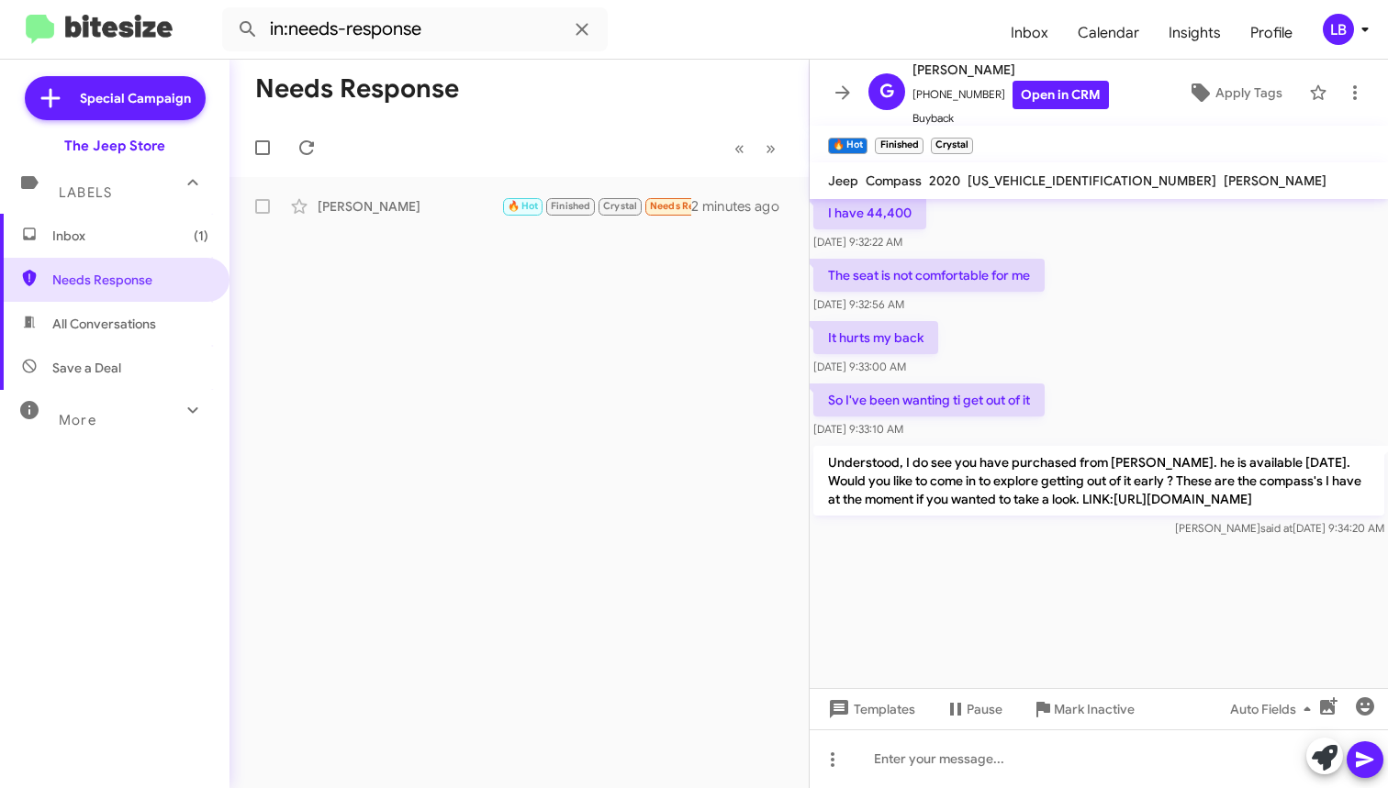
drag, startPoint x: 382, startPoint y: 157, endPoint x: 398, endPoint y: 147, distance: 19.4
click at [382, 157] on mat-toolbar-row "« Previous » Next" at bounding box center [518, 147] width 579 height 59
click at [107, 242] on span "Inbox (1)" at bounding box center [130, 236] width 156 height 18
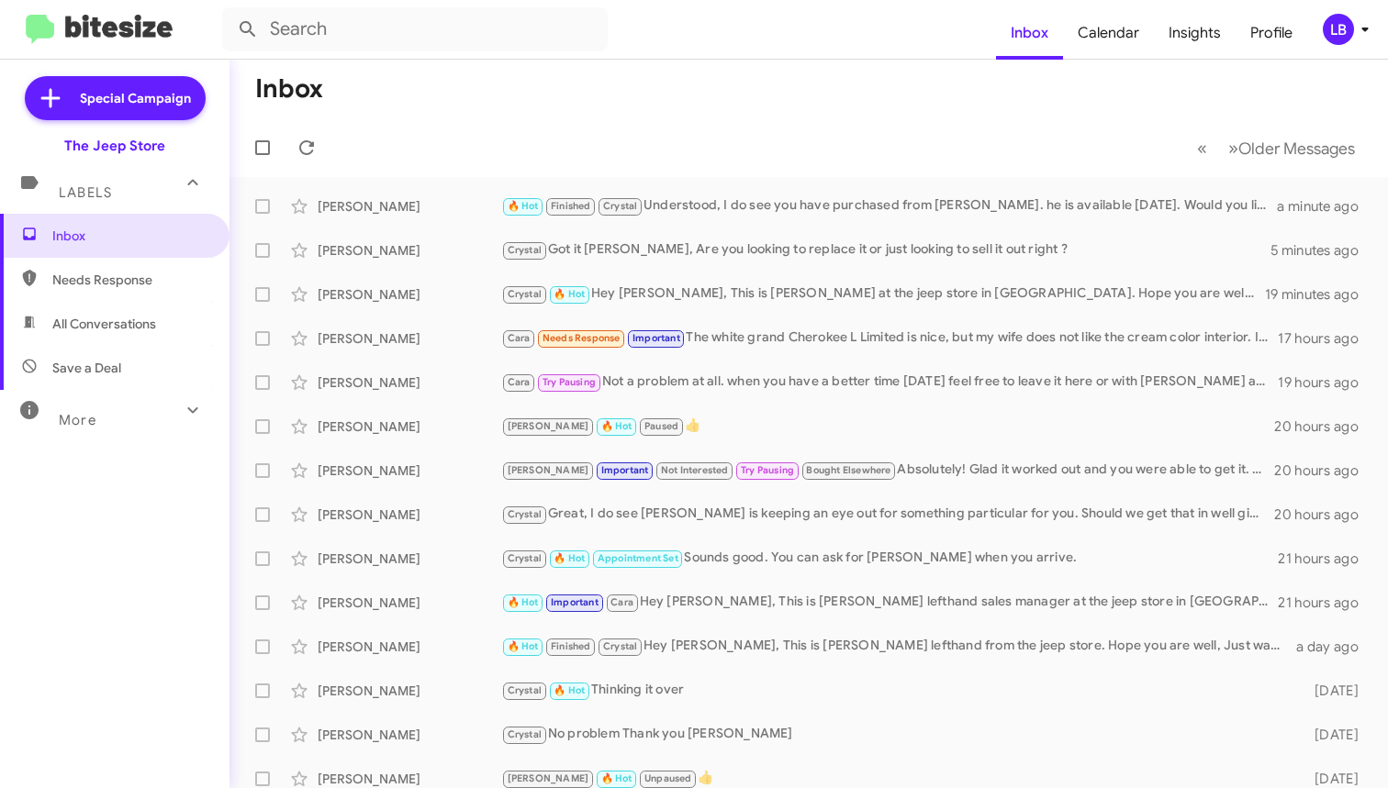
click at [475, 143] on mat-toolbar-row "« Previous » Next Older Messages" at bounding box center [808, 147] width 1158 height 59
click at [118, 274] on span "Needs Response" at bounding box center [130, 280] width 156 height 18
type input "in:needs-response"
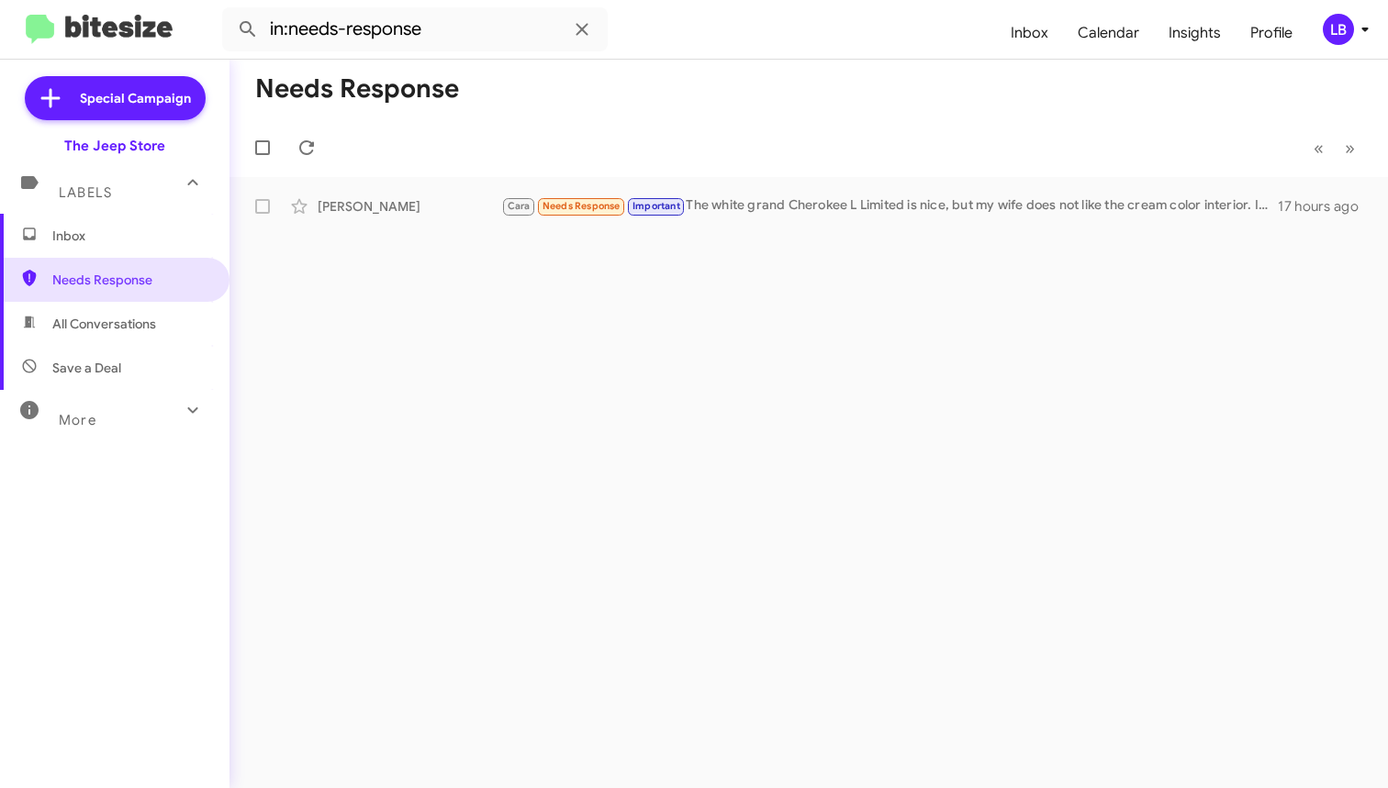
click at [759, 125] on mat-toolbar-row "« Previous » Next" at bounding box center [808, 147] width 1158 height 59
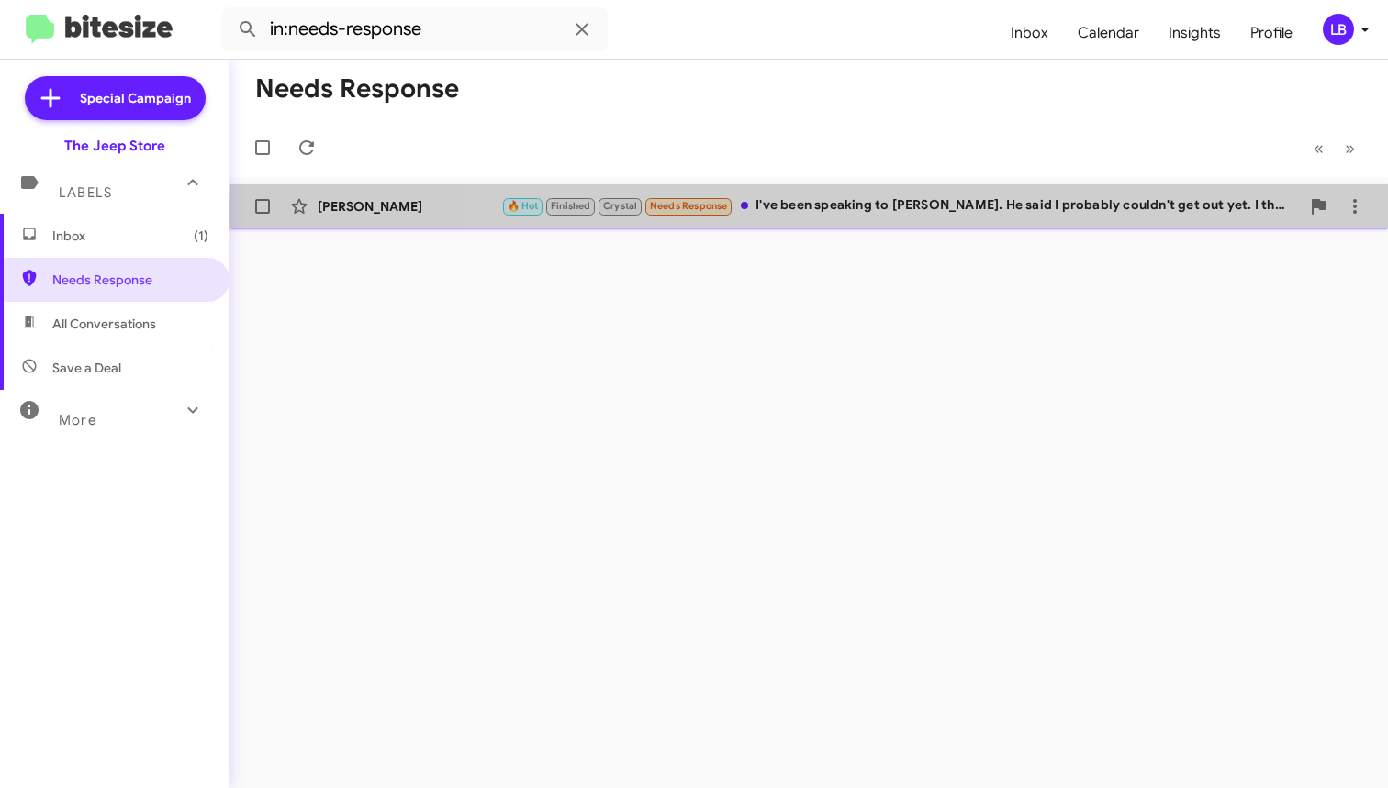
click at [897, 207] on div "🔥 Hot Finished Crystal Needs Response I've been speaking to [PERSON_NAME]. He s…" at bounding box center [900, 206] width 799 height 21
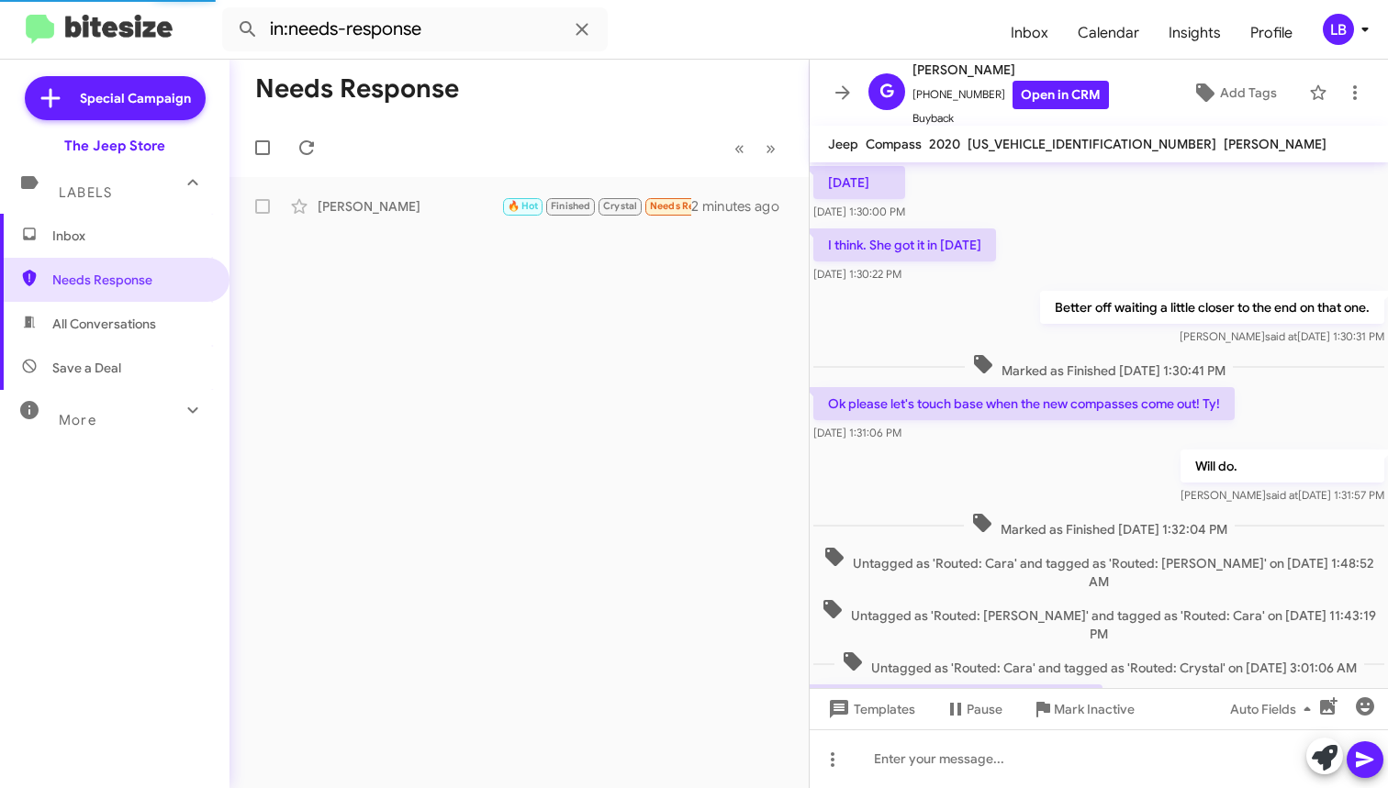
scroll to position [855, 0]
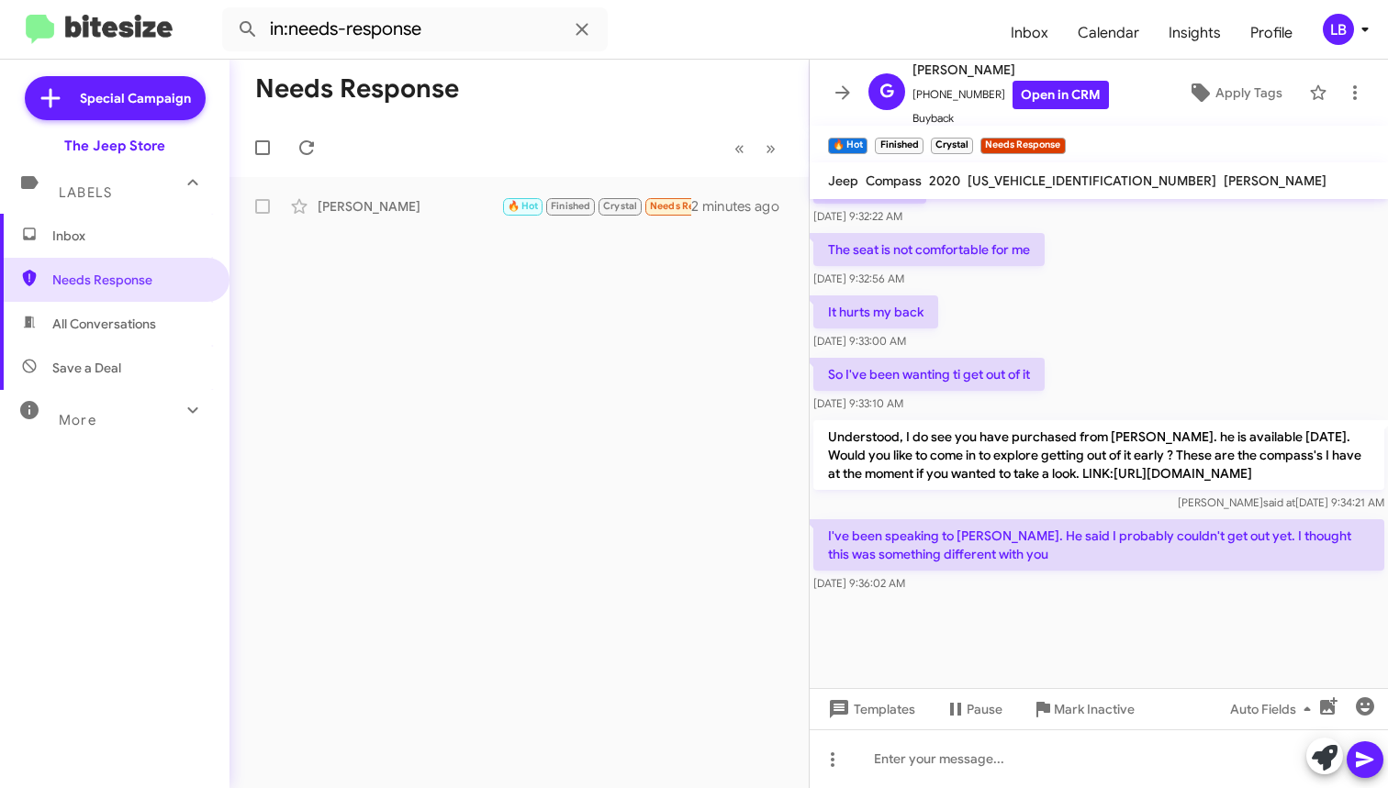
click at [1190, 347] on div "It hurts my back [DATE] 9:33:00 AM" at bounding box center [1099, 323] width 578 height 62
click at [1160, 403] on div "So I've been wanting ti get out of it [DATE] 9:33:10 AM" at bounding box center [1099, 385] width 578 height 62
click at [1051, 761] on div at bounding box center [1099, 759] width 578 height 59
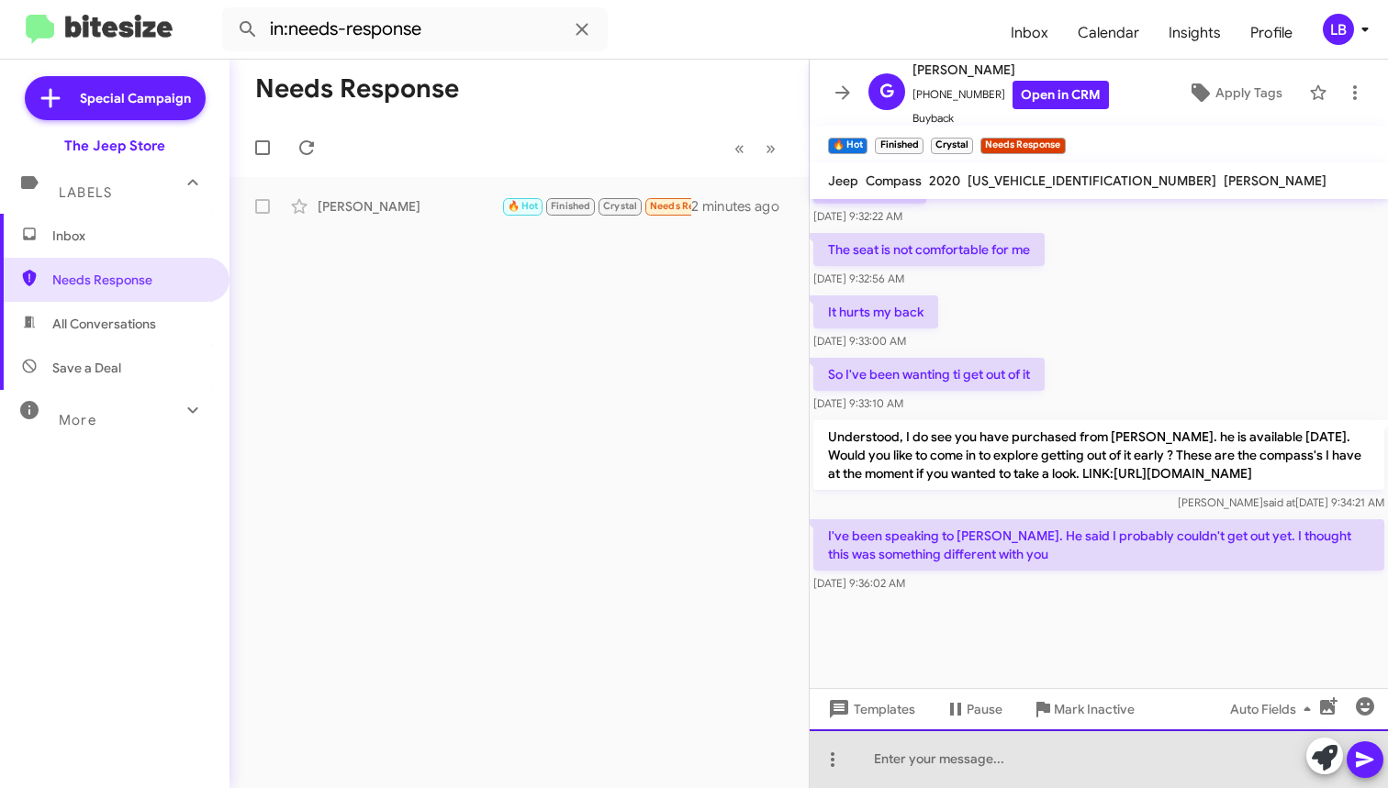
click at [947, 779] on div at bounding box center [1099, 759] width 578 height 59
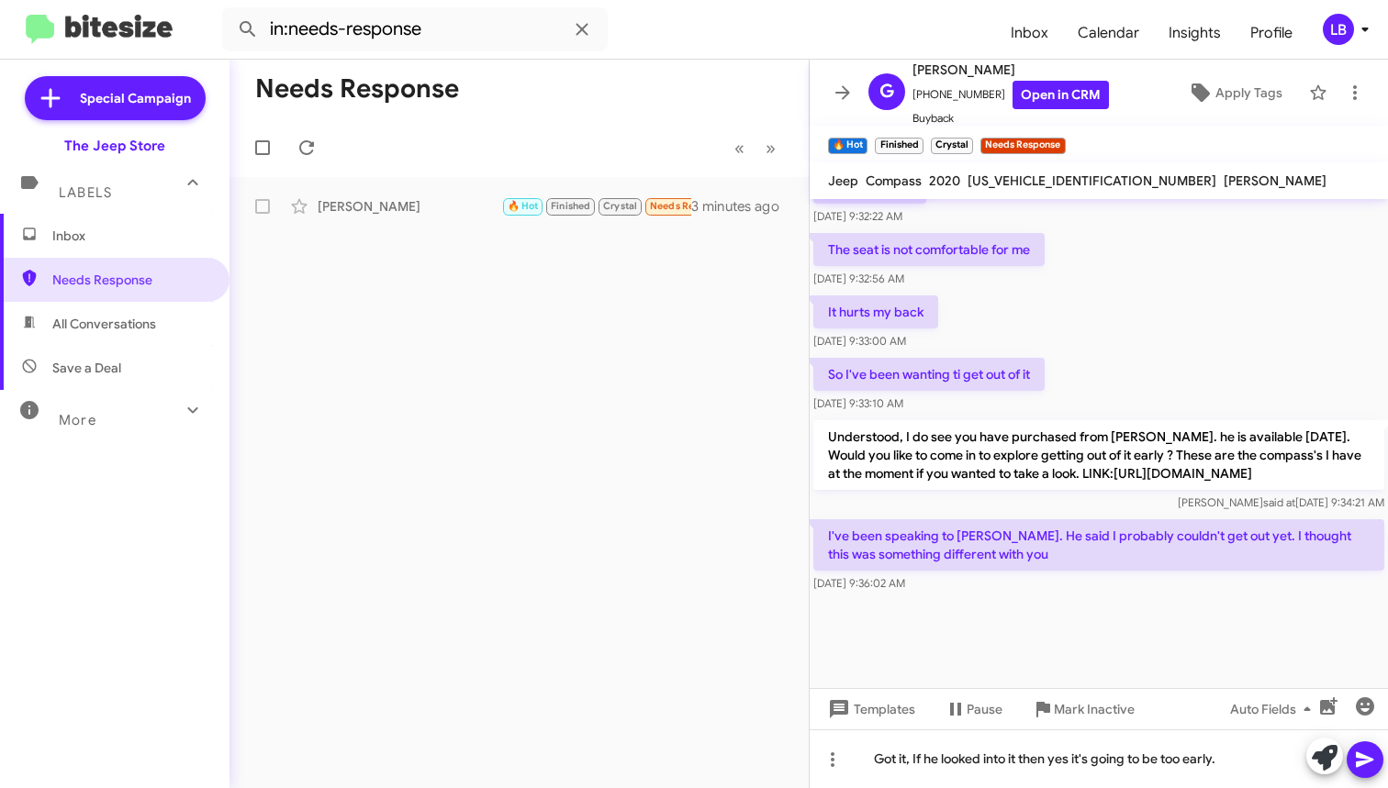
click at [1097, 593] on div "[DATE] 9:36:02 AM" at bounding box center [1098, 584] width 571 height 18
click at [1181, 689] on div "Templates Pause Mark Inactive Auto Fields" at bounding box center [1099, 708] width 578 height 41
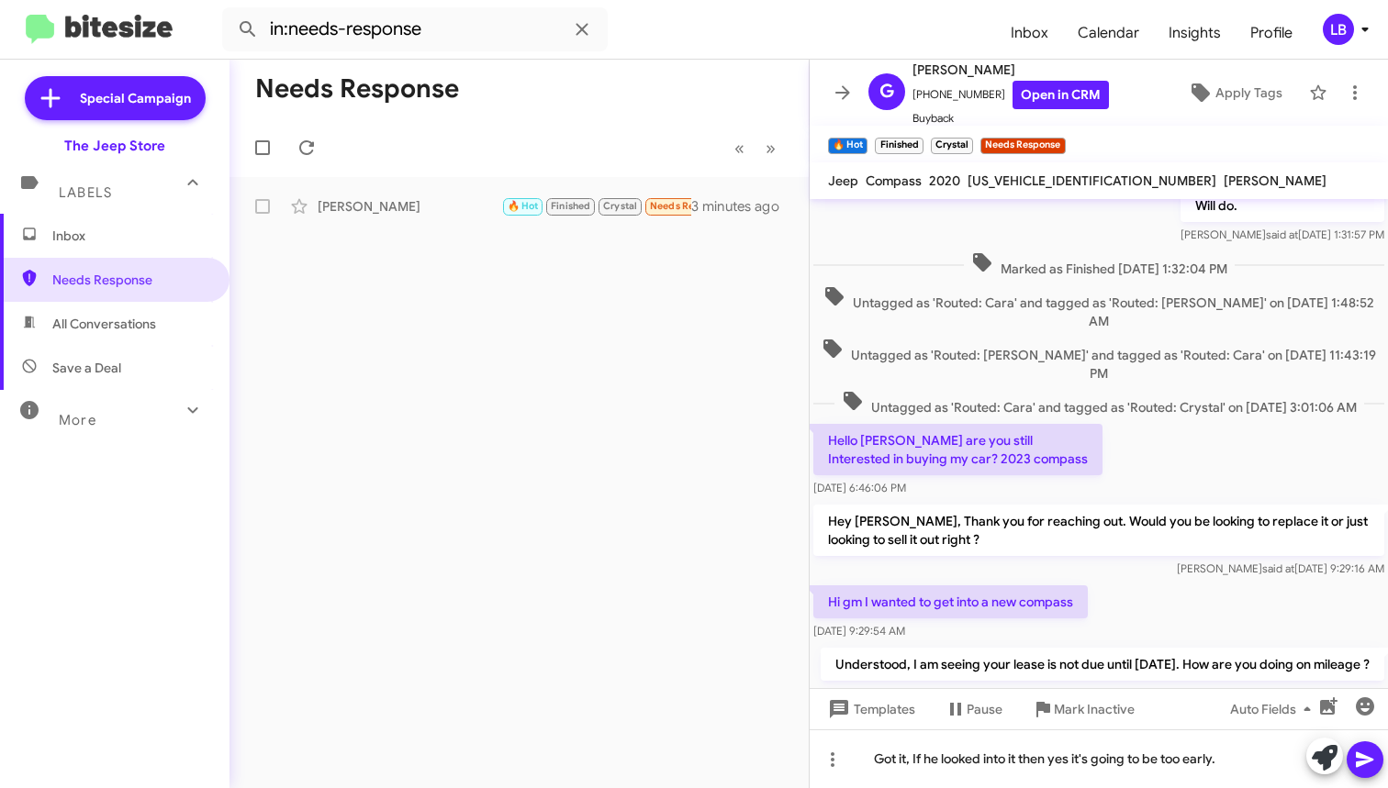
scroll to position [892, 0]
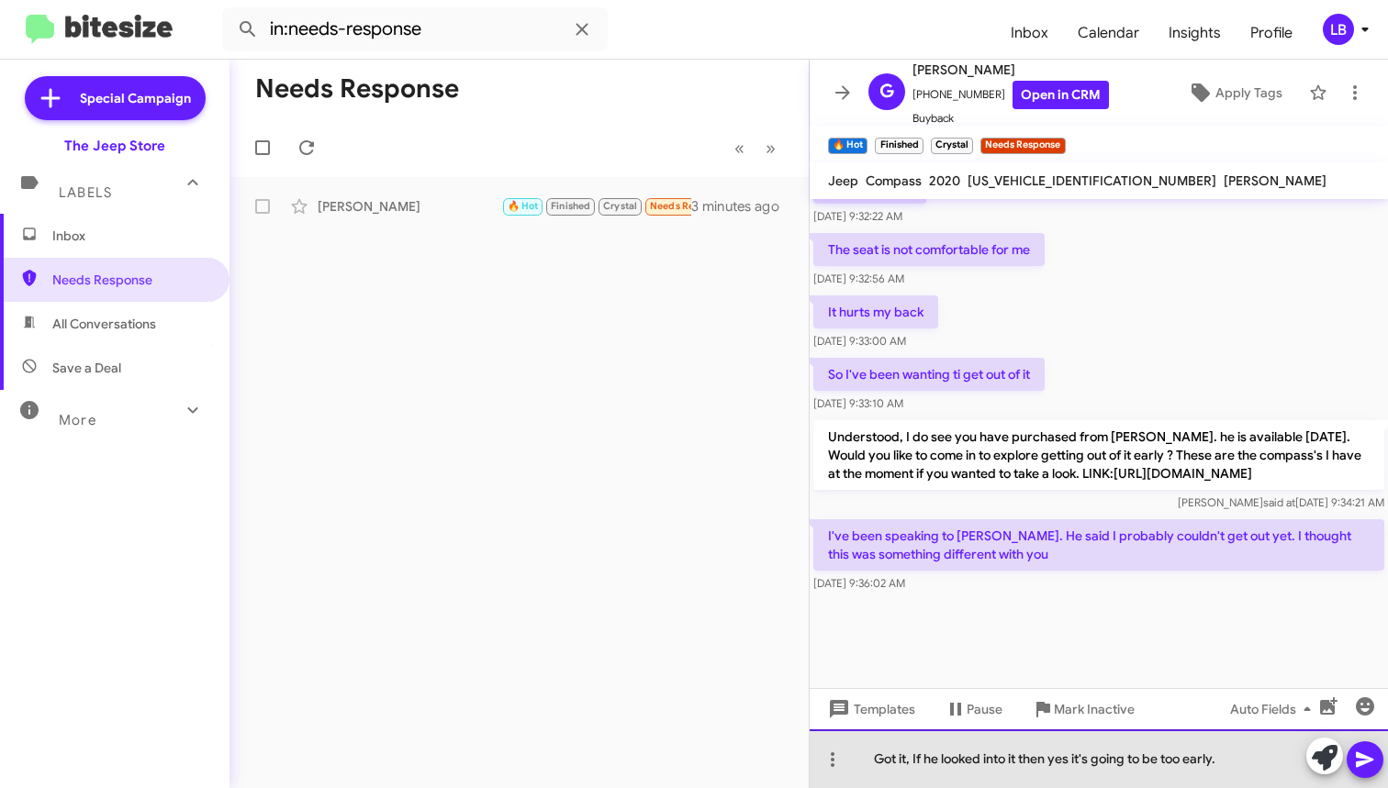
click at [1254, 762] on div "Got it, If he looked into it then yes it's going to be too early." at bounding box center [1099, 759] width 578 height 59
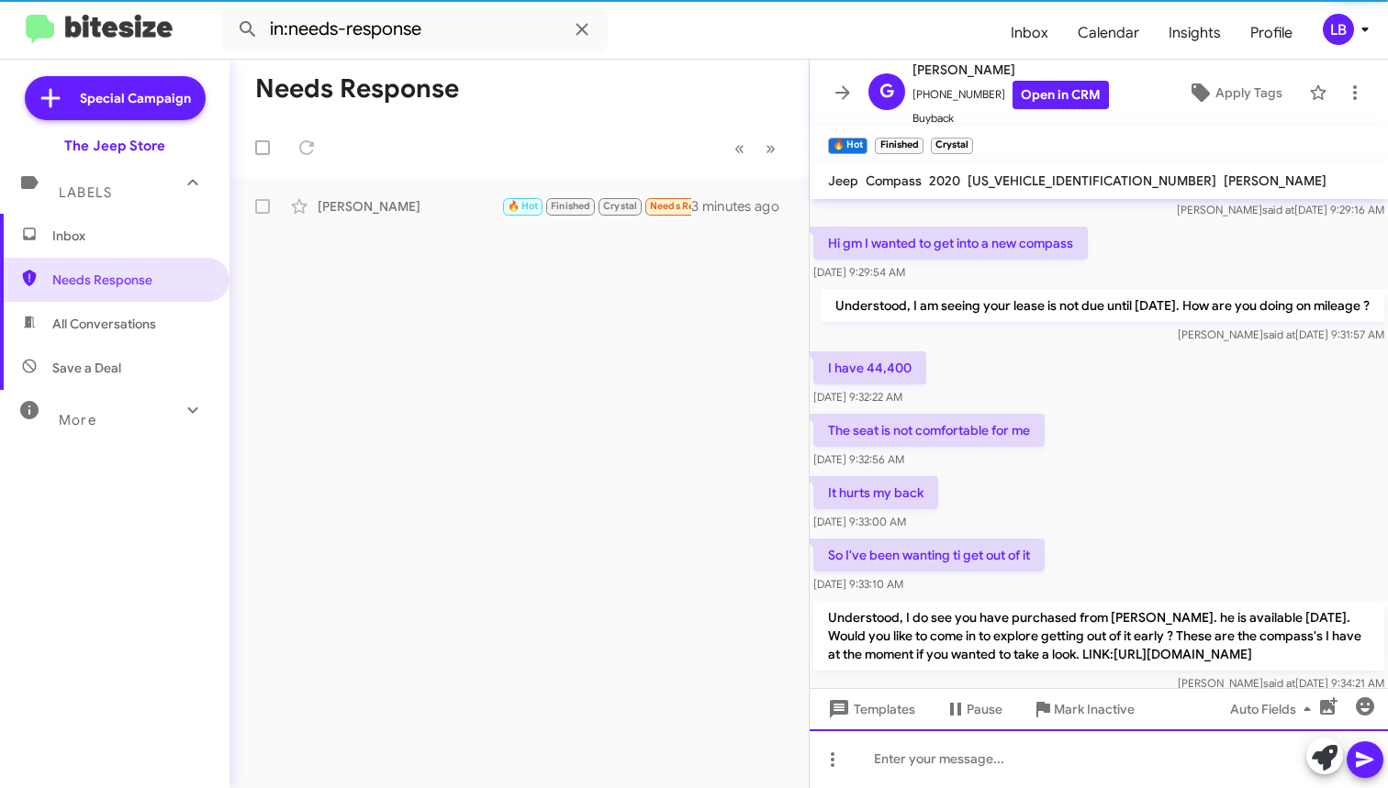
scroll to position [2087, 0]
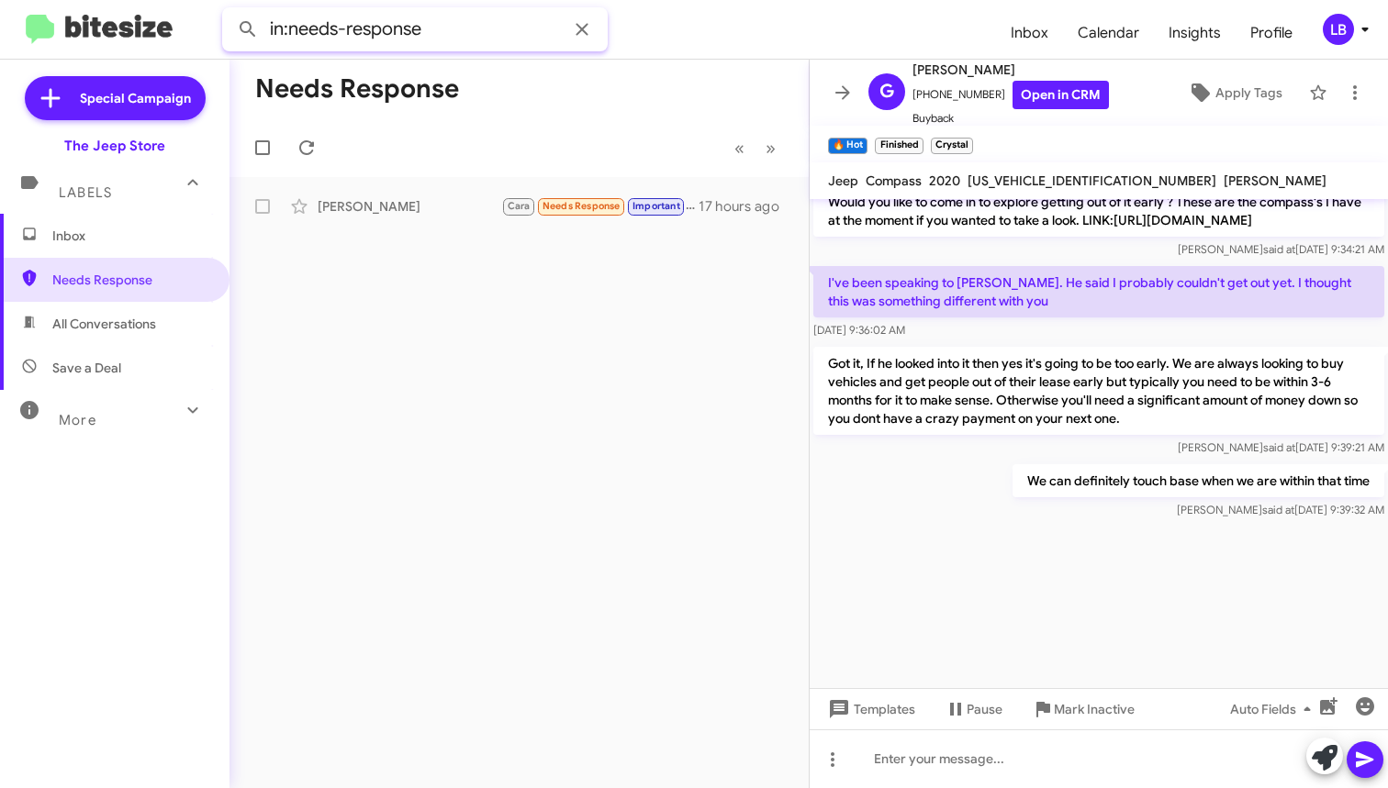
drag, startPoint x: 457, startPoint y: 33, endPoint x: 67, endPoint y: 5, distance: 391.1
click at [67, 5] on mat-toolbar "in:needs-response Inbox Calendar Insights Profile LB" at bounding box center [694, 29] width 1388 height 59
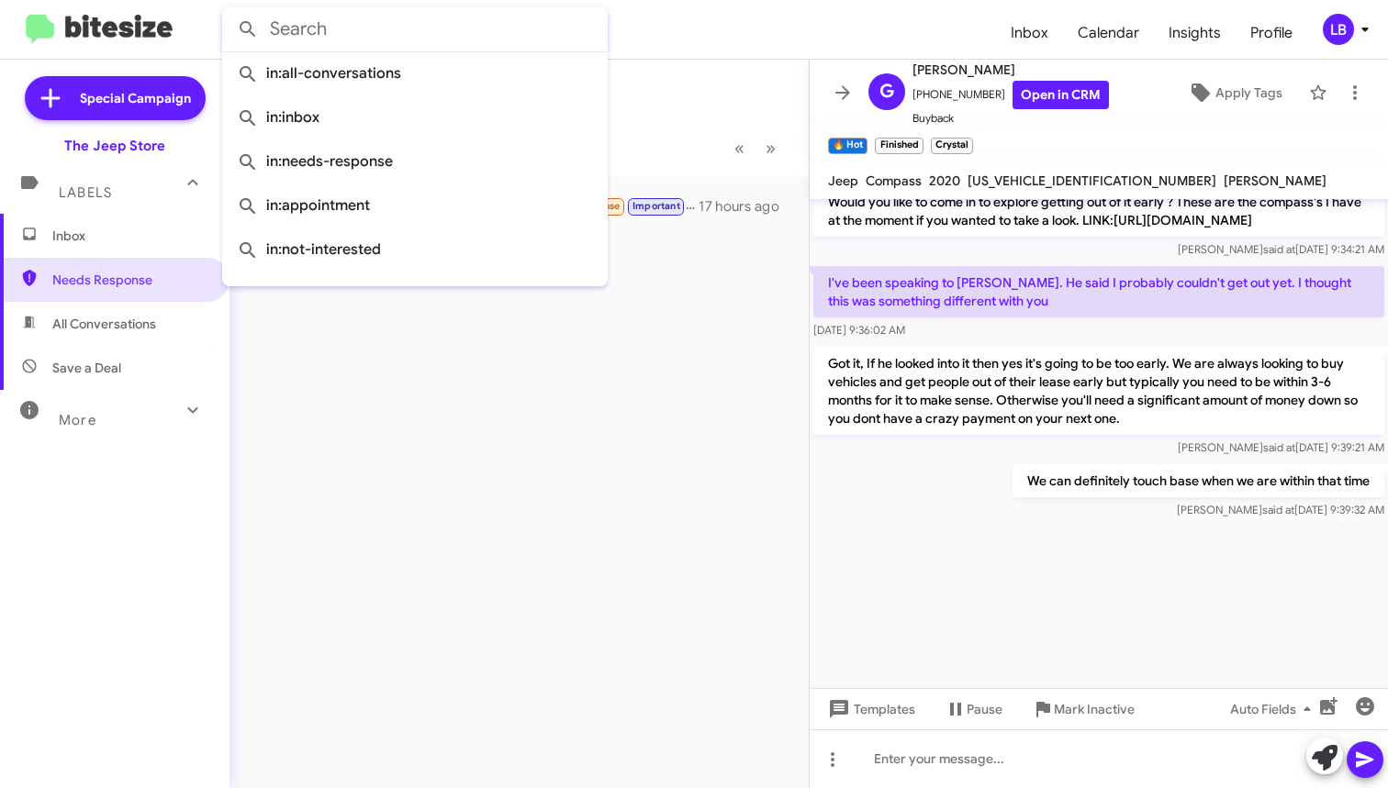
click at [248, 29] on button at bounding box center [247, 29] width 37 height 37
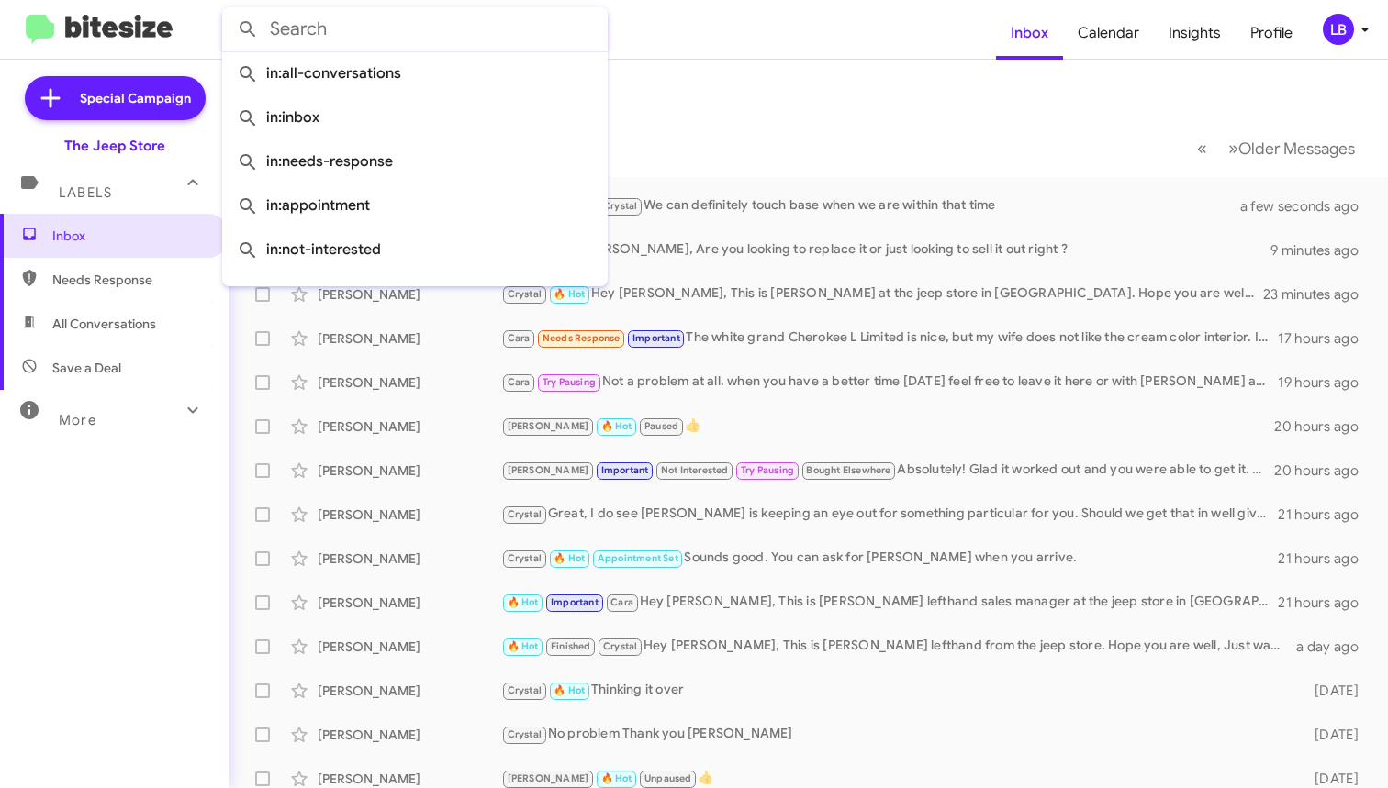
click at [721, 118] on mat-toolbar-row "« Previous » Next Older Messages" at bounding box center [808, 147] width 1158 height 59
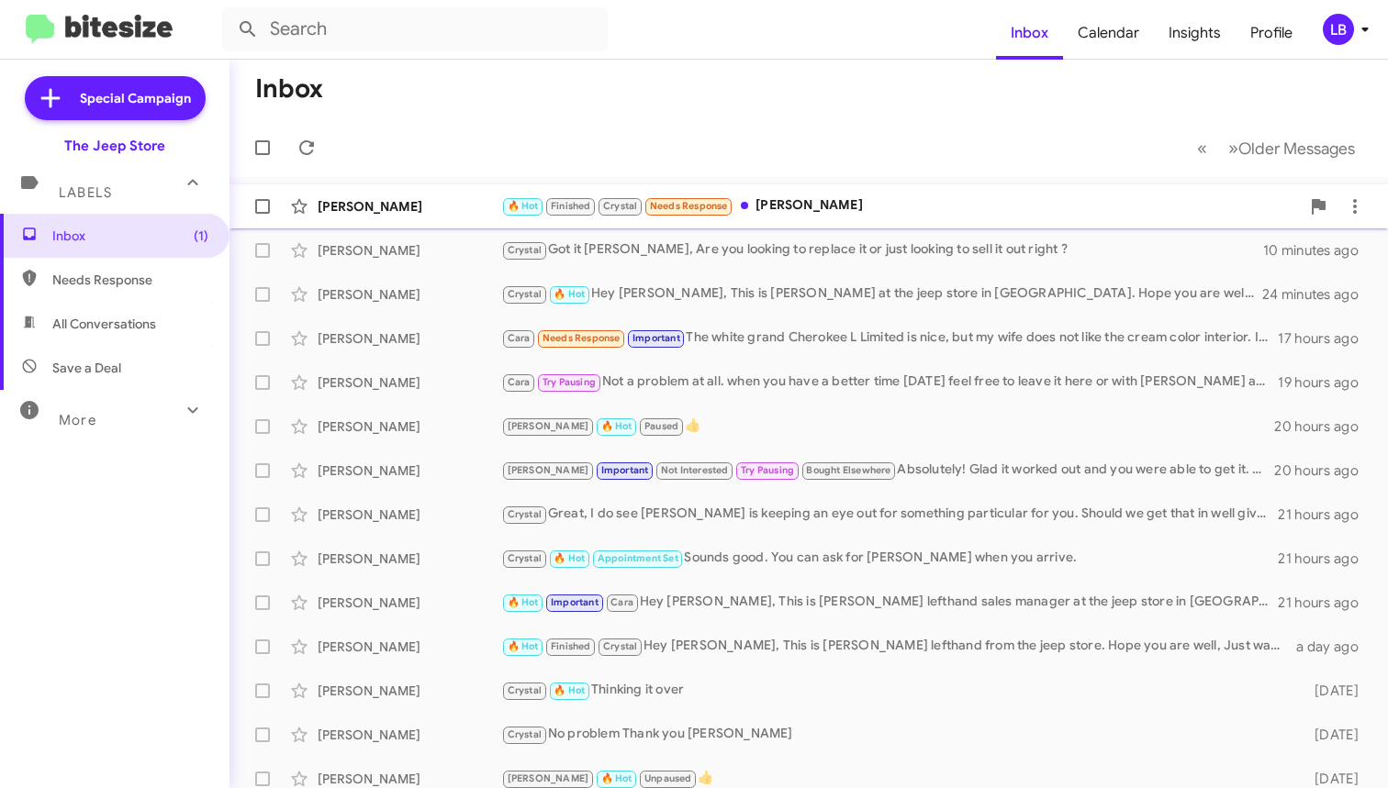
click at [388, 206] on div "[PERSON_NAME]" at bounding box center [410, 206] width 184 height 18
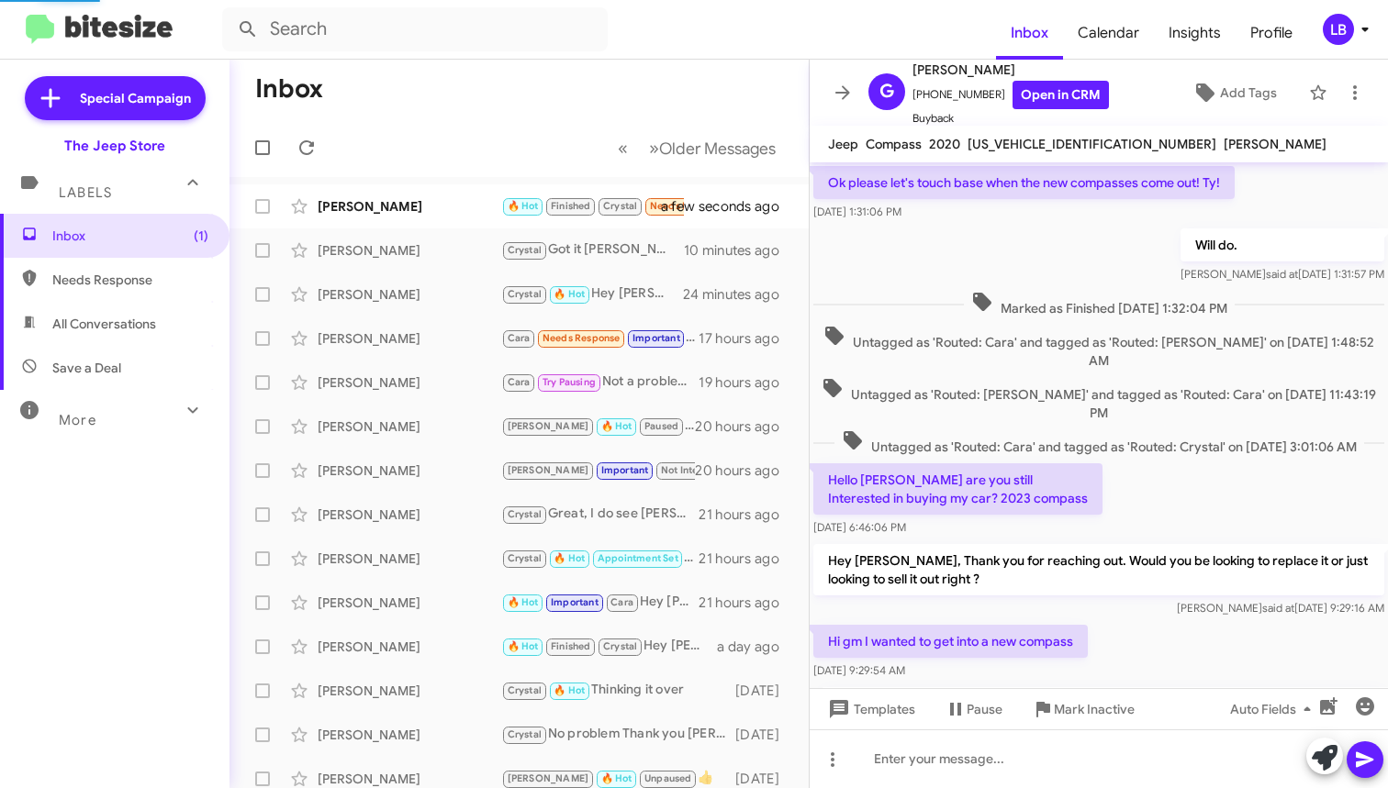
scroll to position [939, 0]
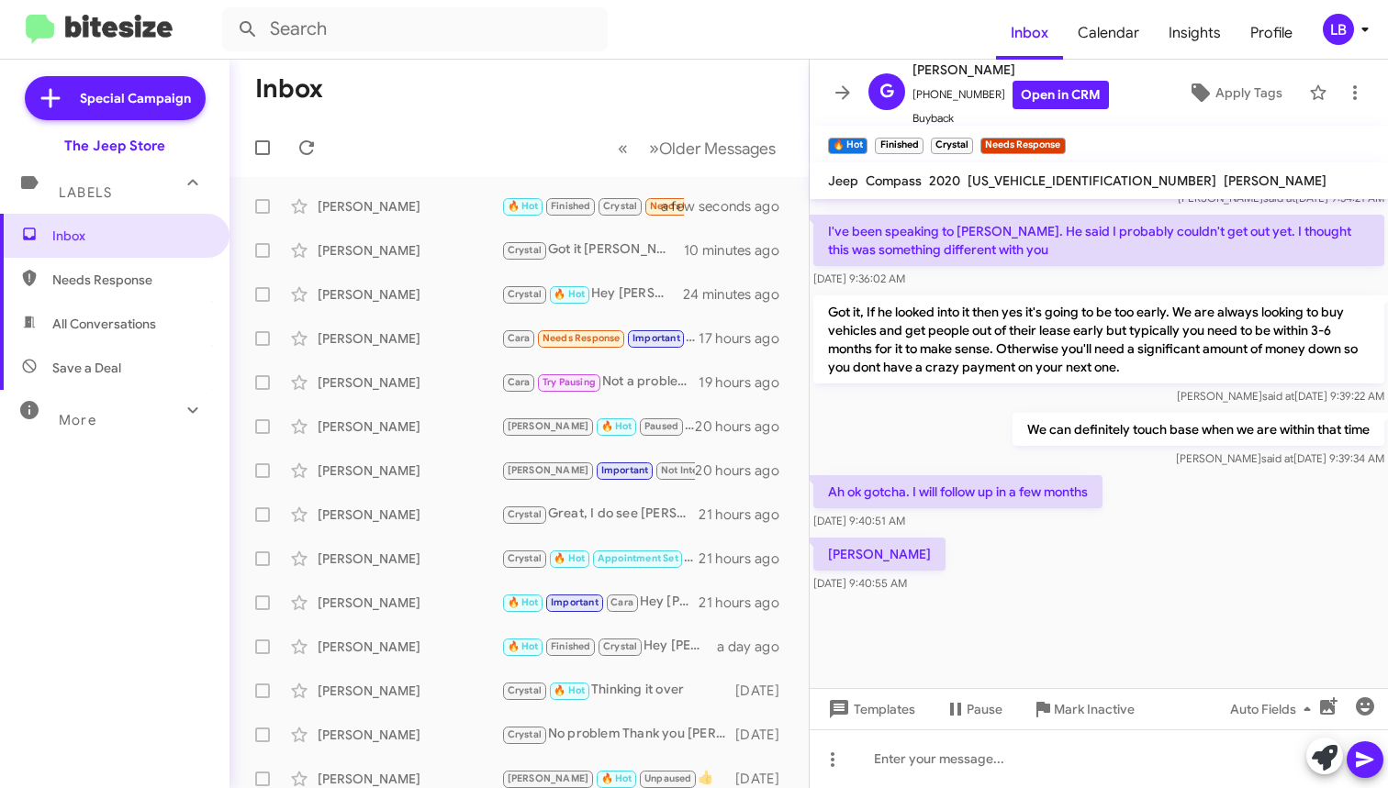
click at [942, 472] on div "We can definitely touch base when we are within that time [PERSON_NAME] said at…" at bounding box center [1099, 440] width 578 height 62
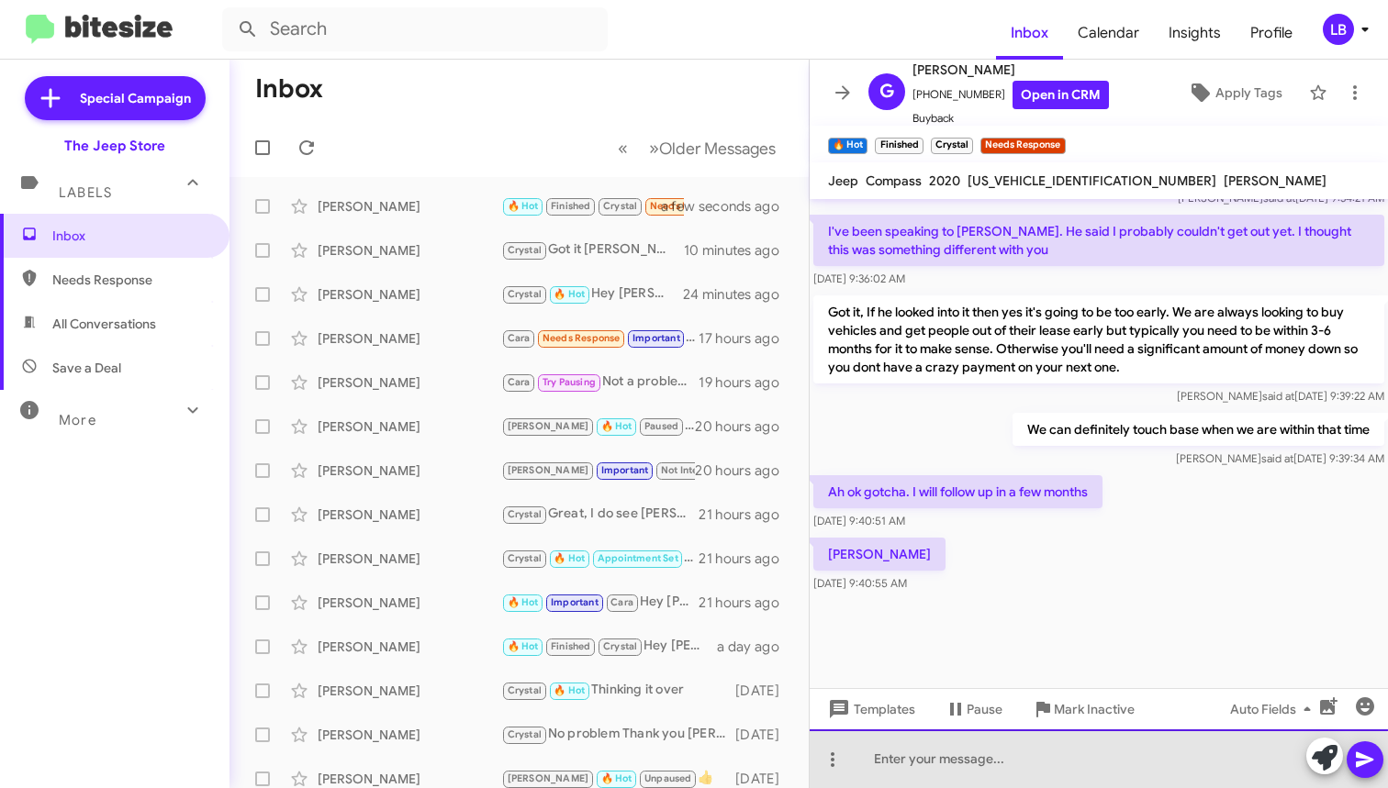
click at [961, 782] on div at bounding box center [1099, 759] width 578 height 59
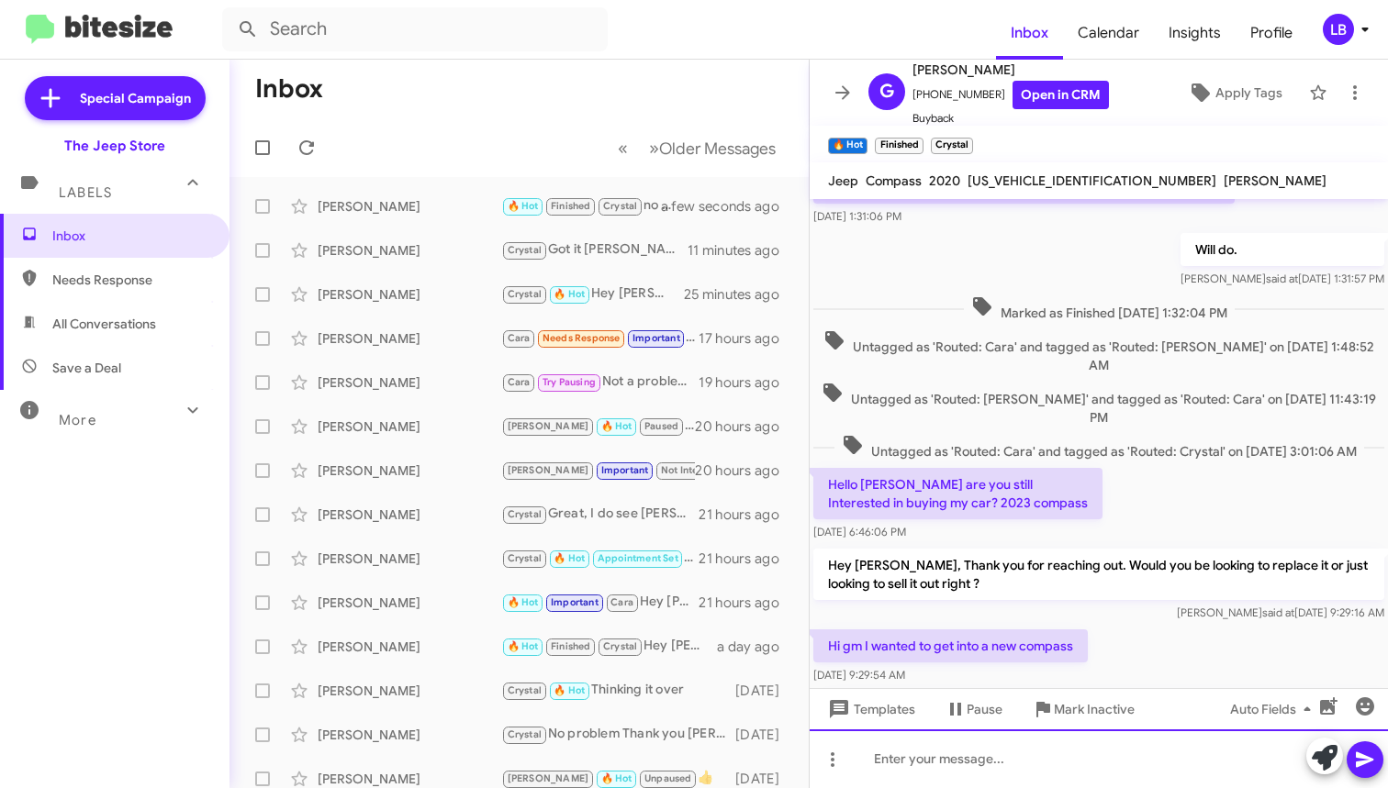
scroll to position [2117, 0]
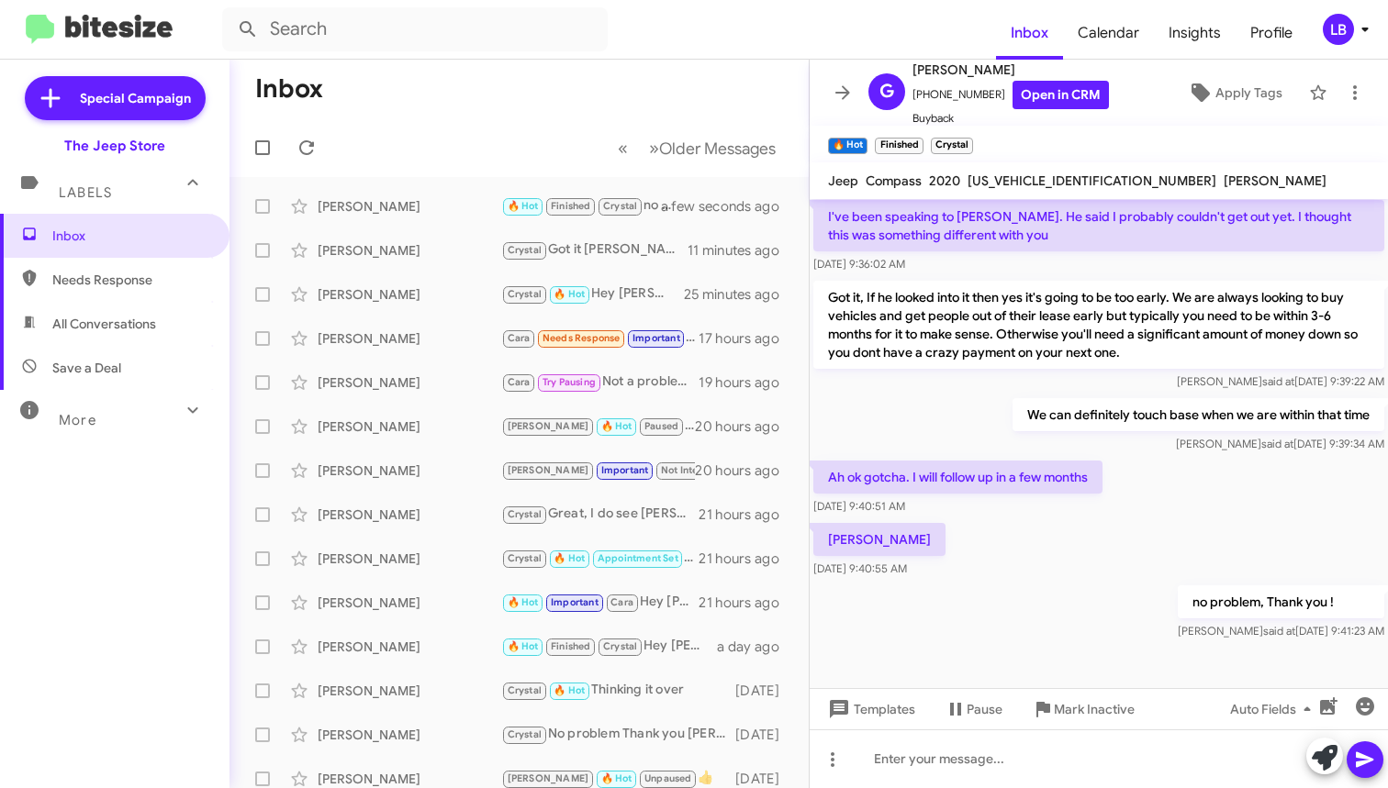
drag, startPoint x: 969, startPoint y: 453, endPoint x: 830, endPoint y: 407, distance: 147.2
click at [969, 453] on div "We can definitely touch base when we are within that time [PERSON_NAME] said at…" at bounding box center [1099, 426] width 578 height 62
click at [498, 134] on mat-toolbar-row "« Previous » Next Older Messages" at bounding box center [518, 147] width 579 height 59
click at [409, 207] on div "[PERSON_NAME]" at bounding box center [410, 206] width 184 height 18
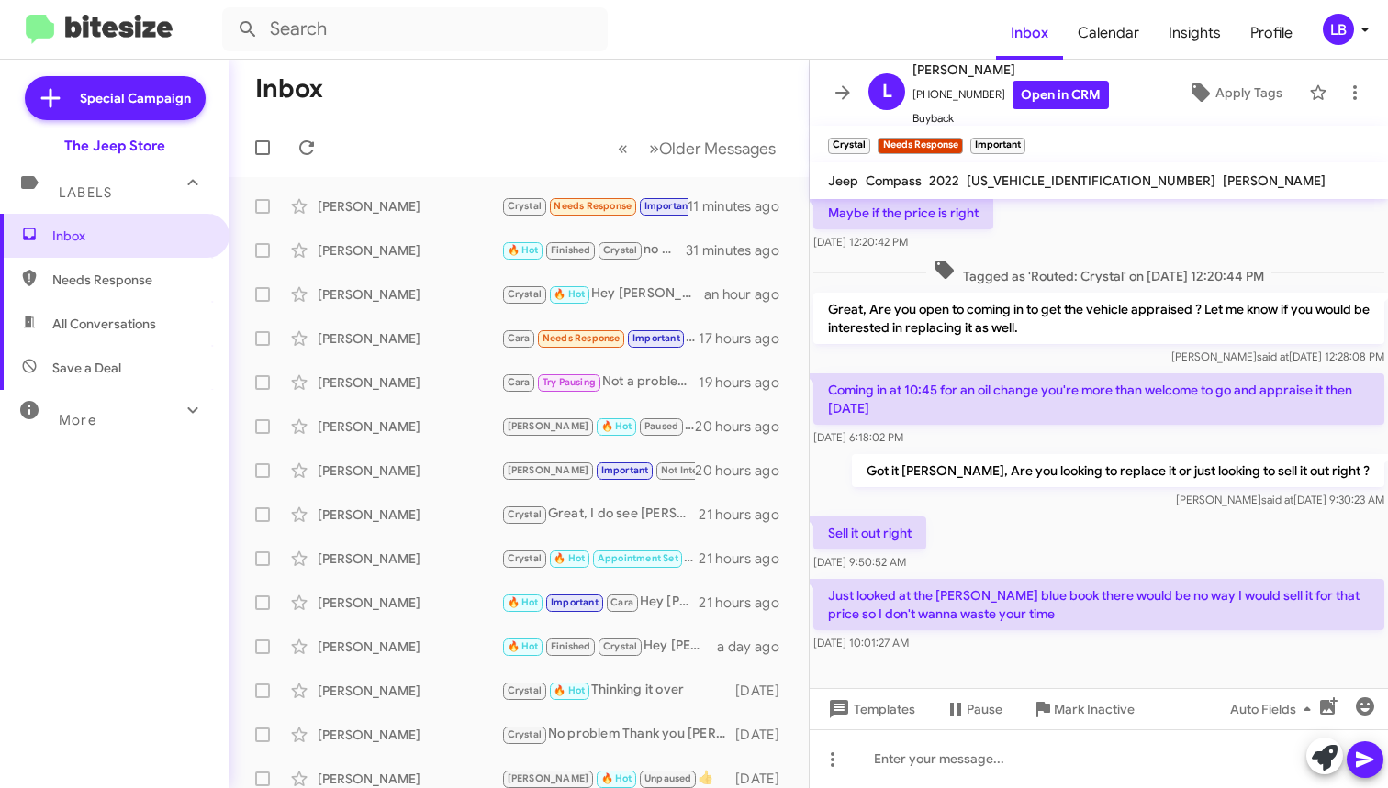
click at [1047, 536] on div "Sell it out right [DATE] 9:50:52 AM" at bounding box center [1099, 544] width 578 height 62
click at [1000, 752] on div at bounding box center [1099, 759] width 578 height 59
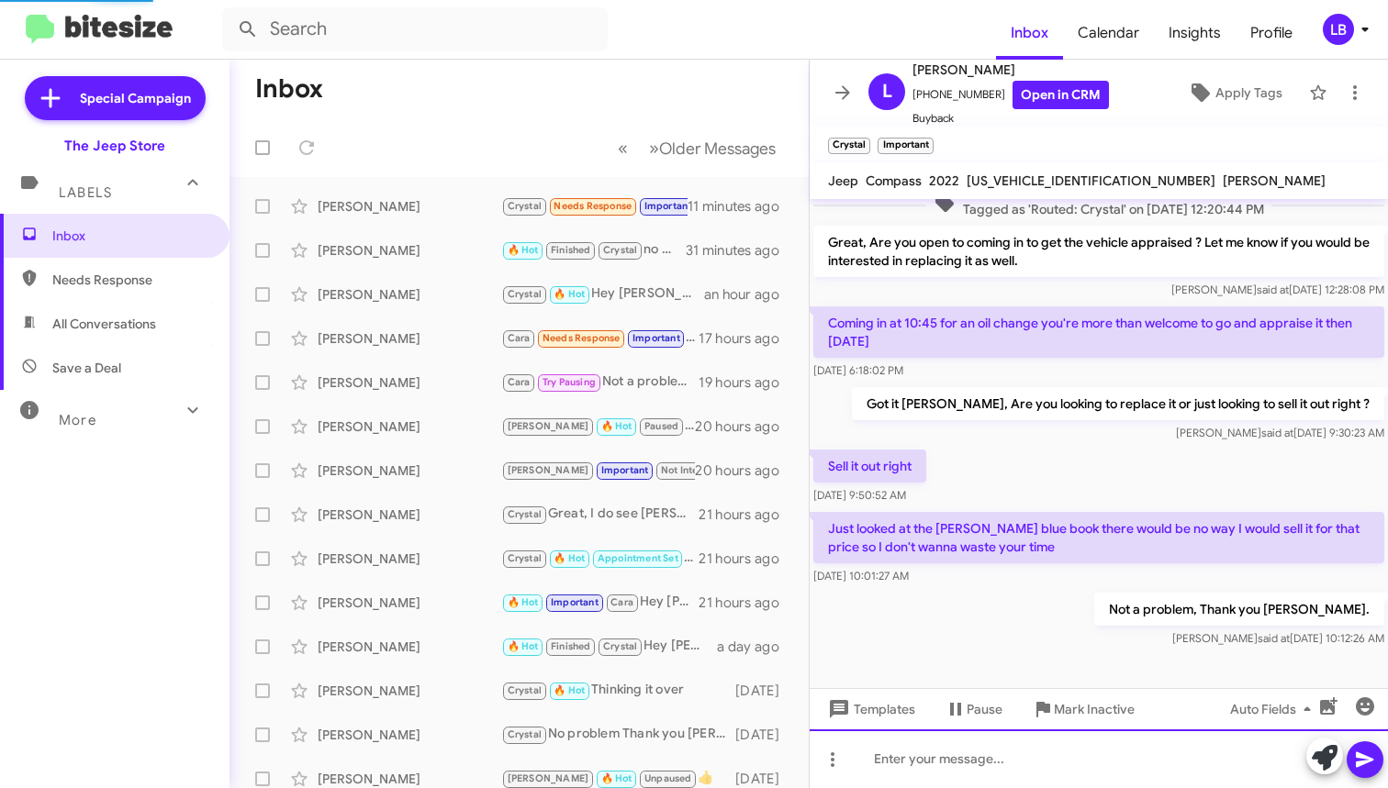
scroll to position [598, 0]
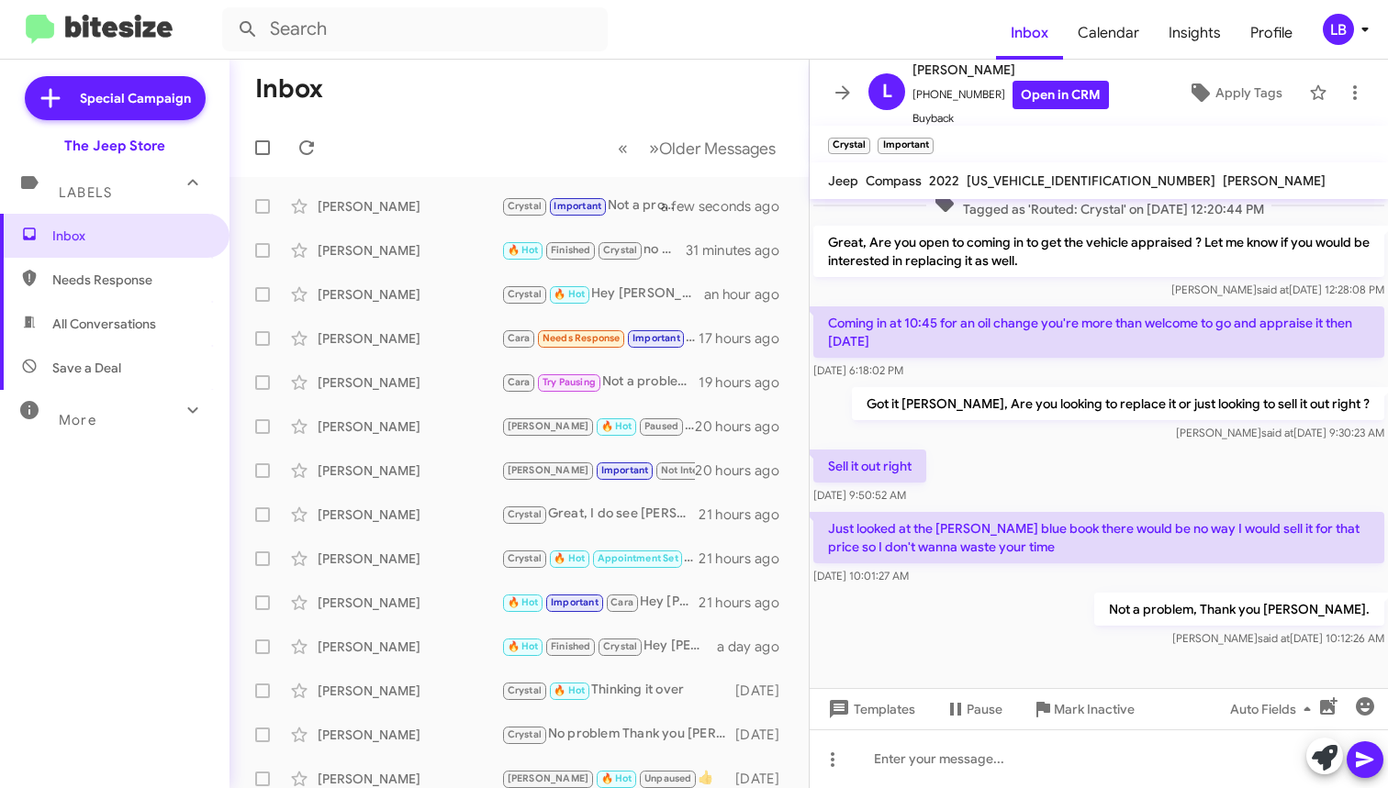
click at [513, 140] on mat-toolbar-row "« Previous » Next Older Messages" at bounding box center [518, 147] width 579 height 59
click at [472, 121] on mat-toolbar-row "« Previous » Next Older Messages" at bounding box center [518, 147] width 579 height 59
click at [123, 236] on span "Inbox" at bounding box center [130, 236] width 156 height 18
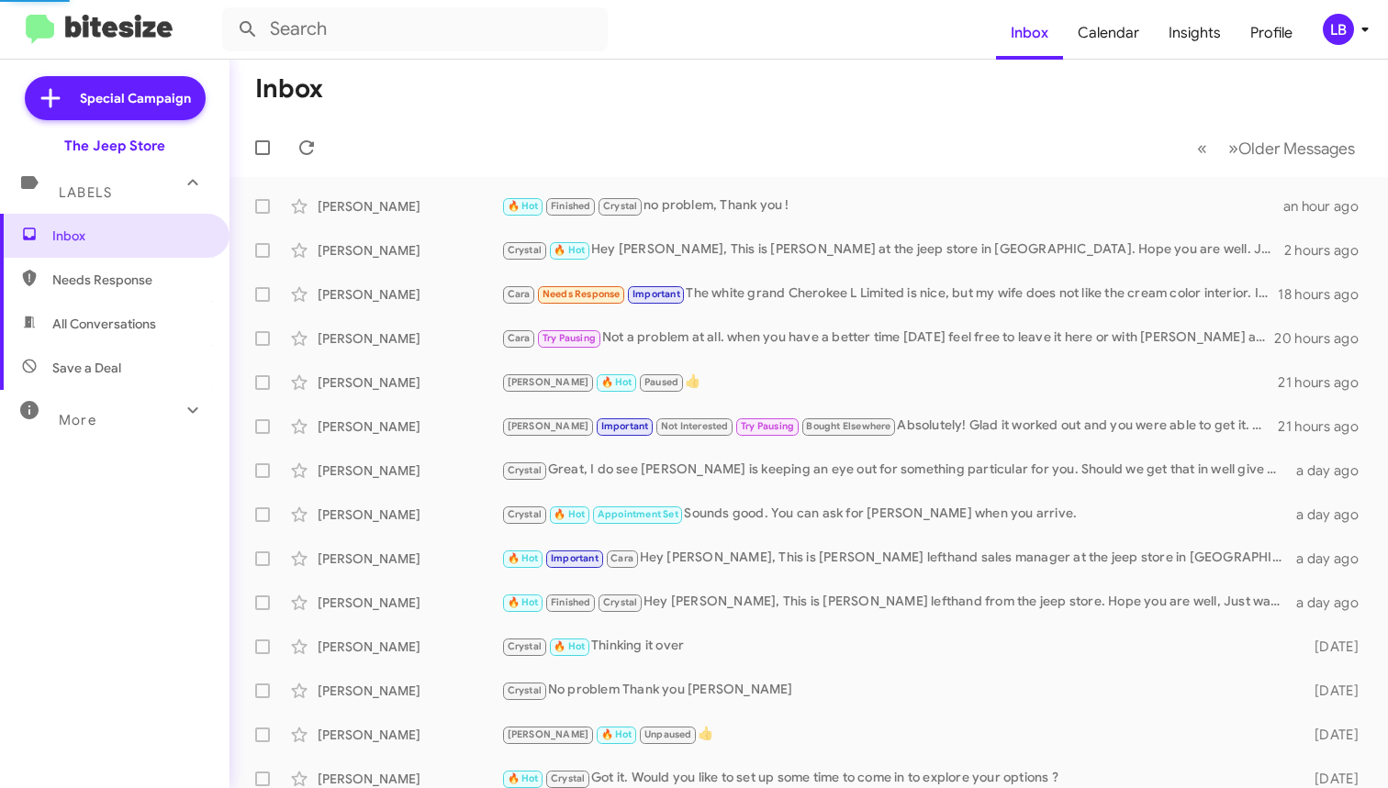
drag, startPoint x: 565, startPoint y: 114, endPoint x: 498, endPoint y: 80, distance: 75.1
click at [565, 114] on mat-toolbar-row "Inbox" at bounding box center [808, 89] width 1158 height 59
click at [441, 46] on input "text" at bounding box center [415, 29] width 386 height 44
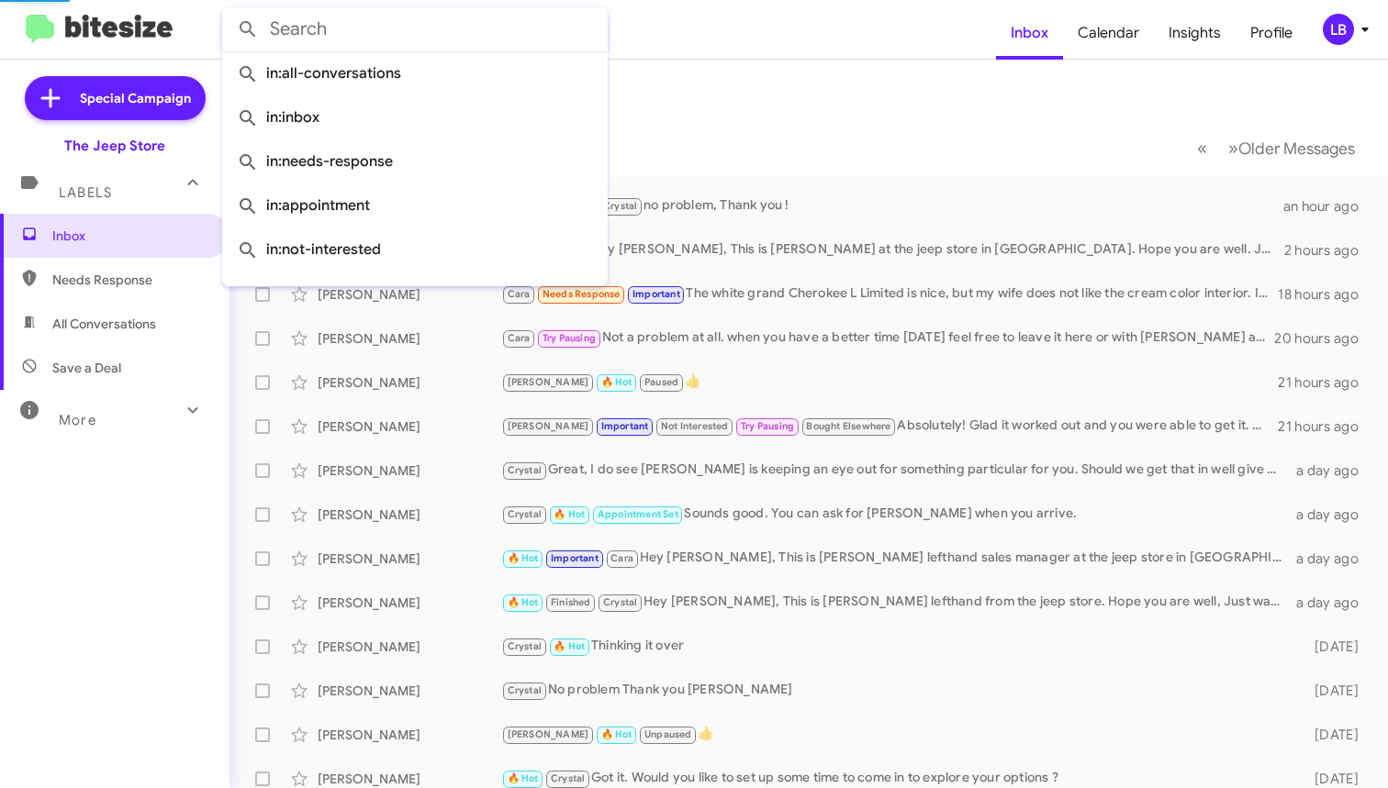
click at [441, 43] on input "text" at bounding box center [415, 29] width 386 height 44
click at [827, 106] on mat-toolbar-row "Inbox" at bounding box center [808, 89] width 1158 height 59
click at [519, 36] on input "text" at bounding box center [415, 29] width 386 height 44
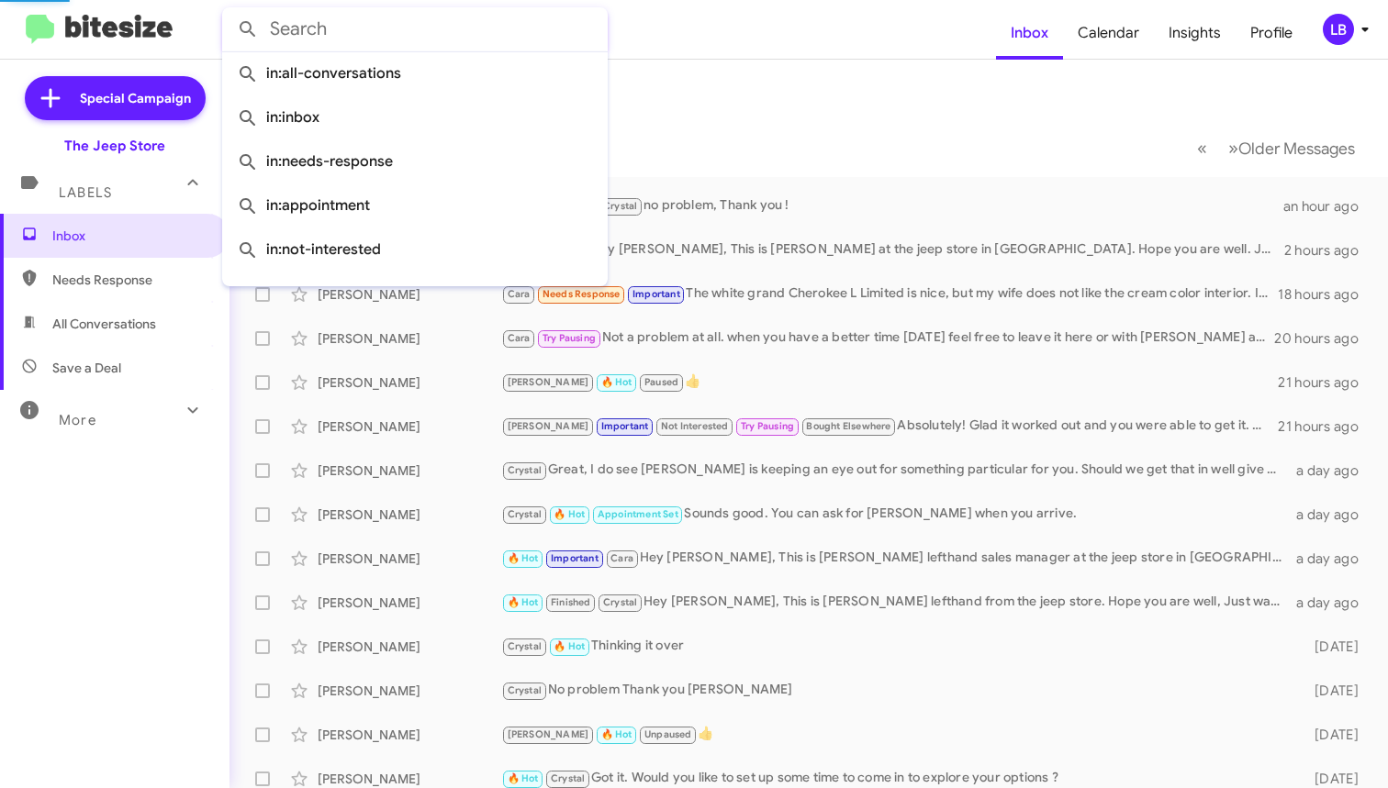
click at [248, 29] on button at bounding box center [247, 29] width 37 height 37
click at [843, 99] on mat-toolbar-row "Inbox" at bounding box center [808, 89] width 1158 height 59
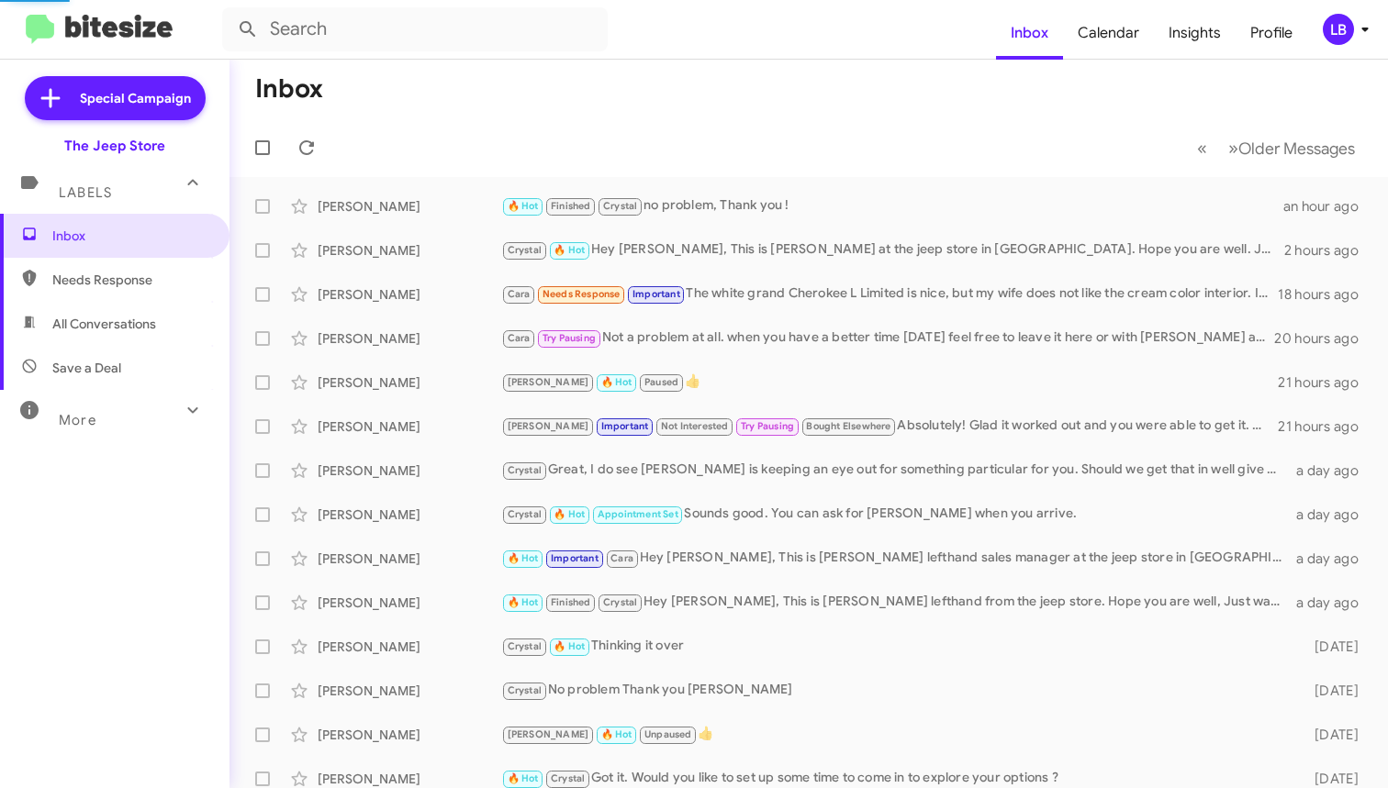
click at [843, 99] on mat-toolbar-row "Inbox" at bounding box center [808, 89] width 1158 height 59
click at [453, 130] on mat-toolbar-row "« Previous » Next Older Messages" at bounding box center [808, 147] width 1158 height 59
drag, startPoint x: 59, startPoint y: 19, endPoint x: 424, endPoint y: 7, distance: 365.5
click at [566, 140] on mat-toolbar-row "« Previous » Next Older Messages" at bounding box center [808, 147] width 1158 height 59
click at [735, 120] on mat-toolbar-row "« Previous » Next Older Messages" at bounding box center [808, 147] width 1158 height 59
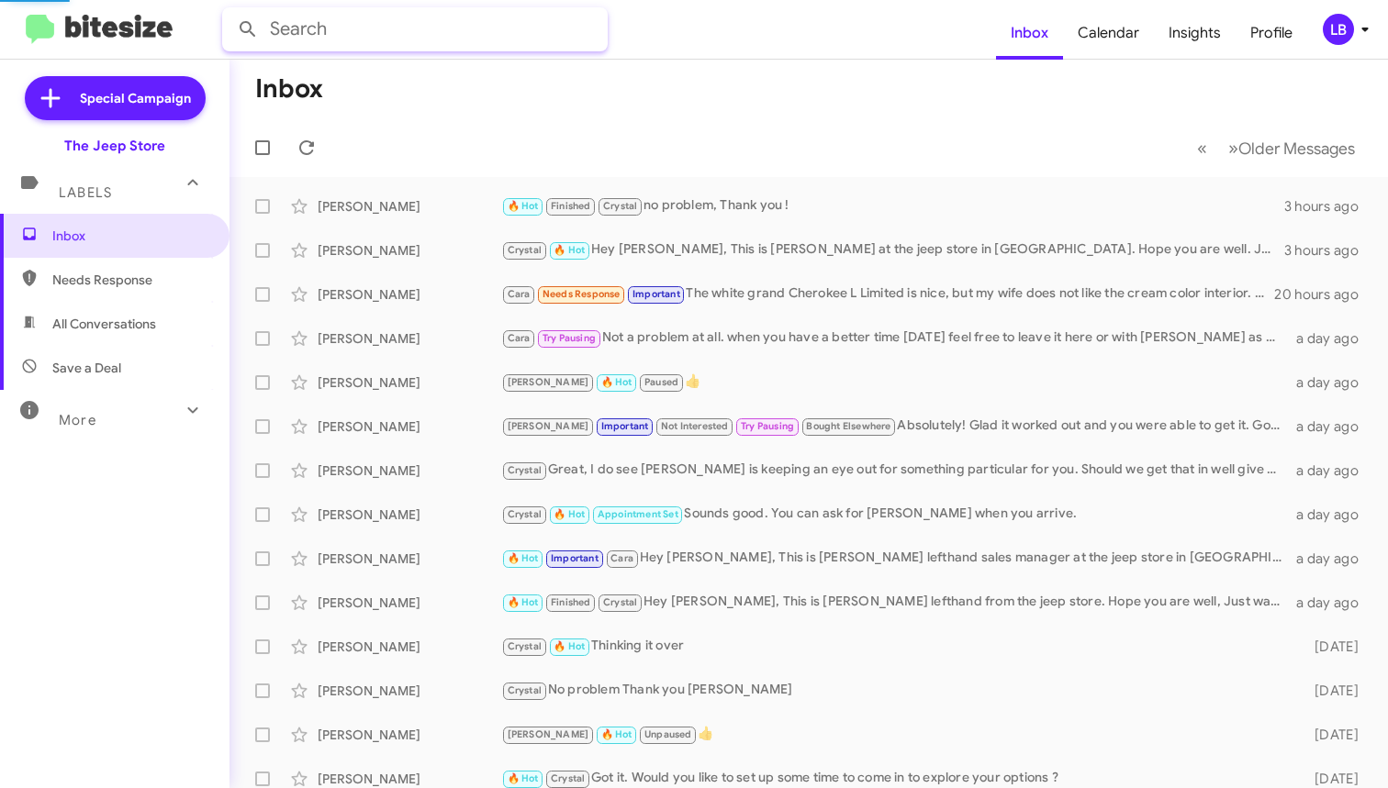
click at [469, 47] on input "text" at bounding box center [415, 29] width 386 height 44
type input "[PERSON_NAME]"
click at [248, 29] on button at bounding box center [247, 29] width 37 height 37
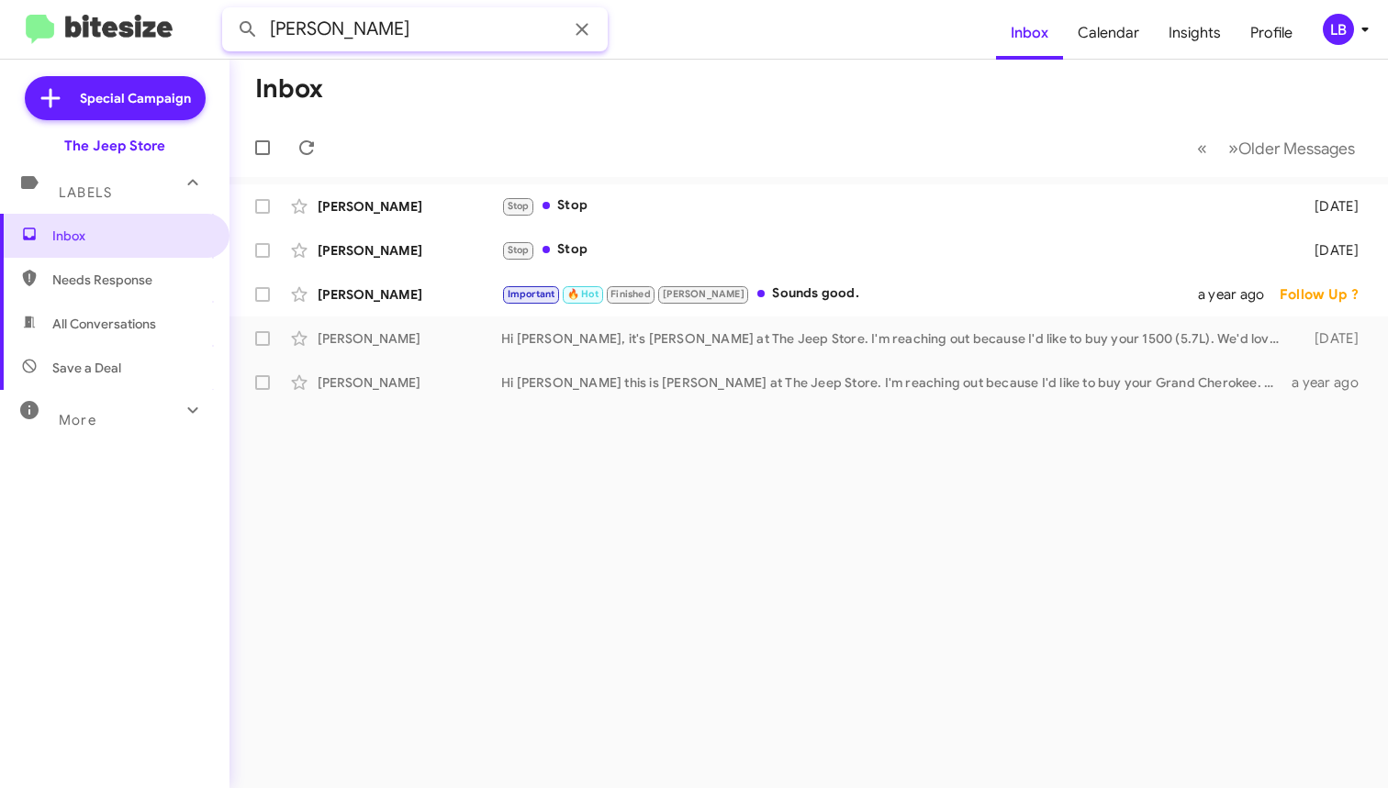
click at [417, 38] on input "[PERSON_NAME]" at bounding box center [415, 29] width 386 height 44
drag, startPoint x: 415, startPoint y: 36, endPoint x: -45, endPoint y: 4, distance: 461.0
click at [0, 4] on html "[PERSON_NAME] Inbox Calendar Insights Profile LB Special Campaign The Jeep Stor…" at bounding box center [694, 394] width 1388 height 788
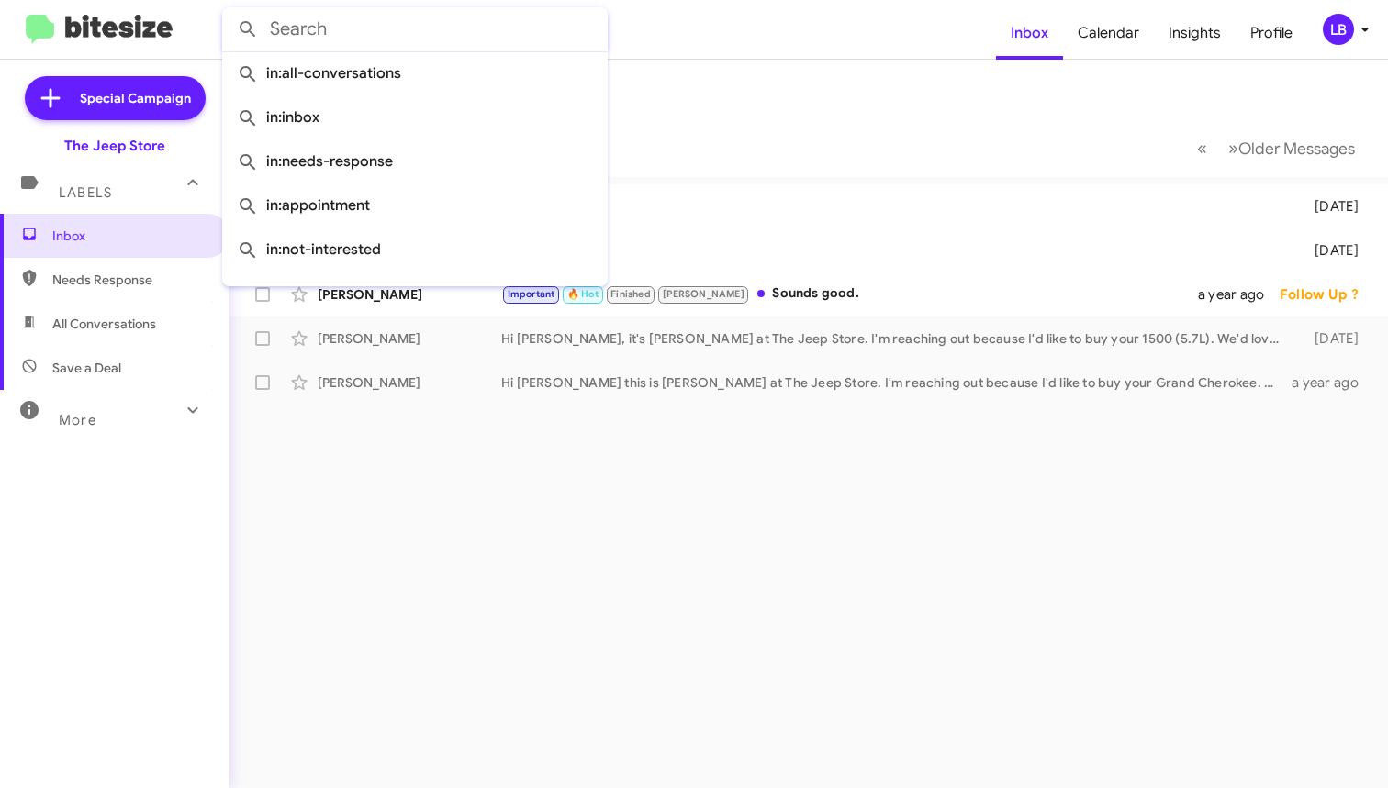
paste input "[PHONE_NUMBER]"
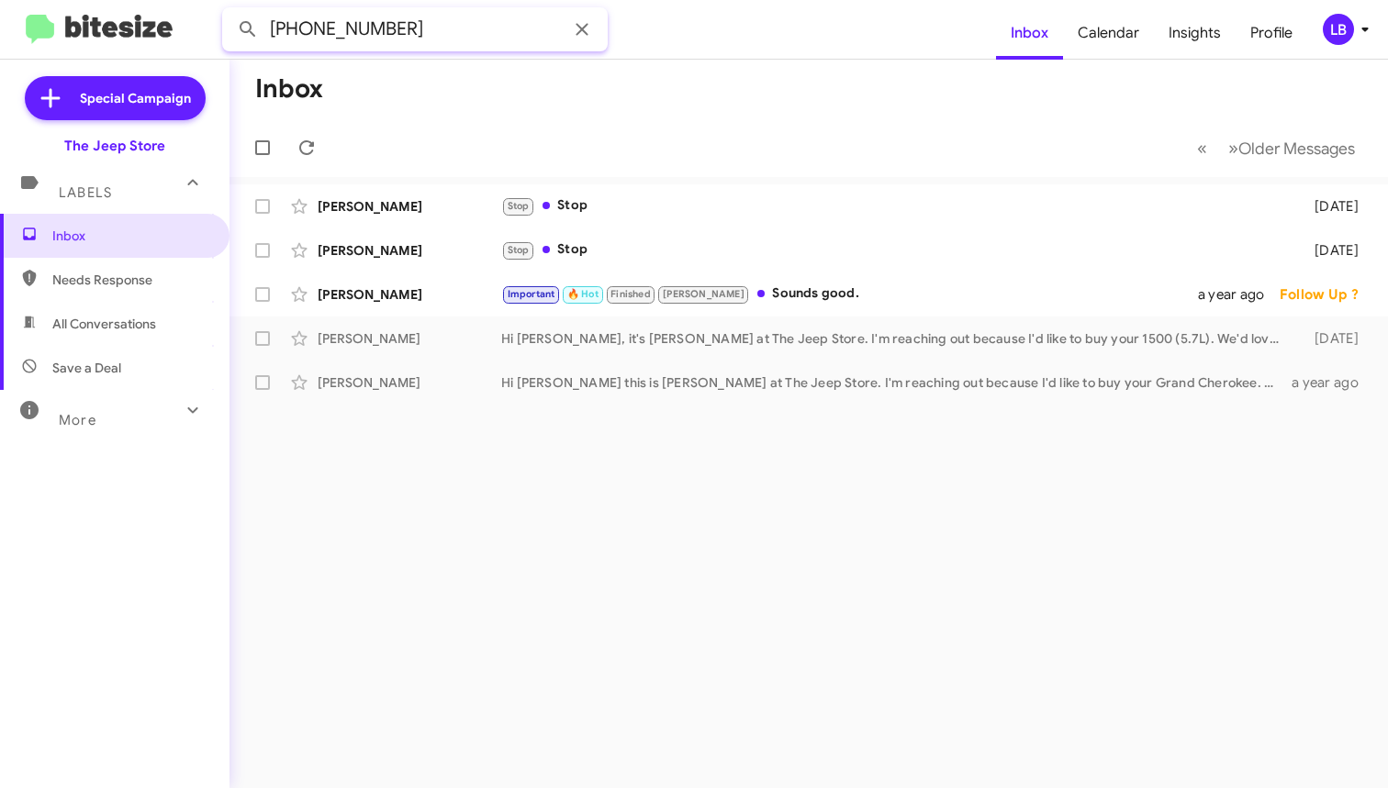
type input "[PHONE_NUMBER]"
click at [248, 29] on button at bounding box center [247, 29] width 37 height 37
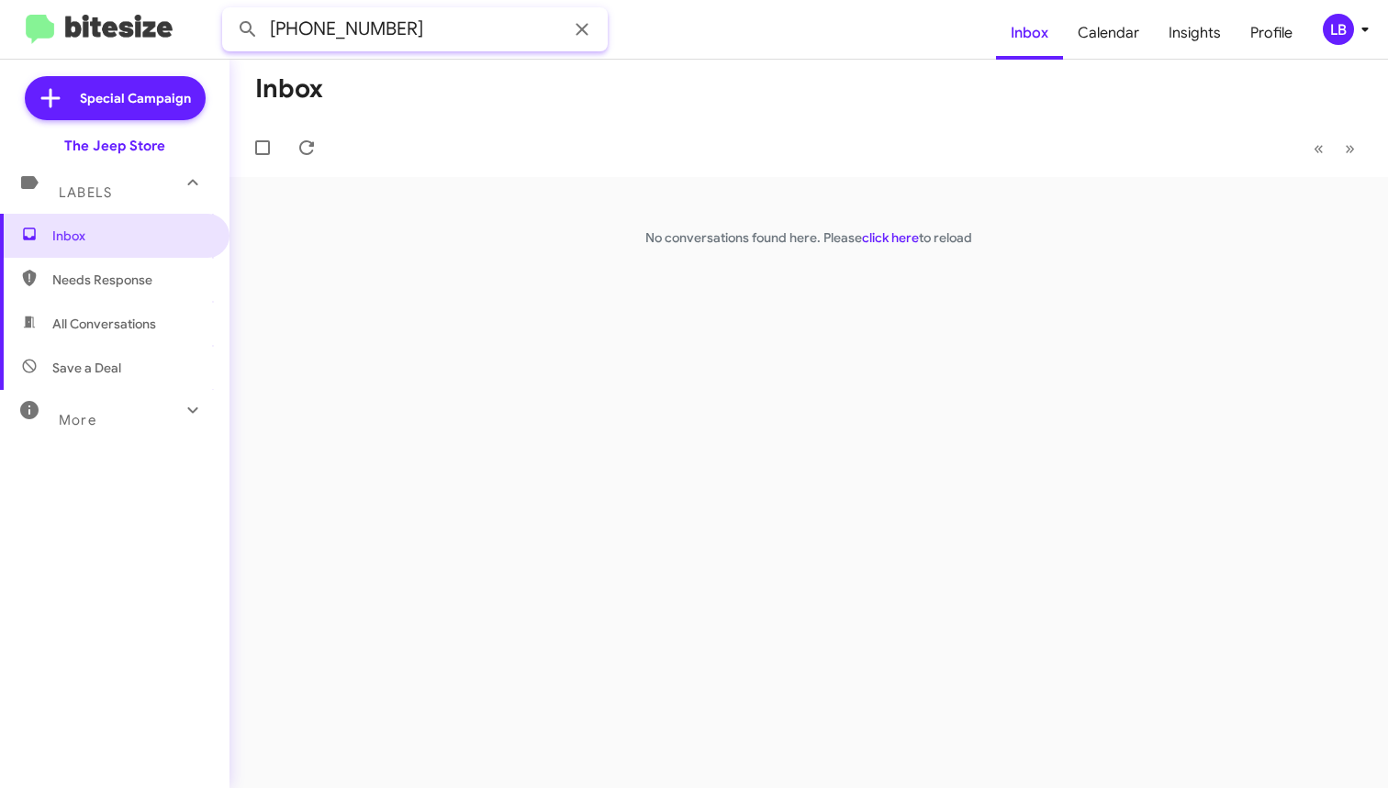
drag, startPoint x: 427, startPoint y: 27, endPoint x: 353, endPoint y: 23, distance: 73.5
click at [427, 27] on input "[PHONE_NUMBER]" at bounding box center [415, 29] width 386 height 44
drag, startPoint x: 353, startPoint y: 23, endPoint x: 195, endPoint y: 19, distance: 158.8
click at [195, 19] on mat-toolbar "[PHONE_NUMBER] Inbox Calendar Insights Profile LB" at bounding box center [694, 29] width 1388 height 59
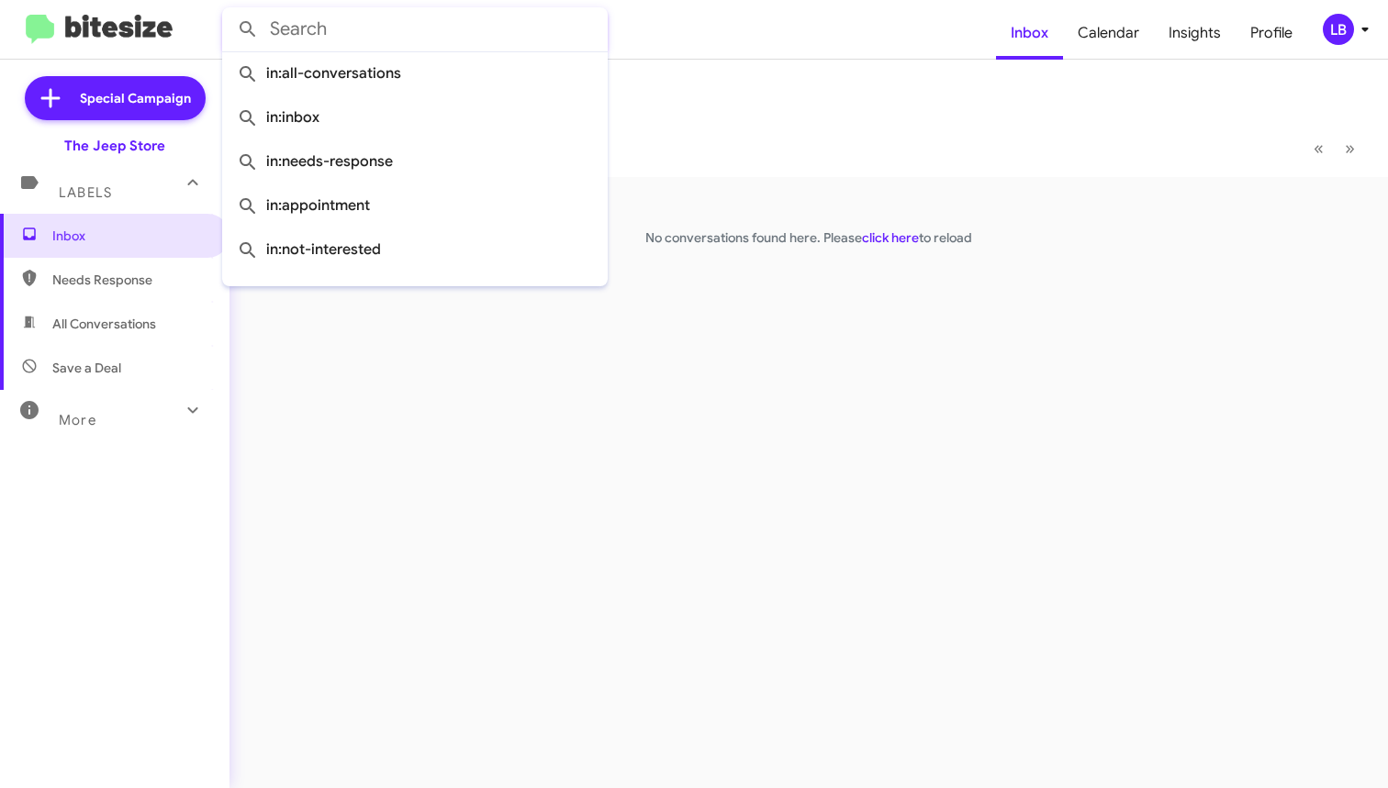
click at [248, 29] on button at bounding box center [247, 29] width 37 height 37
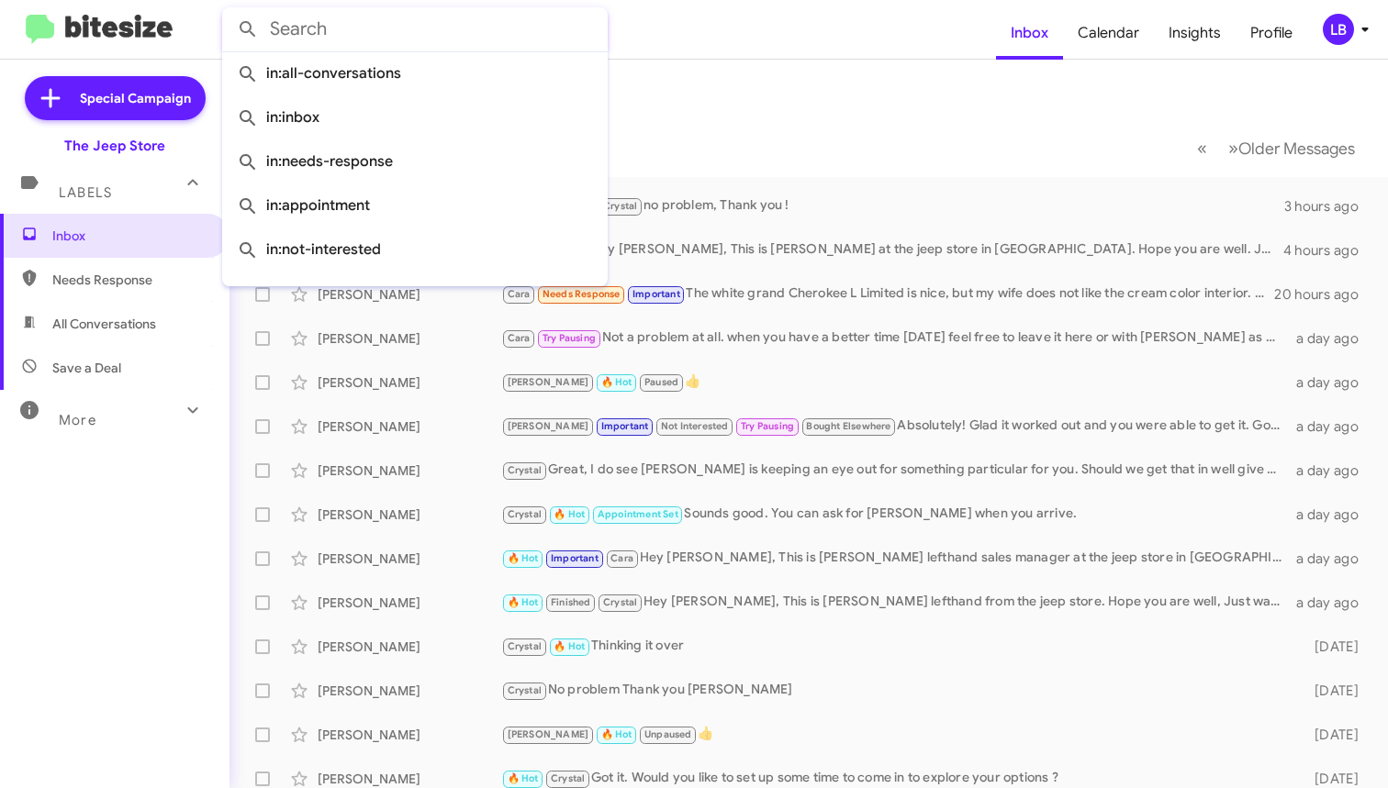
click at [703, 118] on mat-toolbar "Inbox « Previous » Next Older Messages" at bounding box center [808, 118] width 1158 height 117
